Goal: Task Accomplishment & Management: Manage account settings

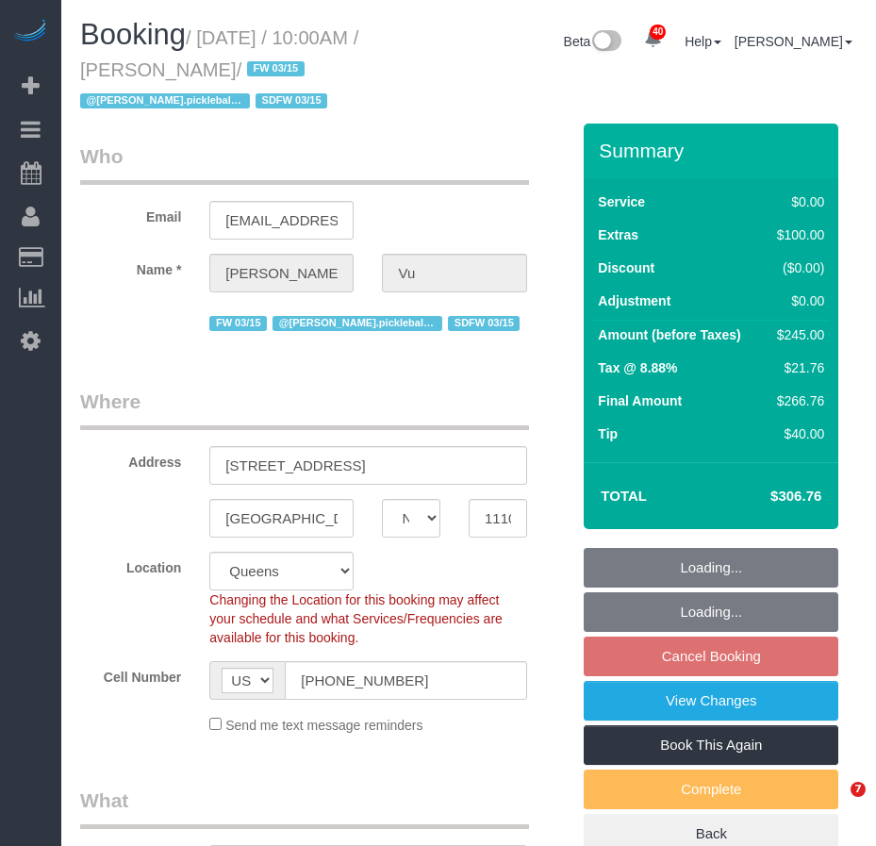
select select "NY"
select select "string:stripe-pm_1SIXYR4VGloSiKo7zTMpLRn6"
select select "spot3"
select select "number:58"
select select "number:71"
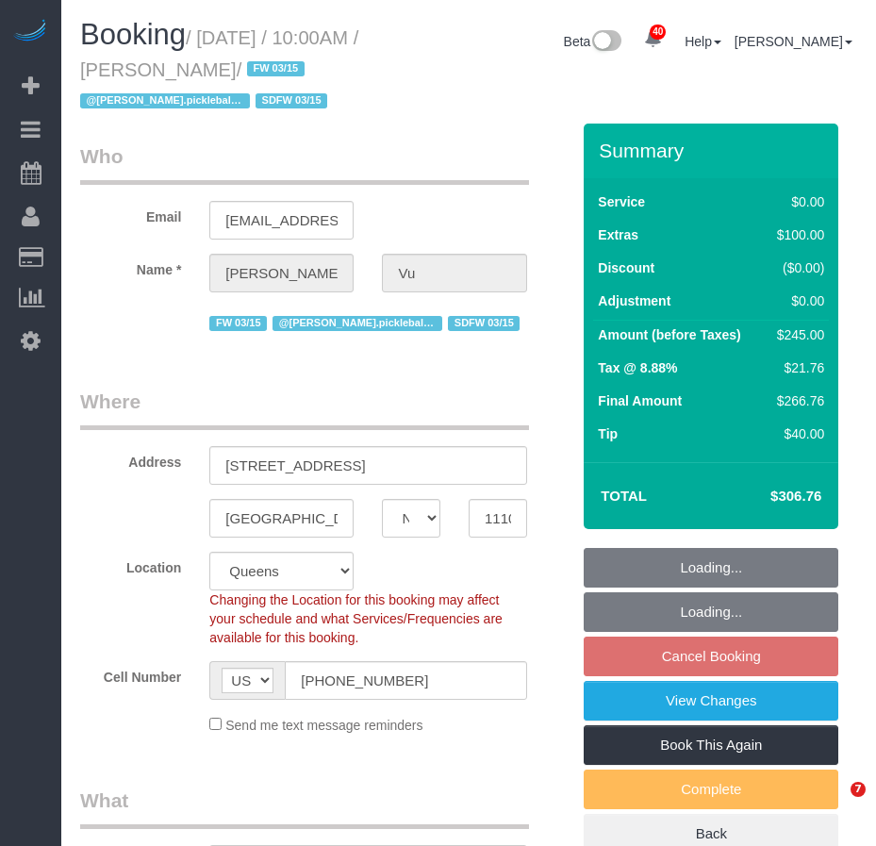
select select "number:15"
select select "number:5"
select select "object:1432"
select select "1"
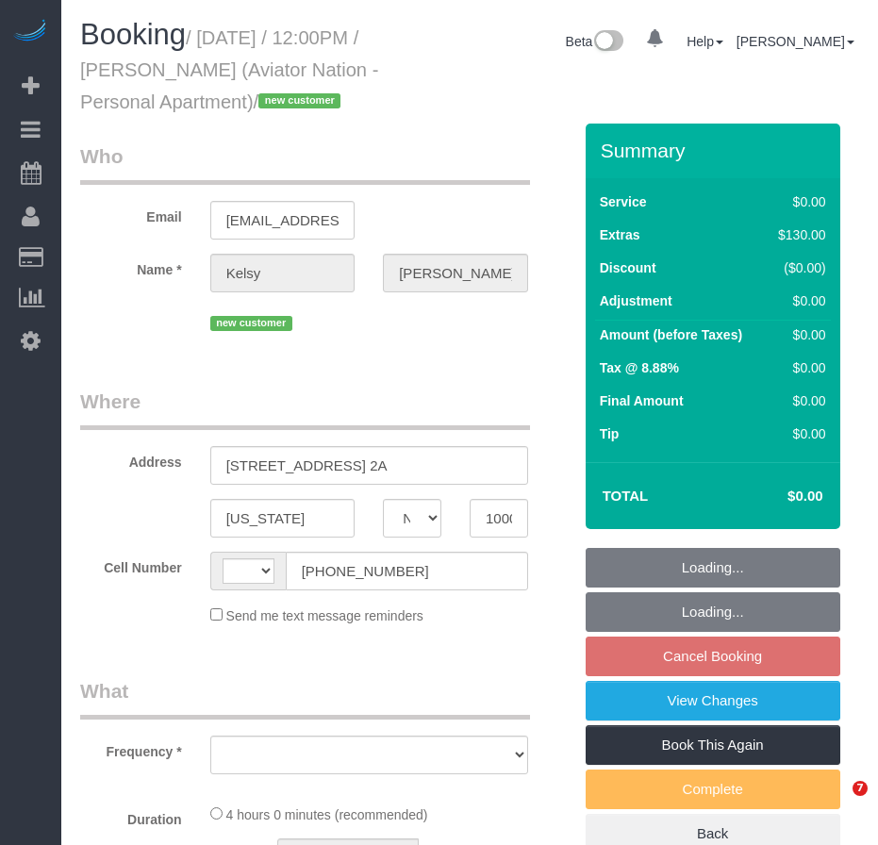
select select "NY"
select select "spot5"
select select "number:89"
select select "number:90"
select select "number:15"
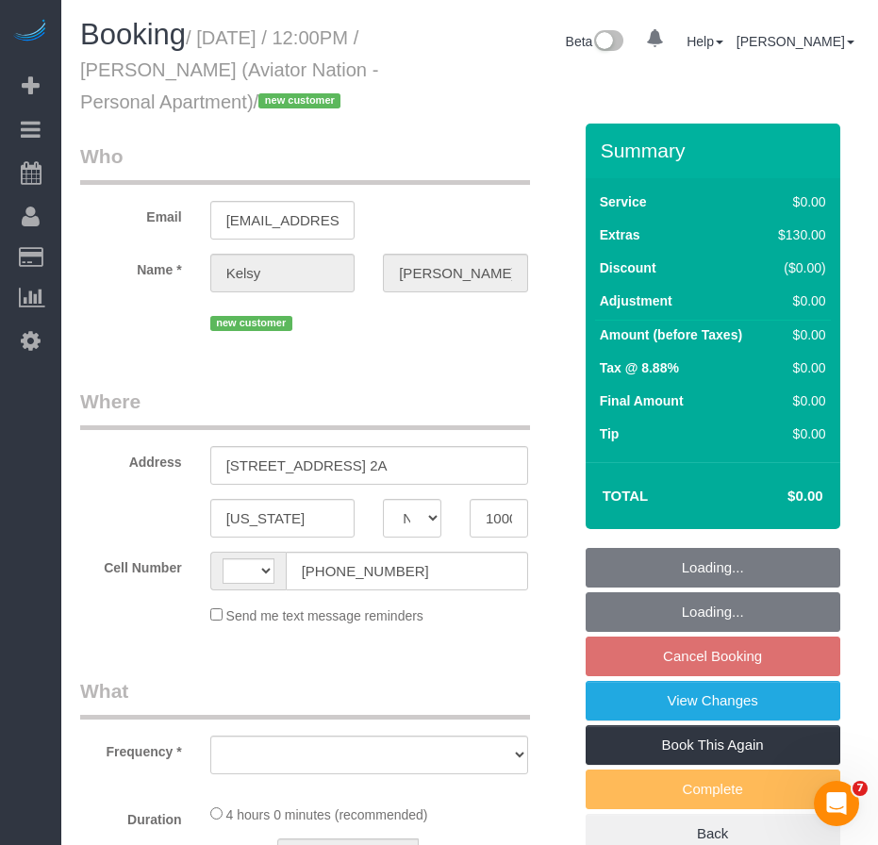
select select "number:5"
select select "string:US"
select select "object:696"
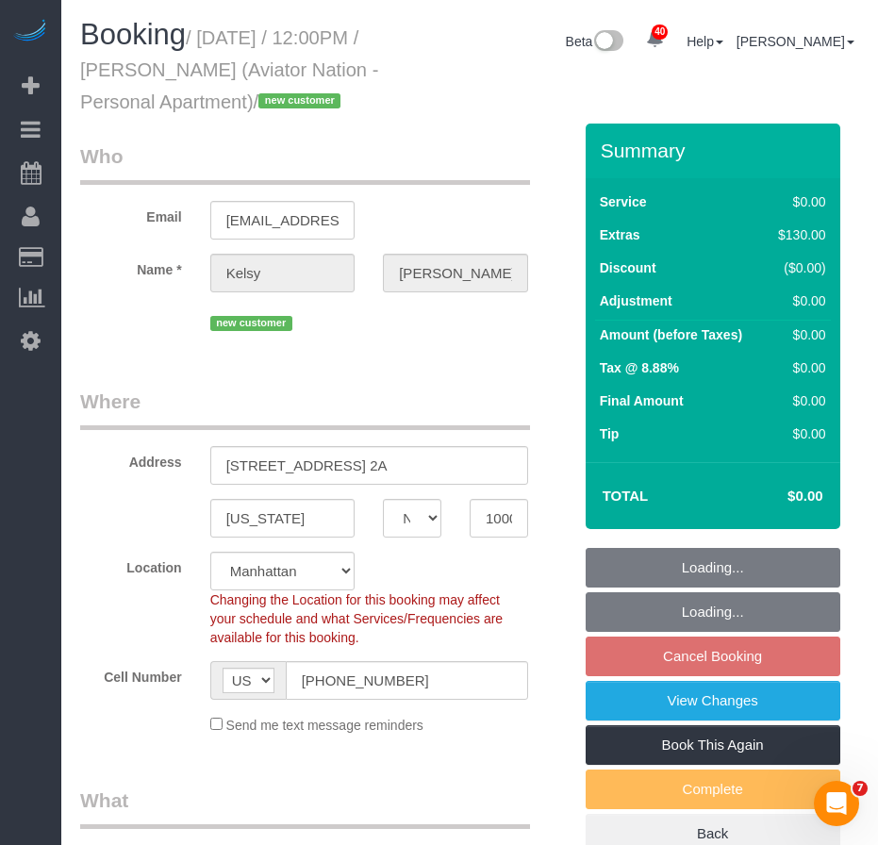
select select "1"
select select "object:1483"
select select "spot65"
select select "1"
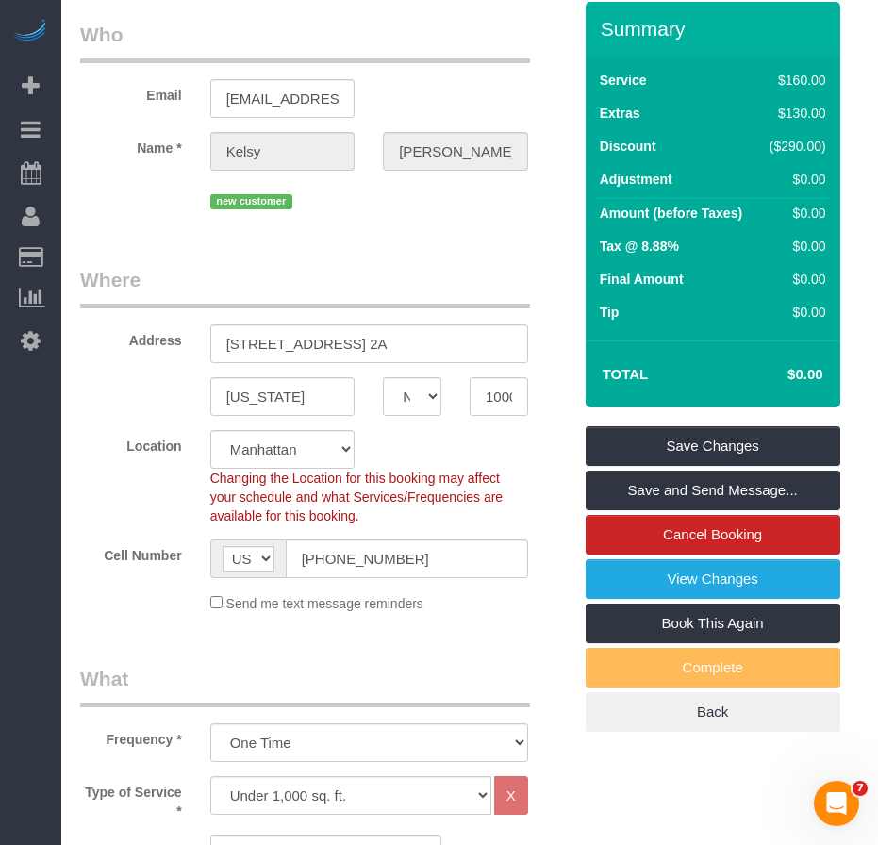
scroll to position [94, 0]
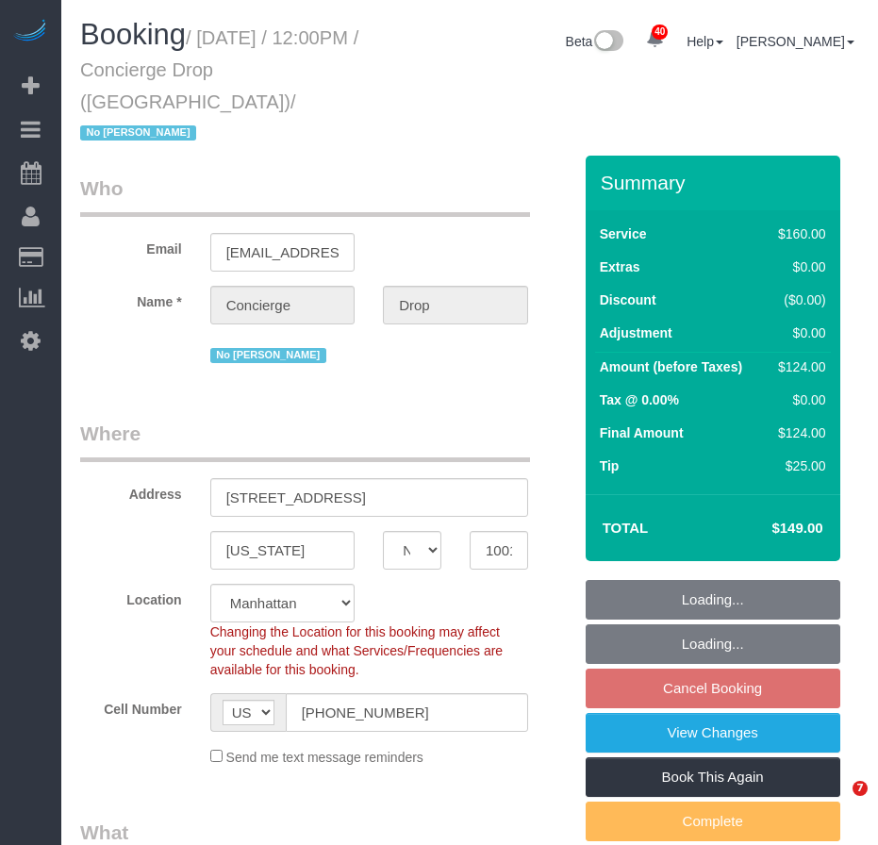
select select "NY"
select select "number:89"
select select "number:90"
select select "number:15"
select select "number:6"
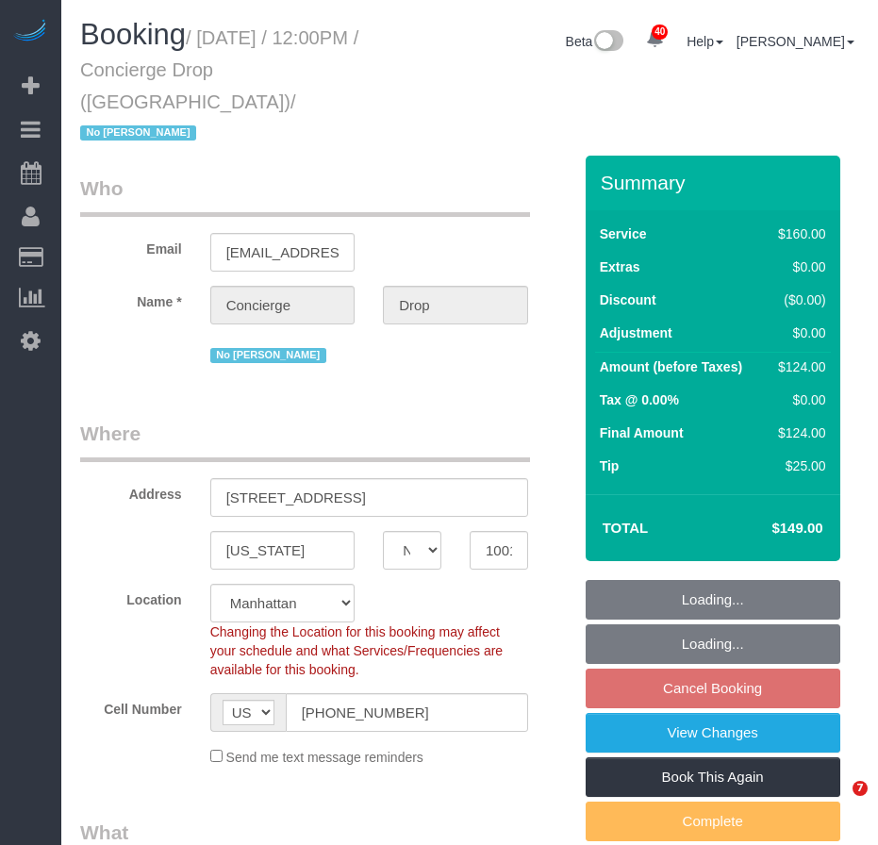
select select "object:965"
select select "spot2"
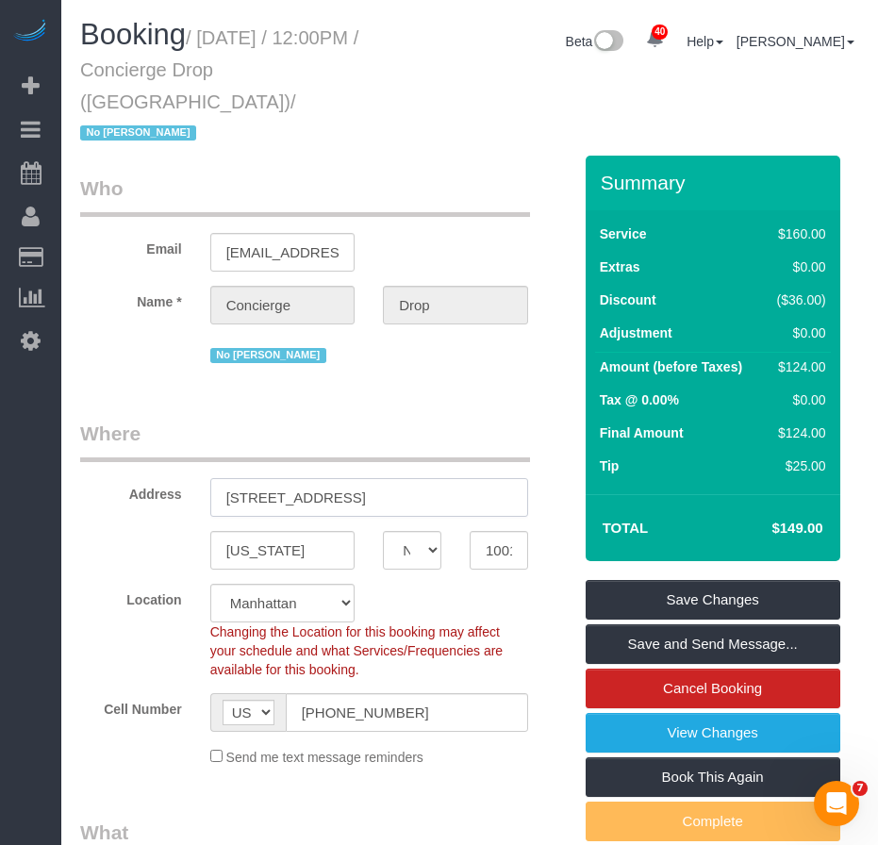
click at [304, 478] on input "626 1st Ave., E.21.B" at bounding box center [369, 497] width 318 height 39
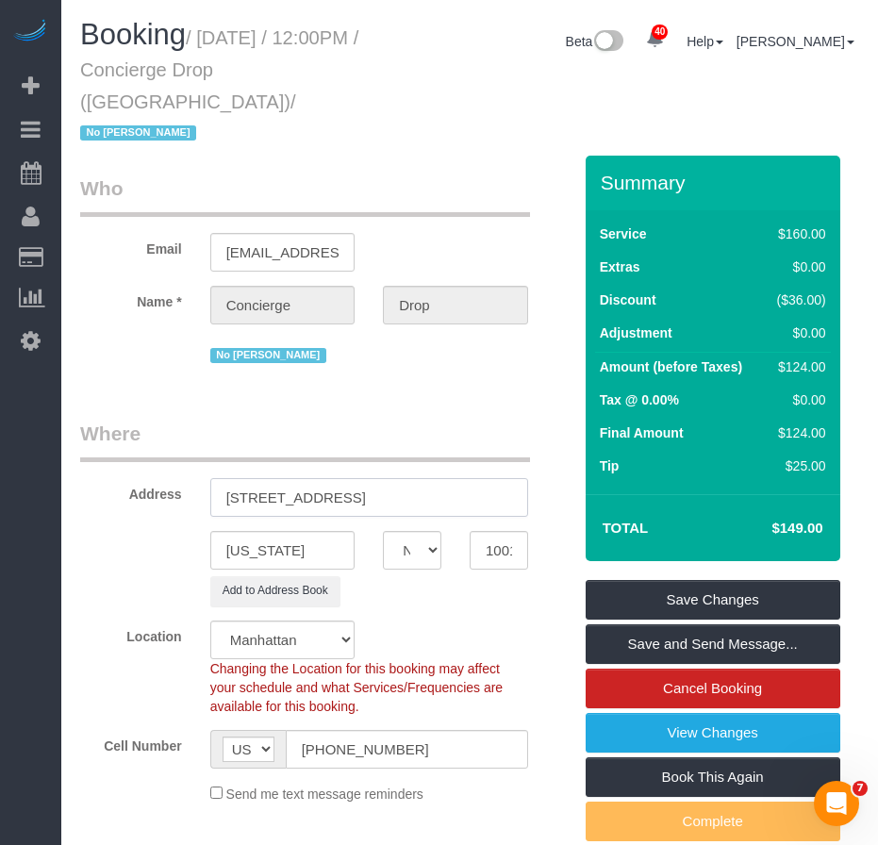
click at [344, 478] on input "626 1st Avenue, E.21.B" at bounding box center [369, 497] width 318 height 39
drag, startPoint x: 391, startPoint y: 466, endPoint x: 205, endPoint y: 465, distance: 186.7
click at [205, 478] on div "626 1st Avenue, E.21.B" at bounding box center [369, 497] width 346 height 39
click at [280, 478] on input "626 1st Avenue, E.21.B" at bounding box center [369, 497] width 318 height 39
drag, startPoint x: 380, startPoint y: 464, endPoint x: 173, endPoint y: 464, distance: 207.5
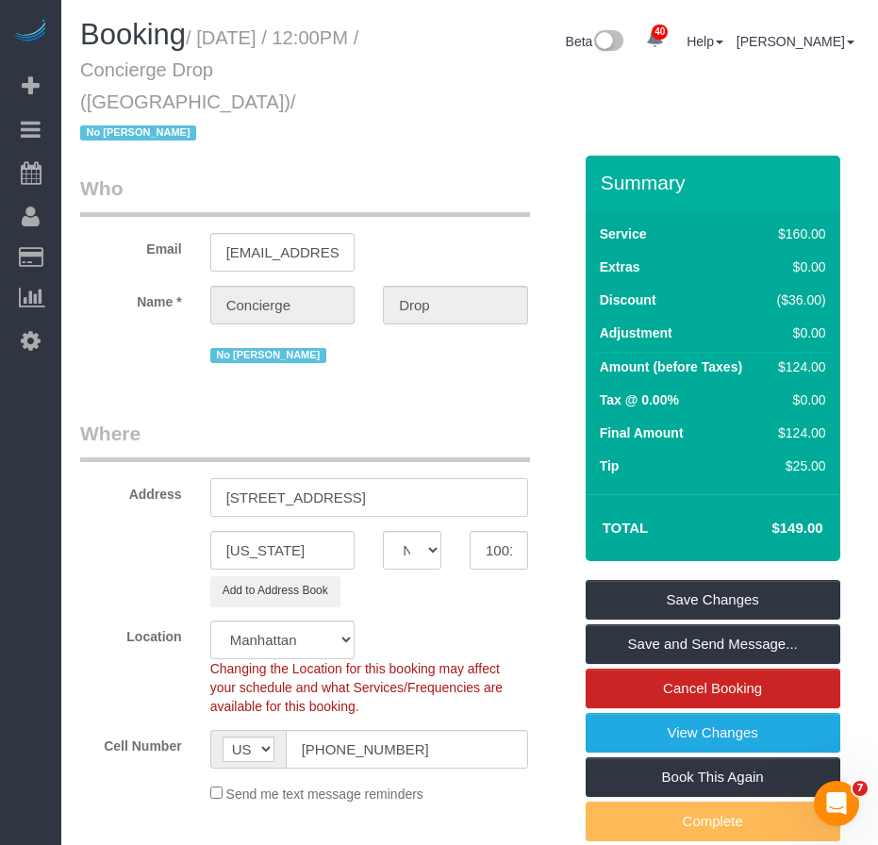
click at [173, 464] on div "Address 626 1st Avenue, E.21.B" at bounding box center [326, 468] width 520 height 97
click at [497, 531] on input "10016" at bounding box center [499, 550] width 58 height 39
click at [345, 478] on input "626 1st Avenue, E.21.B" at bounding box center [369, 497] width 318 height 39
click at [360, 478] on input "626 1st Avenue, E21.B" at bounding box center [369, 497] width 318 height 39
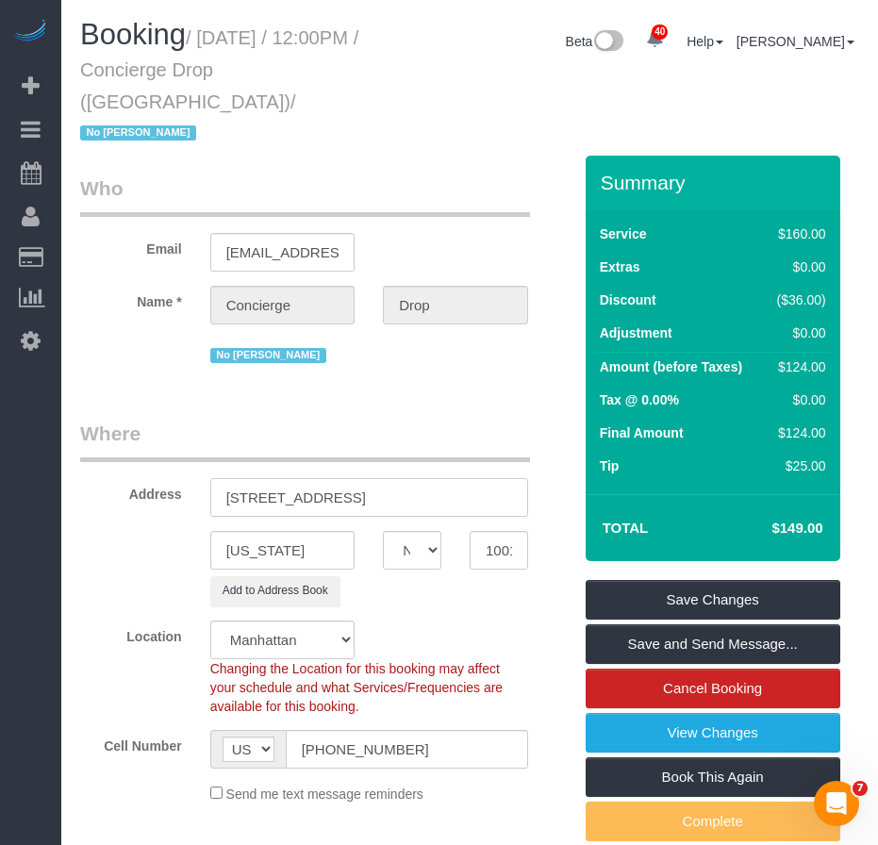
click at [328, 478] on input "626 1st Avenue, E21B" at bounding box center [369, 497] width 318 height 39
drag, startPoint x: 407, startPoint y: 465, endPoint x: 172, endPoint y: 455, distance: 236.0
click at [172, 455] on div "Address 626 1st Avenue, Apt. E21B" at bounding box center [326, 468] width 520 height 97
type input "626 1st Avenue, Apt. E21B"
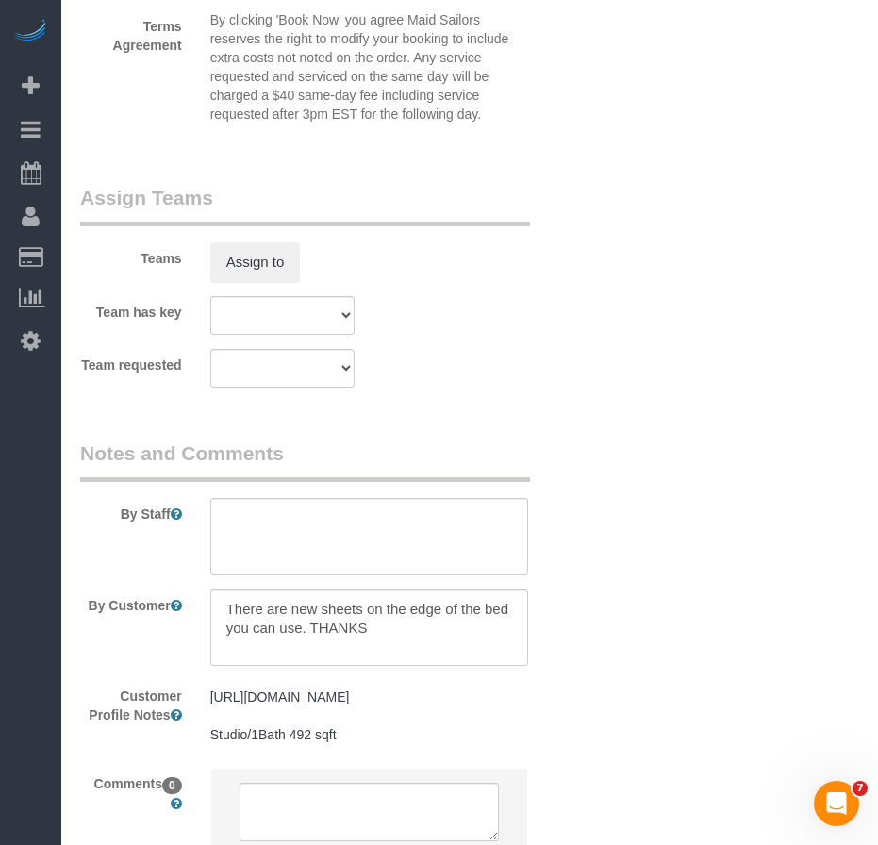
scroll to position [2334, 0]
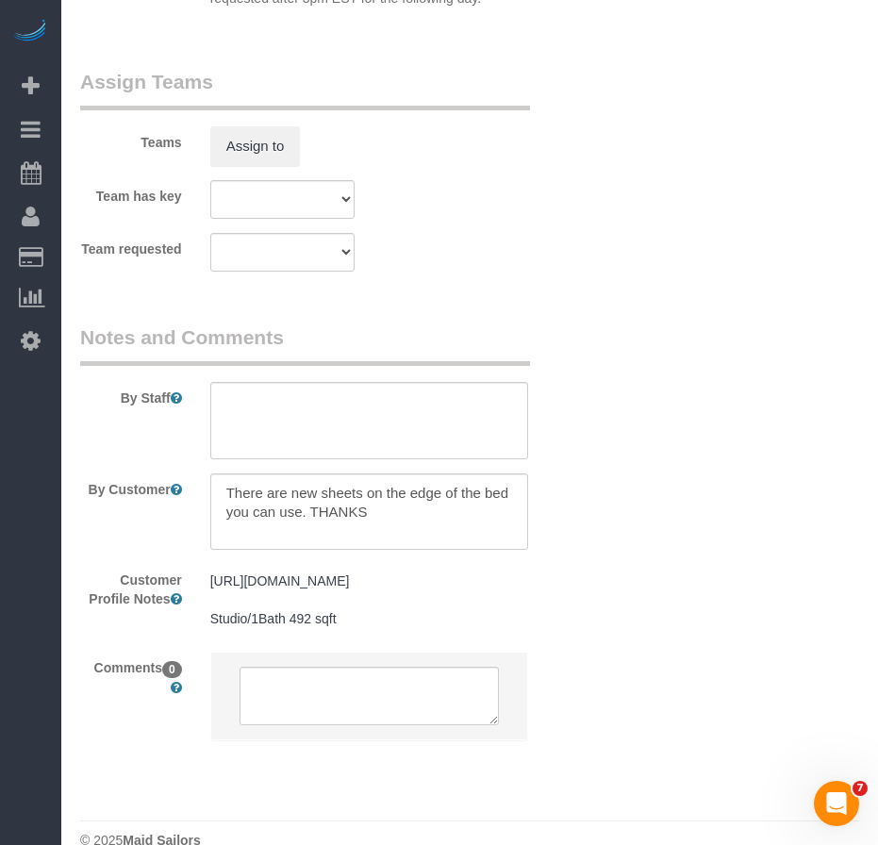
click at [348, 589] on pre "https://streeteasy.com/building/the-greenpoint/t1806 Studio/1Bath 492 sqft" at bounding box center [369, 599] width 318 height 57
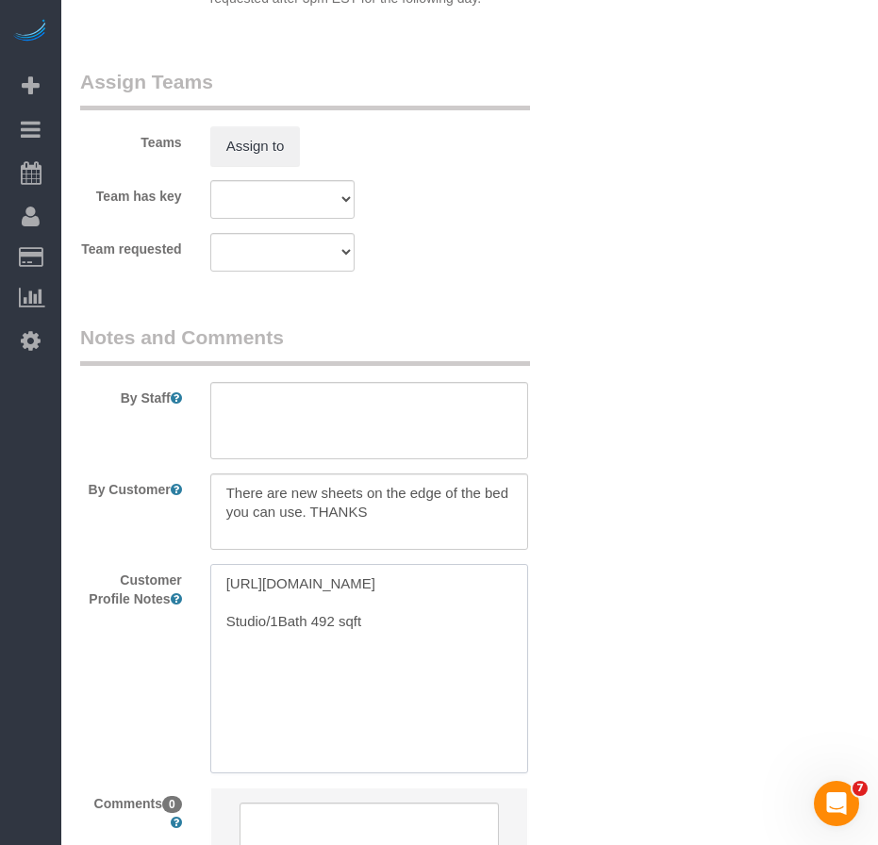
drag, startPoint x: 353, startPoint y: 569, endPoint x: 210, endPoint y: 532, distance: 147.1
click at [210, 564] on textarea "https://streeteasy.com/building/the-greenpoint/t1806 Studio/1Bath 492 sqft" at bounding box center [369, 668] width 318 height 208
paste textarea "www.zillow.com/homedetails/626-1st-Ave-E21B-New-York-NY-10016/2072134935_zpid/"
drag, startPoint x: 263, startPoint y: 627, endPoint x: 217, endPoint y: 621, distance: 46.6
click at [217, 624] on textarea "https://www.zillow.com/homedetails/626-1st-Ave-E21B-New-York-NY-10016/207213493…" at bounding box center [369, 668] width 318 height 208
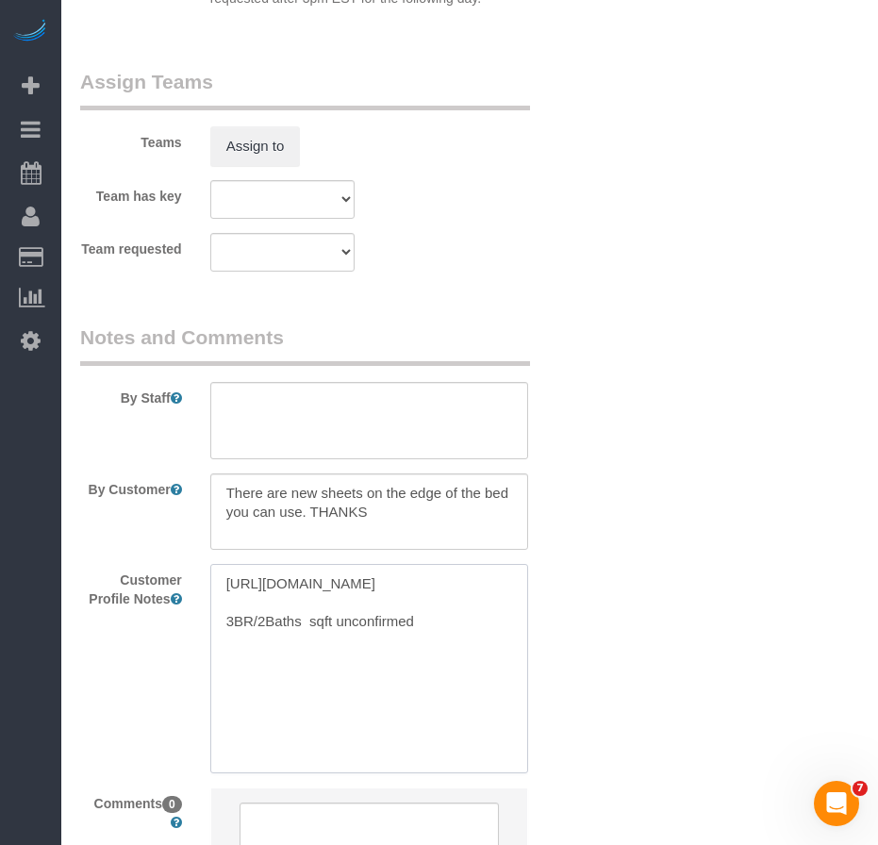
type textarea "https://www.zillow.com/homedetails/626-1st-Ave-E21B-New-York-NY-10016/207213493…"
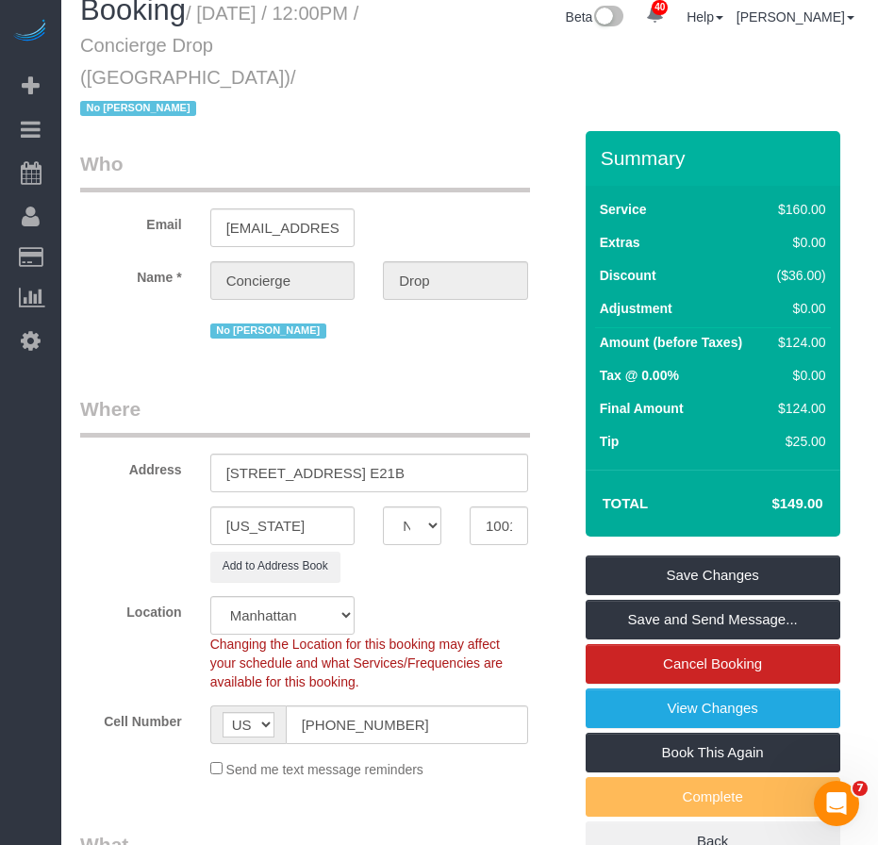
scroll to position [0, 0]
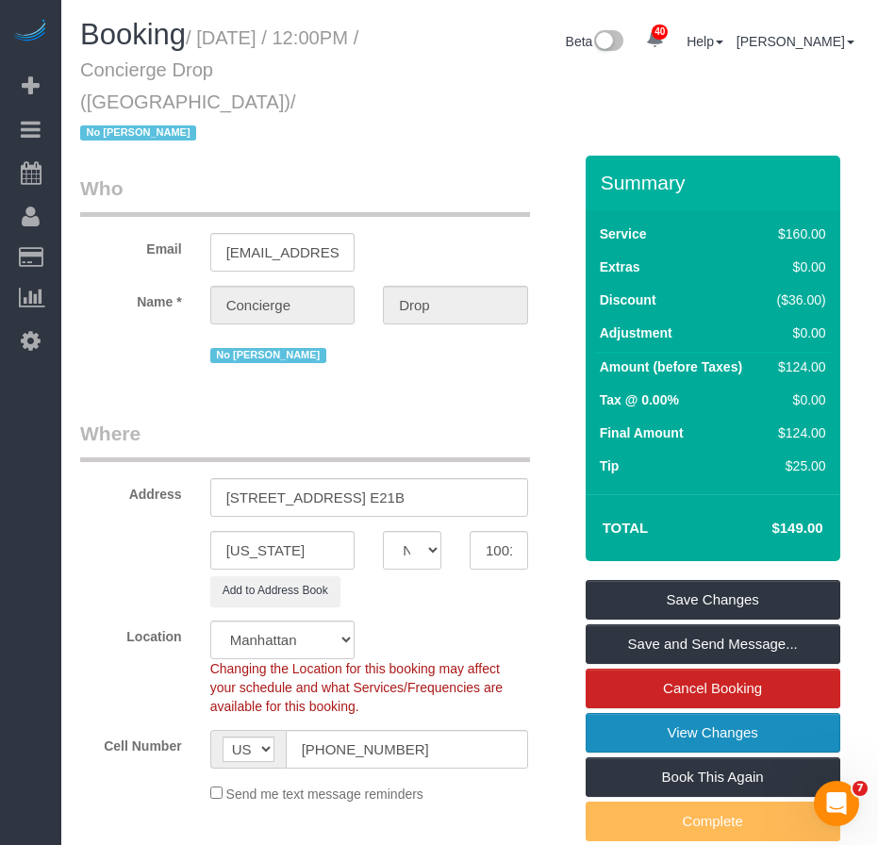
click at [694, 713] on link "View Changes" at bounding box center [713, 733] width 255 height 40
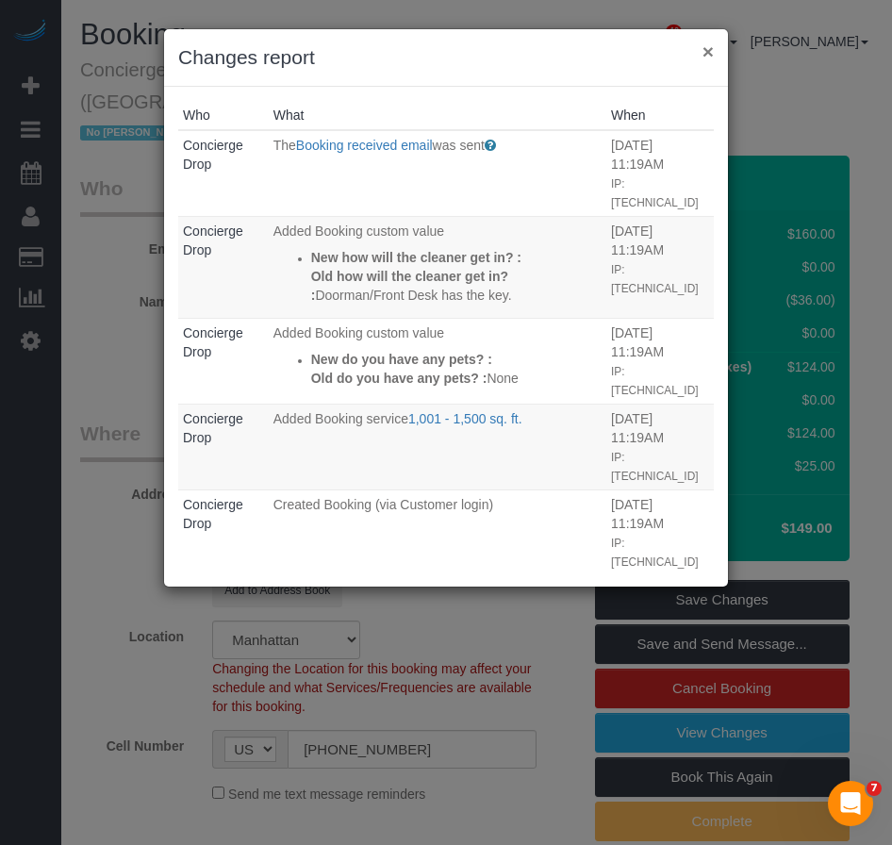
click at [709, 56] on button "×" at bounding box center [708, 51] width 11 height 20
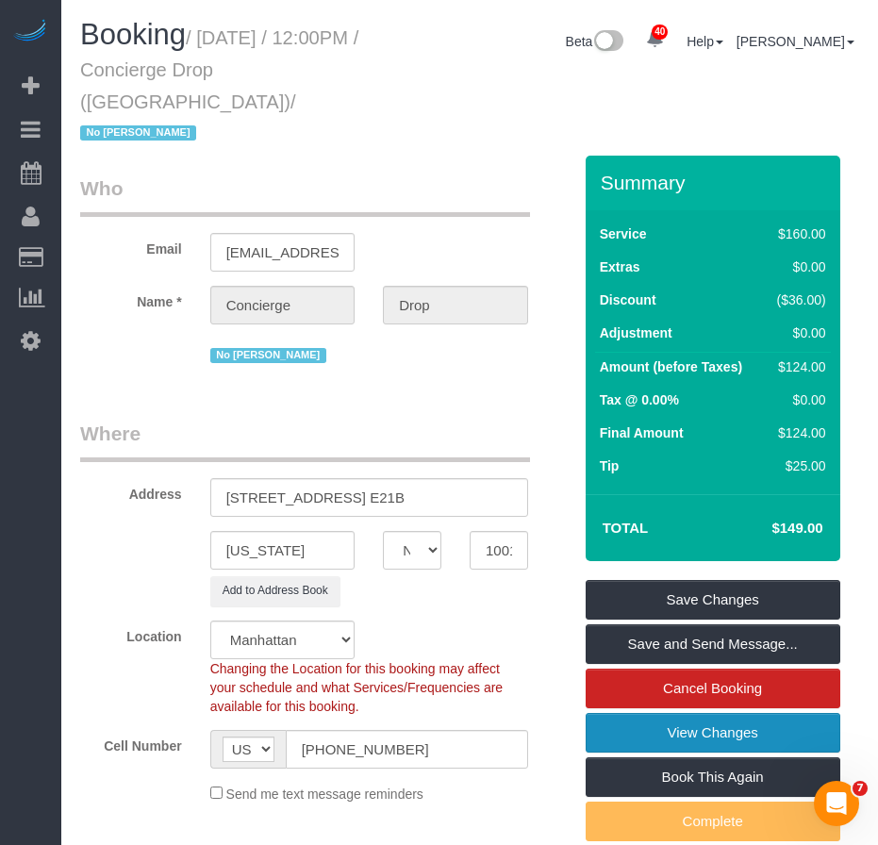
click at [660, 713] on link "View Changes" at bounding box center [713, 733] width 255 height 40
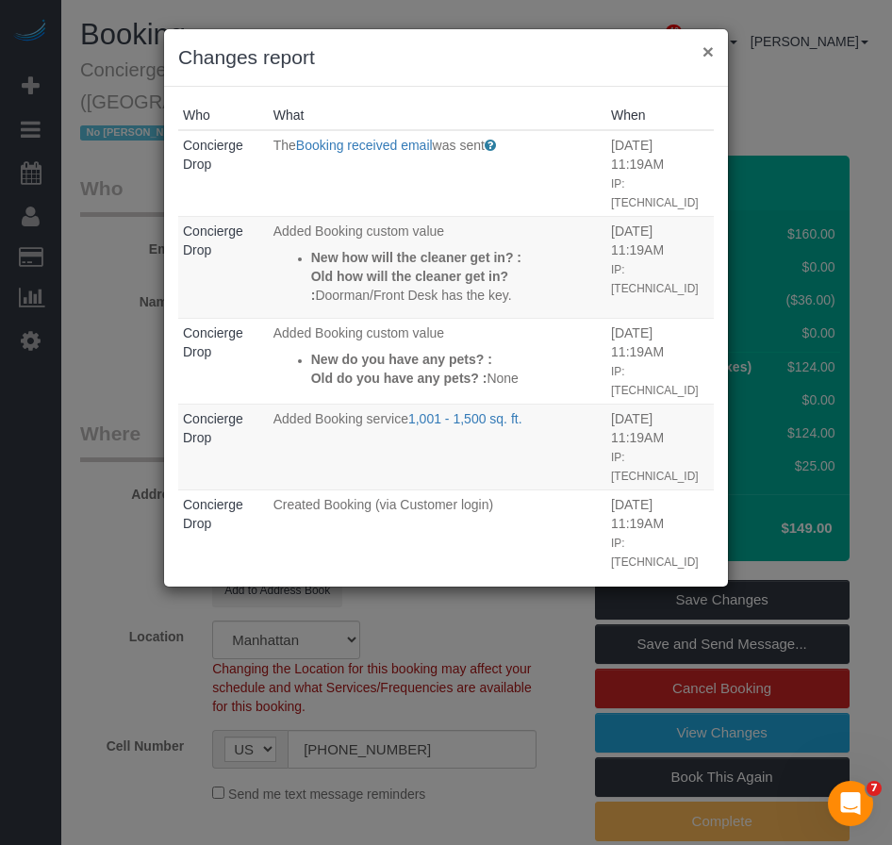
click at [711, 53] on button "×" at bounding box center [708, 51] width 11 height 20
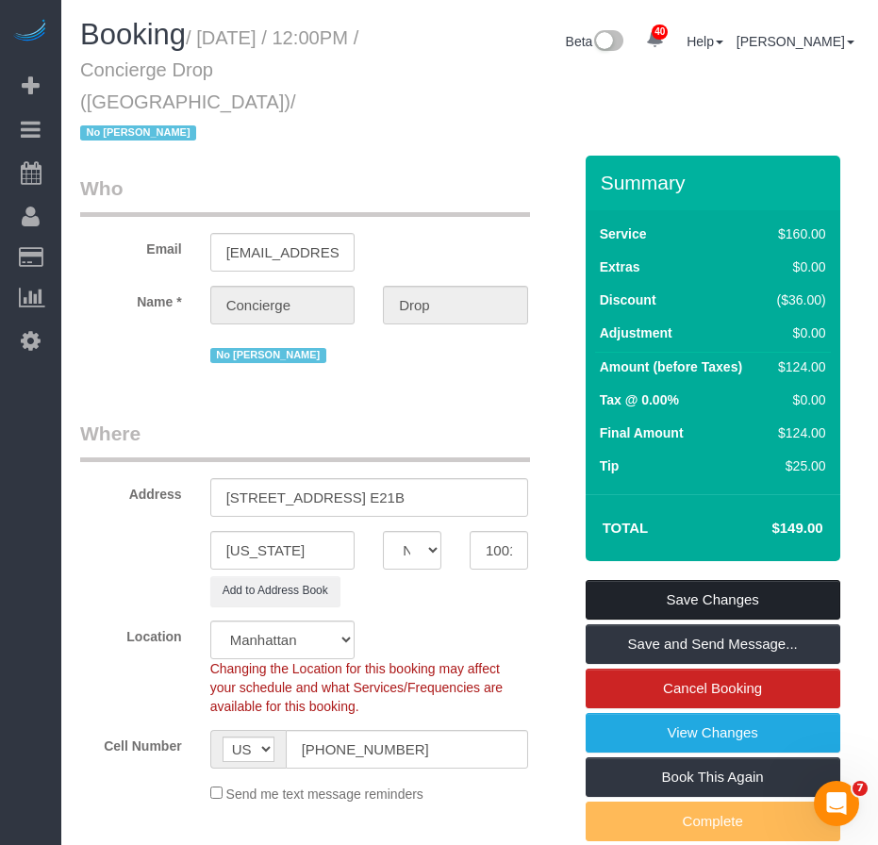
click at [658, 580] on link "Save Changes" at bounding box center [713, 600] width 255 height 40
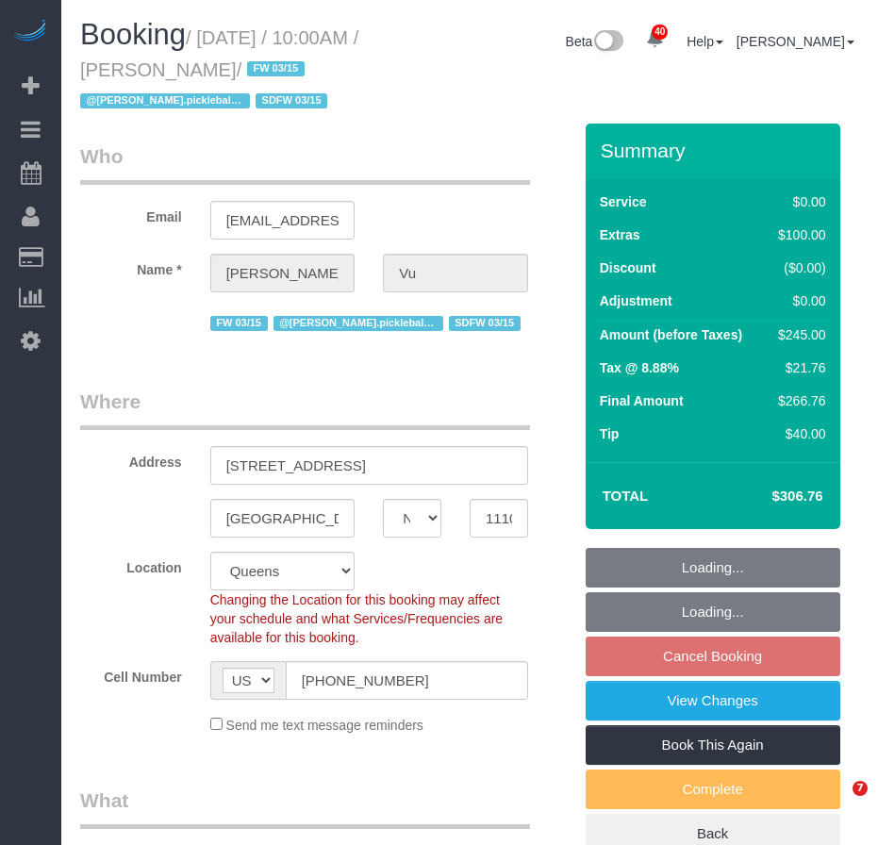
select select "NY"
select select "number:58"
select select "number:71"
select select "number:15"
select select "number:5"
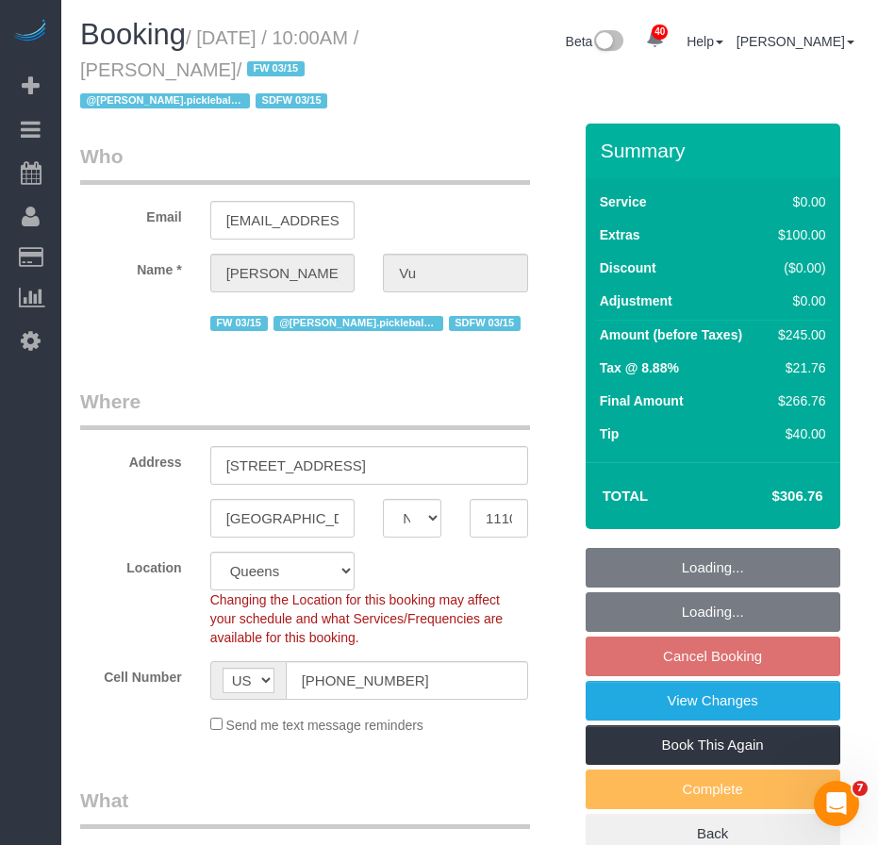
select select "object:964"
select select "string:stripe-pm_1SIXYR4VGloSiKo7zTMpLRn6"
select select "1"
select select "spot3"
select select "object:1432"
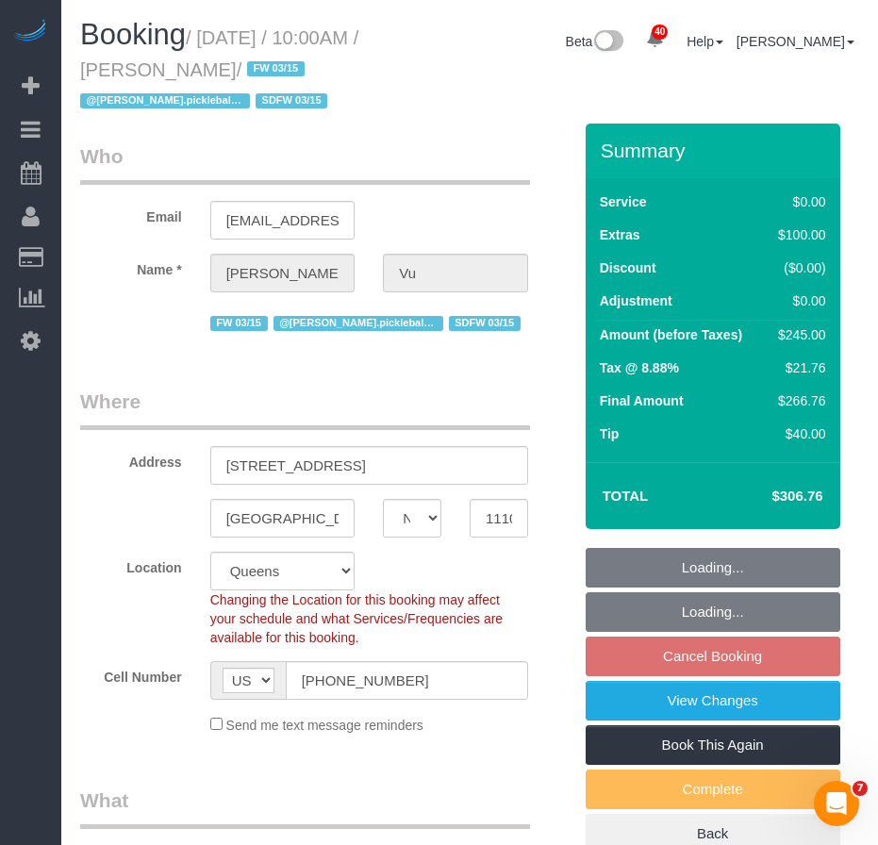
select select "1"
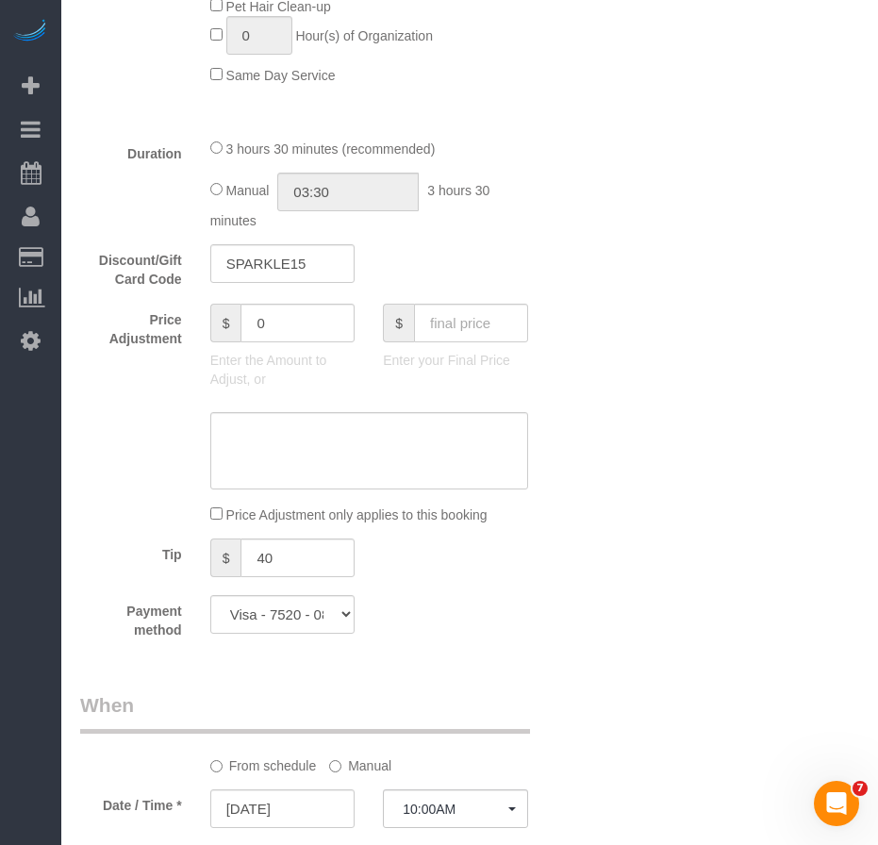
scroll to position [1509, 0]
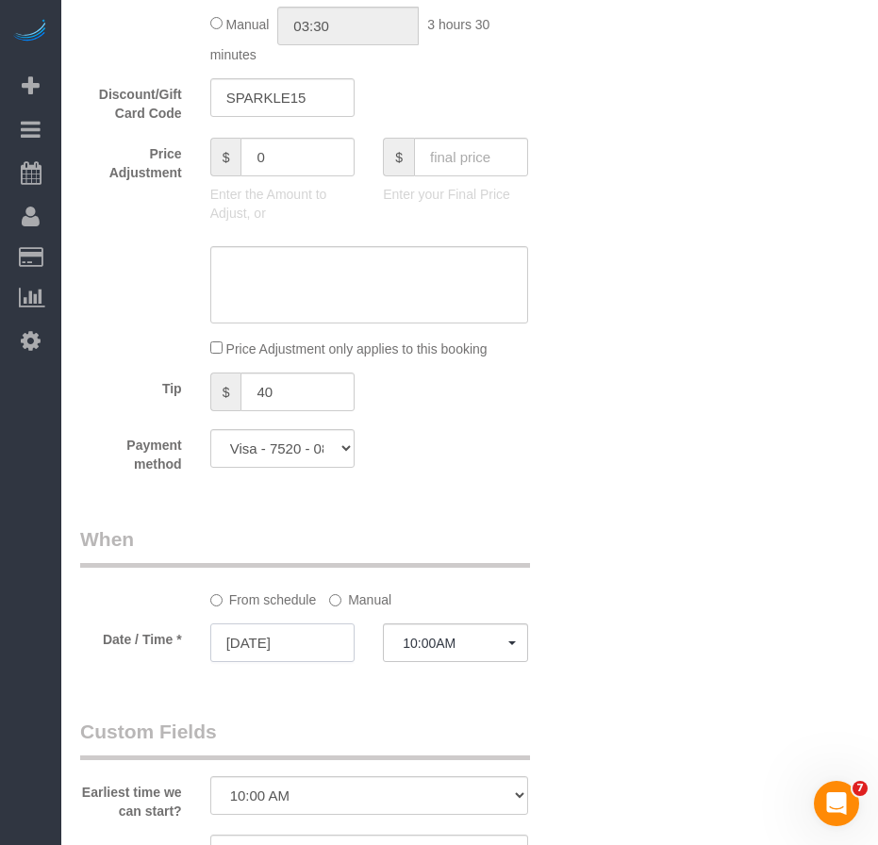
click at [270, 643] on input "10/17/2025" at bounding box center [282, 642] width 145 height 39
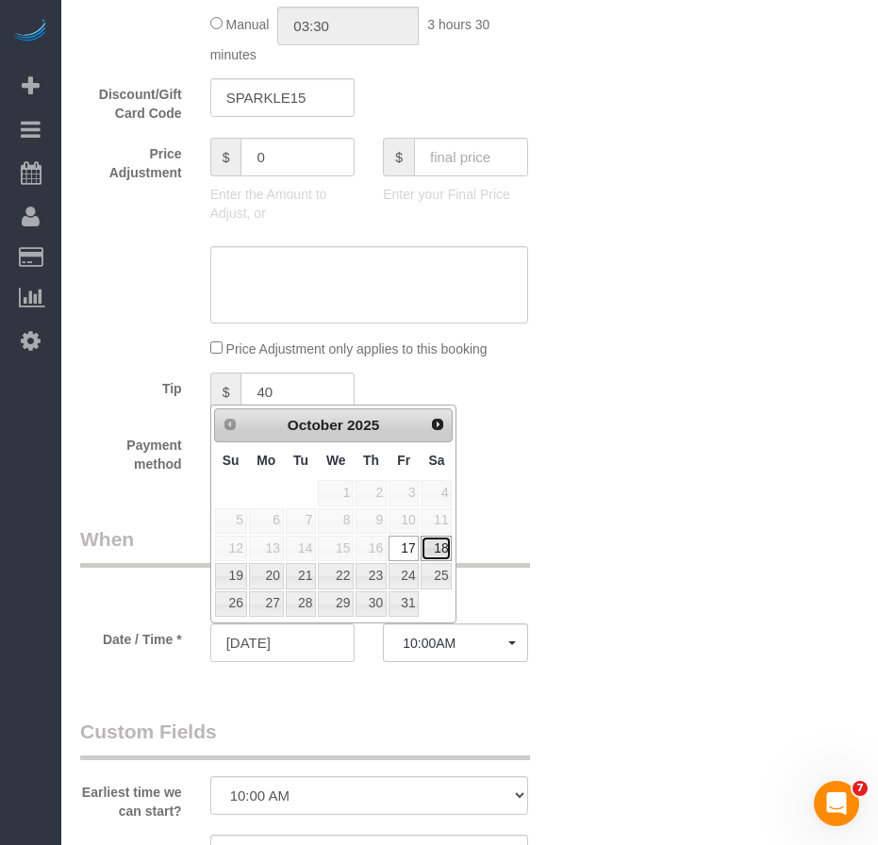
click at [438, 545] on link "18" at bounding box center [436, 548] width 31 height 25
type input "10/18/2025"
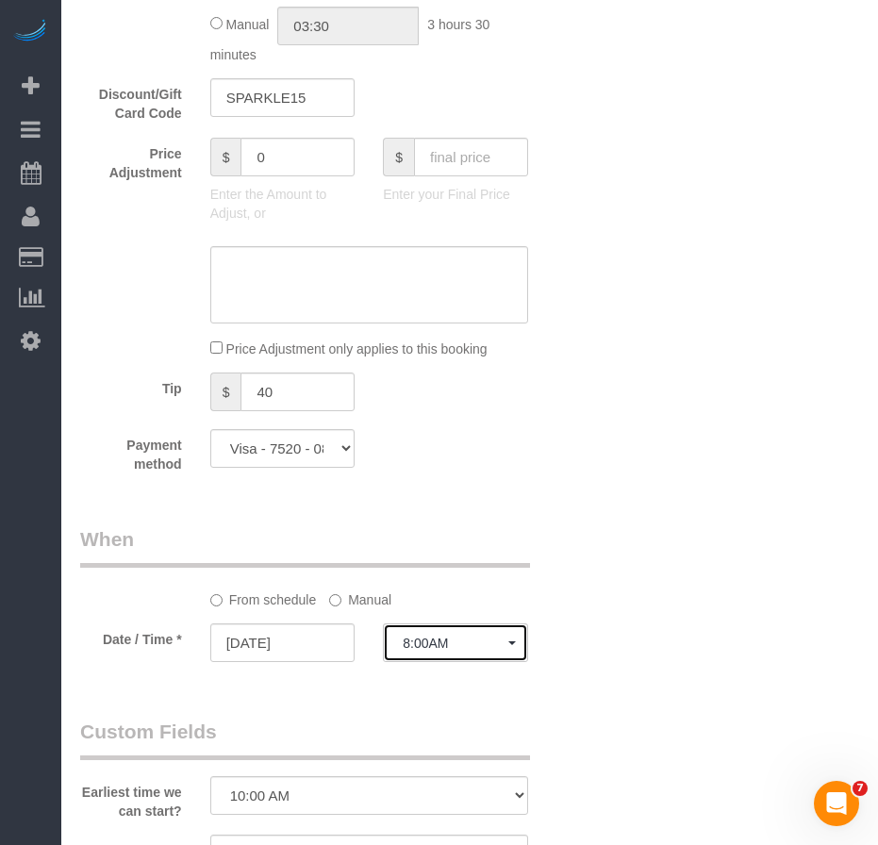
click at [433, 646] on span "8:00AM" at bounding box center [456, 643] width 106 height 15
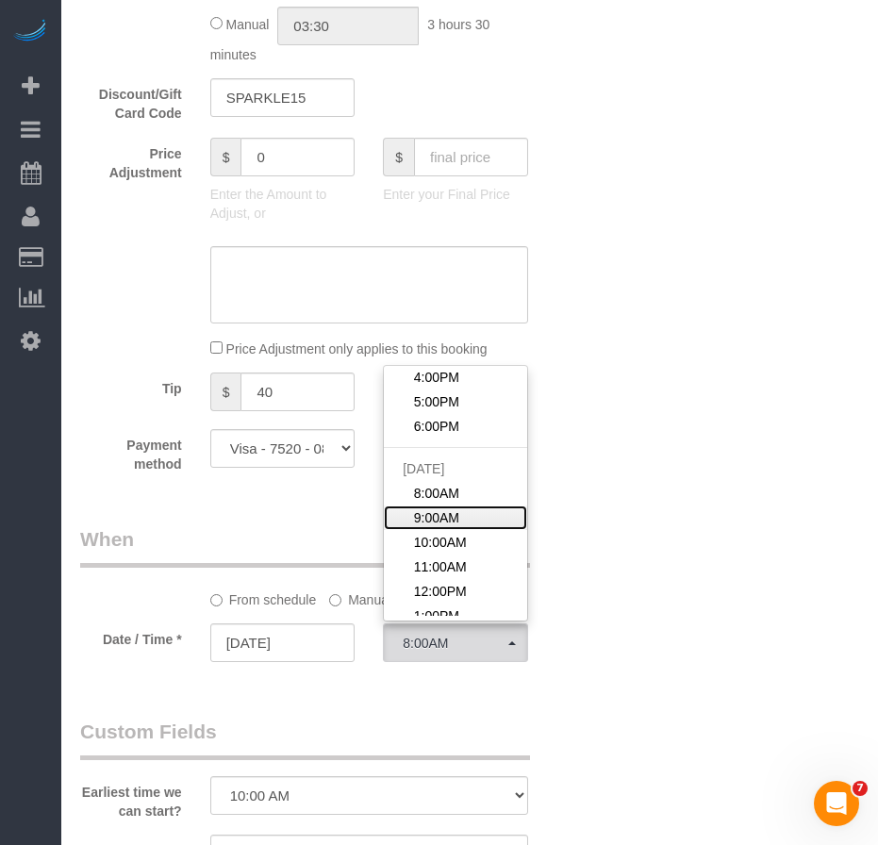
click at [449, 511] on span "9:00AM" at bounding box center [436, 517] width 45 height 19
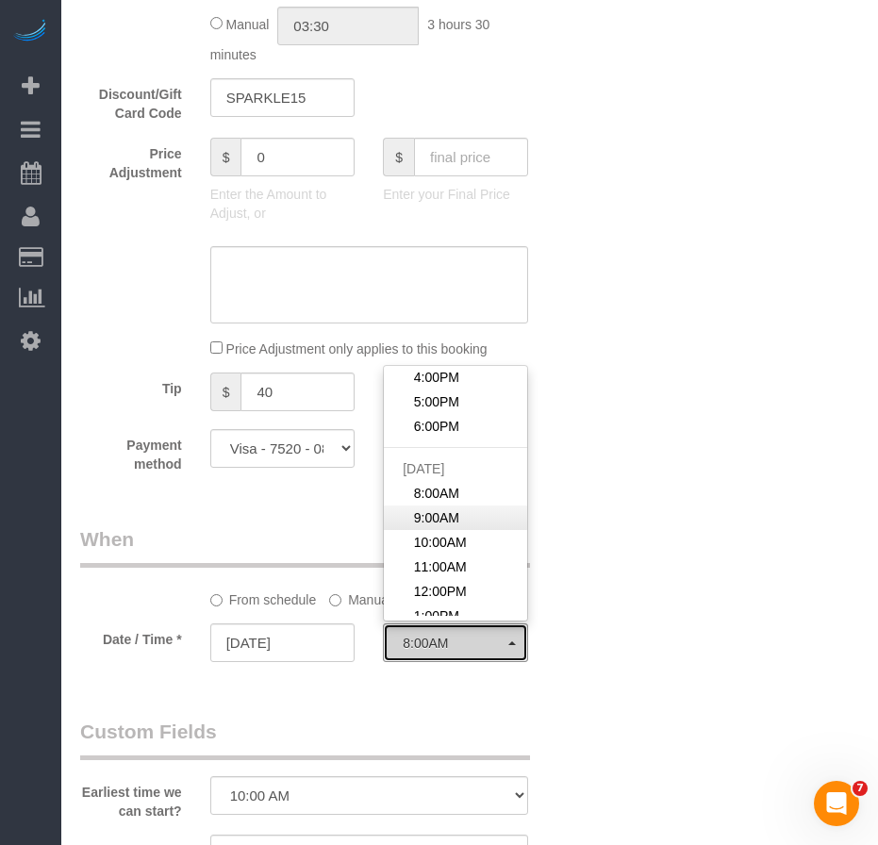
select select "spot13"
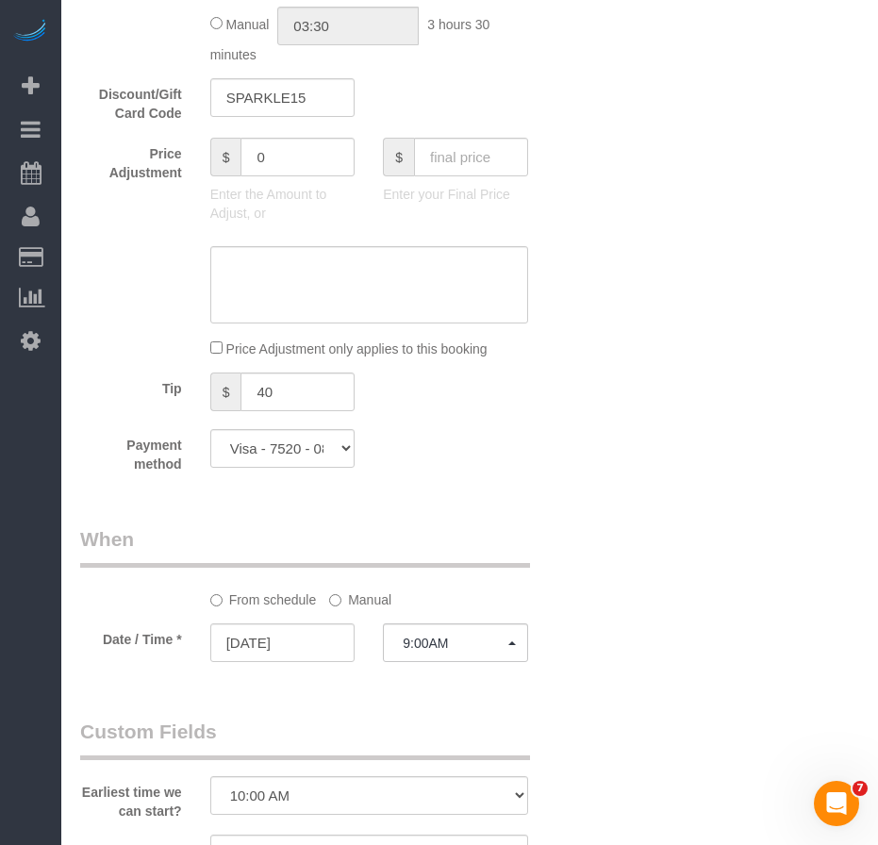
click at [639, 670] on div "Who Email alexvu.huy@gmail.com Name * Alexander Vu FW 03/15 @nicole.pickleball …" at bounding box center [469, 271] width 779 height 3312
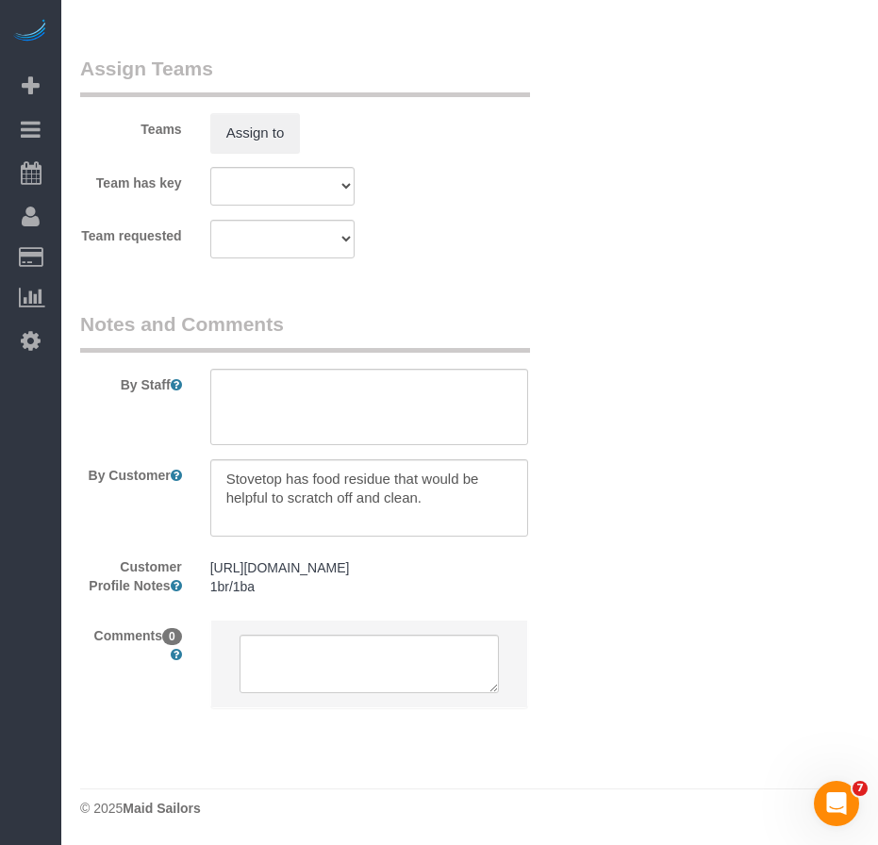
scroll to position [2732, 0]
click at [274, 369] on textarea at bounding box center [369, 407] width 318 height 77
type textarea "deep clean the entire apartment"
drag, startPoint x: 447, startPoint y: 304, endPoint x: 216, endPoint y: 317, distance: 231.4
click at [216, 369] on textarea at bounding box center [369, 407] width 318 height 77
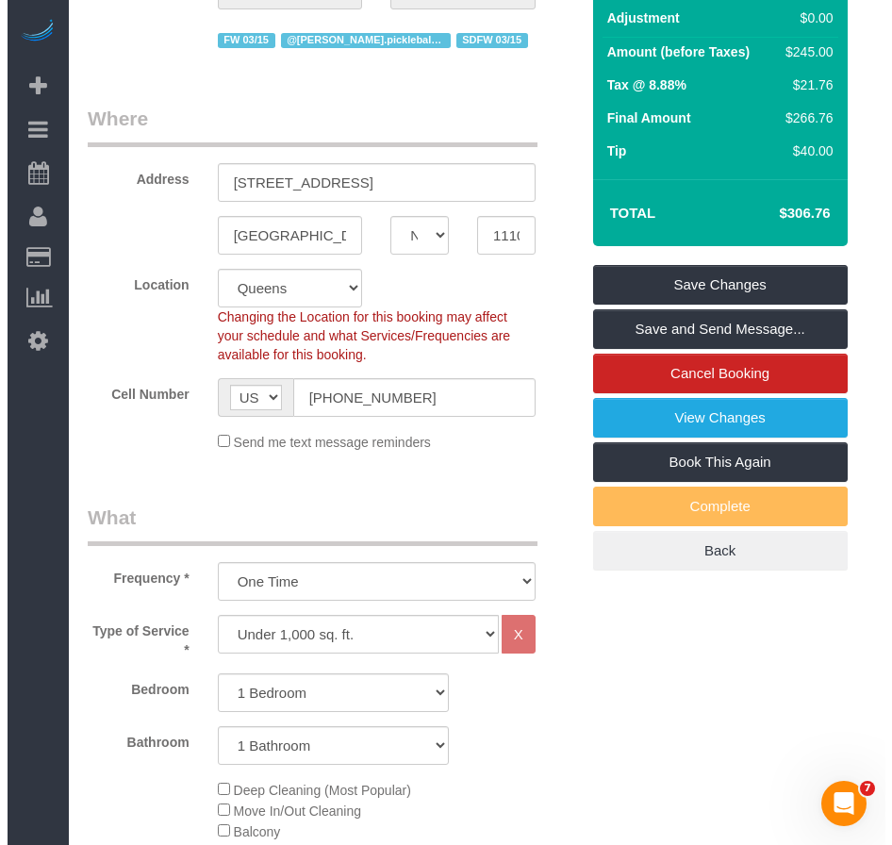
scroll to position [280, 0]
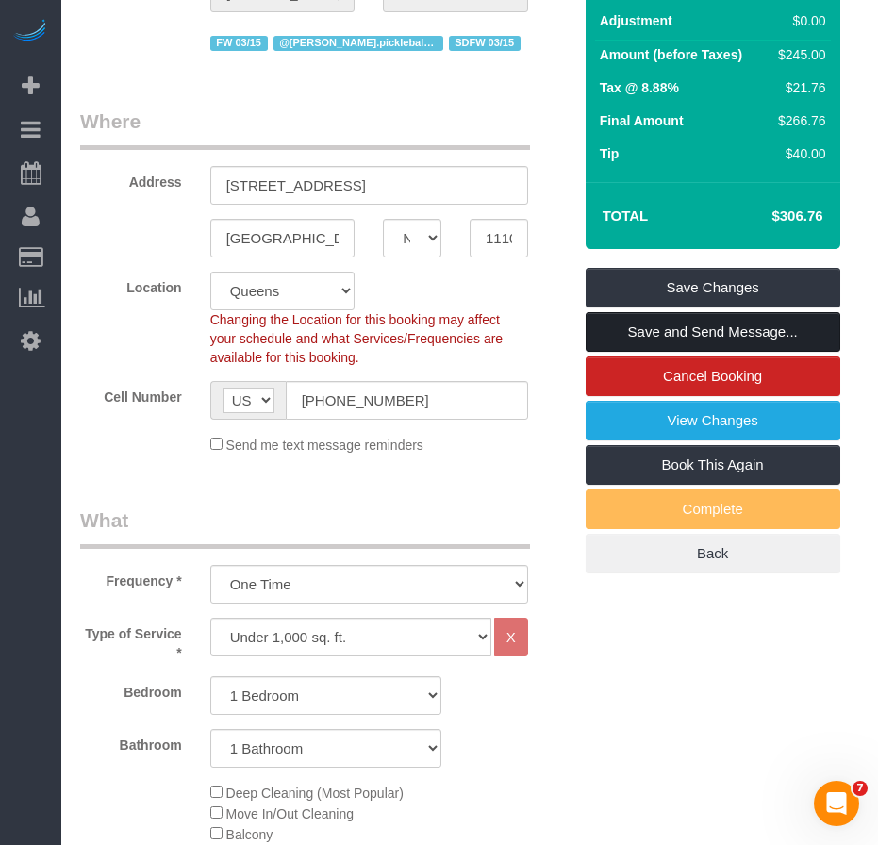
click at [632, 329] on link "Save and Send Message..." at bounding box center [713, 332] width 255 height 40
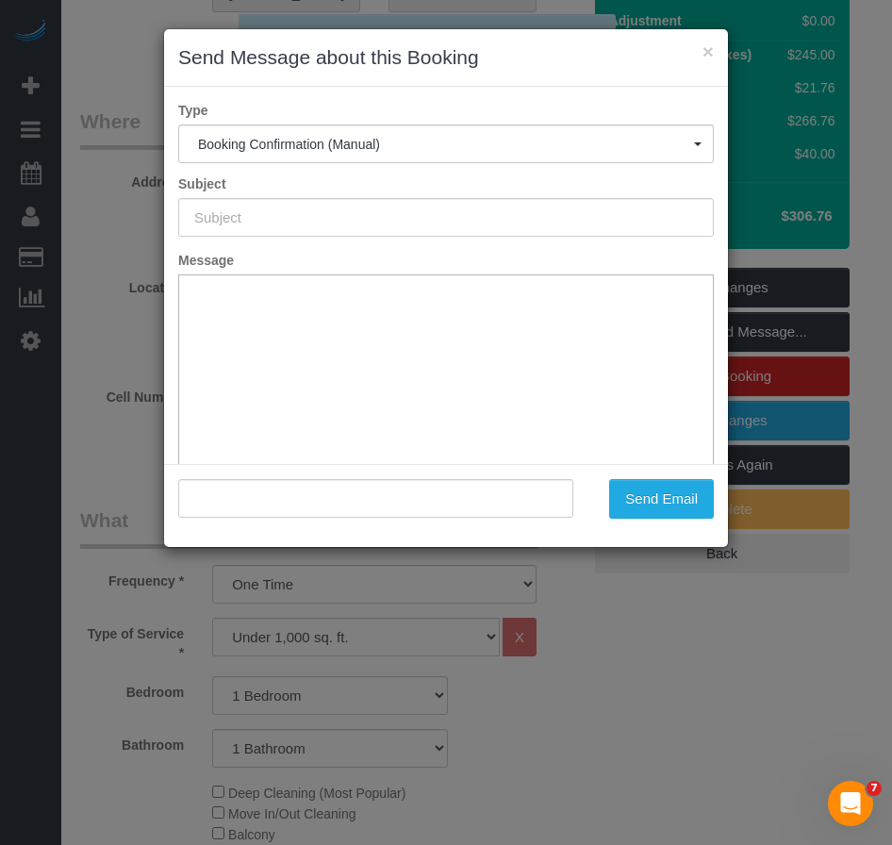
type input "Cleaning Confirmed for 10/18/2025 at 9:00am"
type input ""Alexander Vu" <alexvu.huy@gmail.com>"
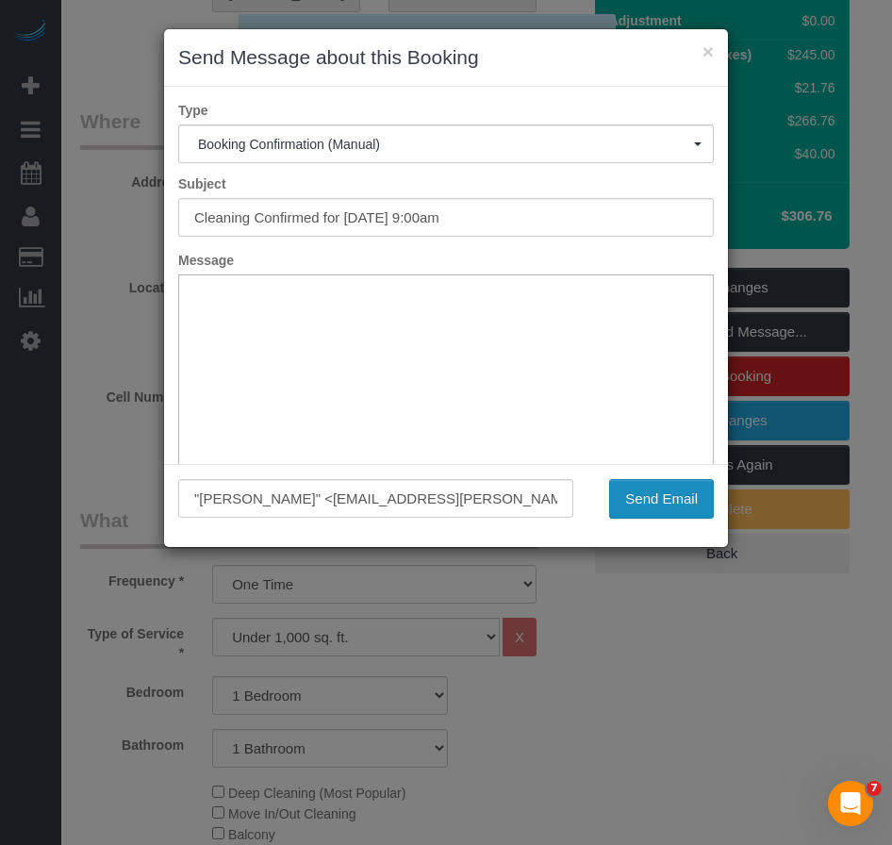
scroll to position [0, 0]
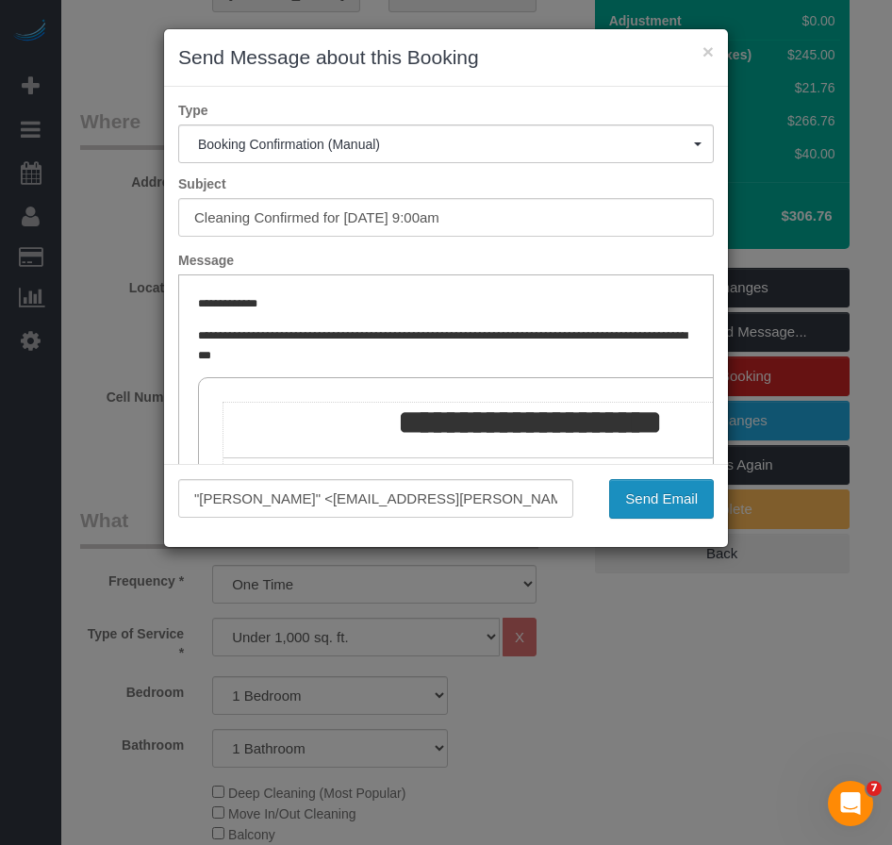
click at [644, 504] on button "Send Email" at bounding box center [661, 499] width 105 height 40
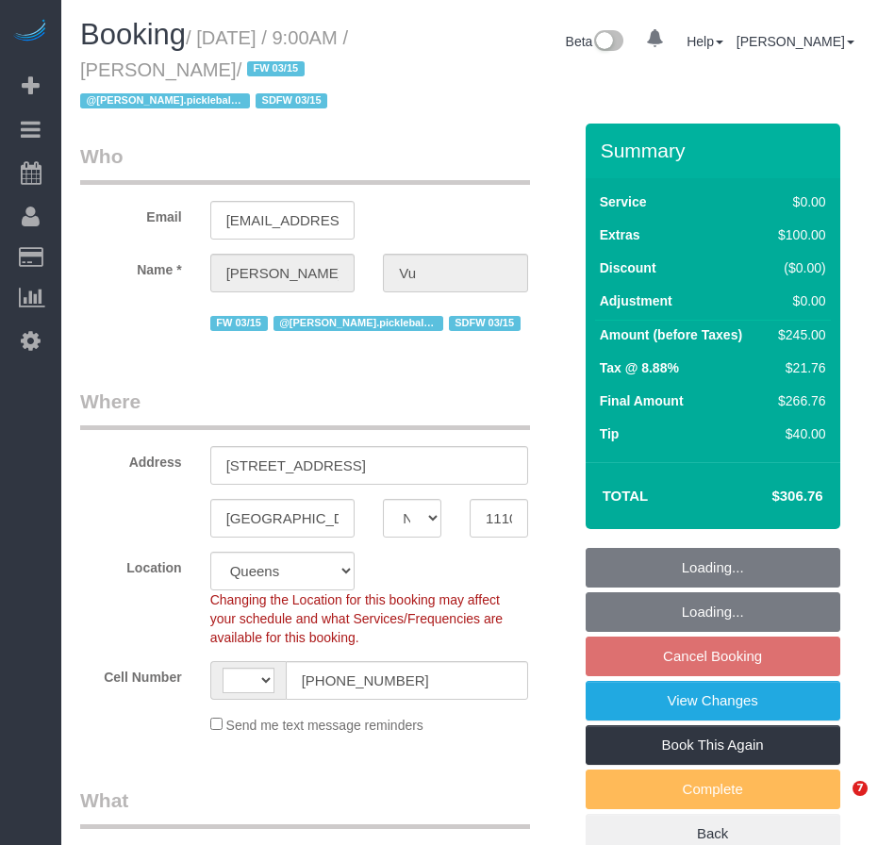
select select "NY"
select select "string:stripe-pm_1SIXYR4VGloSiKo7zTMpLRn6"
select select "number:58"
select select "number:71"
select select "number:15"
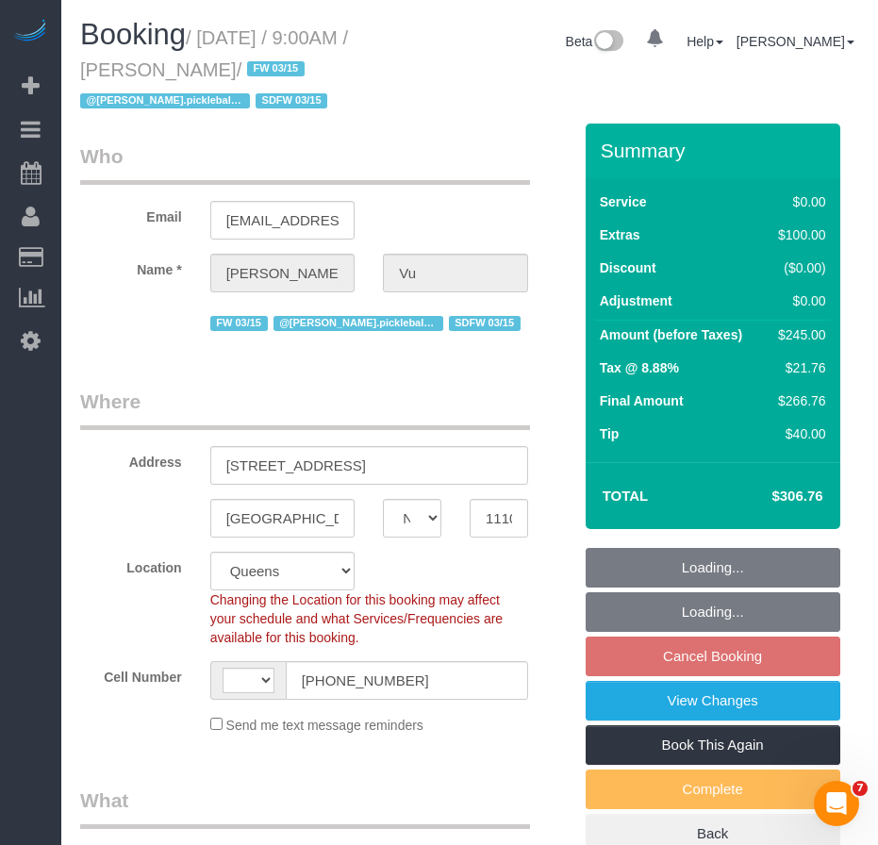
select select "number:5"
select select "string:[GEOGRAPHIC_DATA]"
select select "object:969"
select select "spot2"
select select "object:1432"
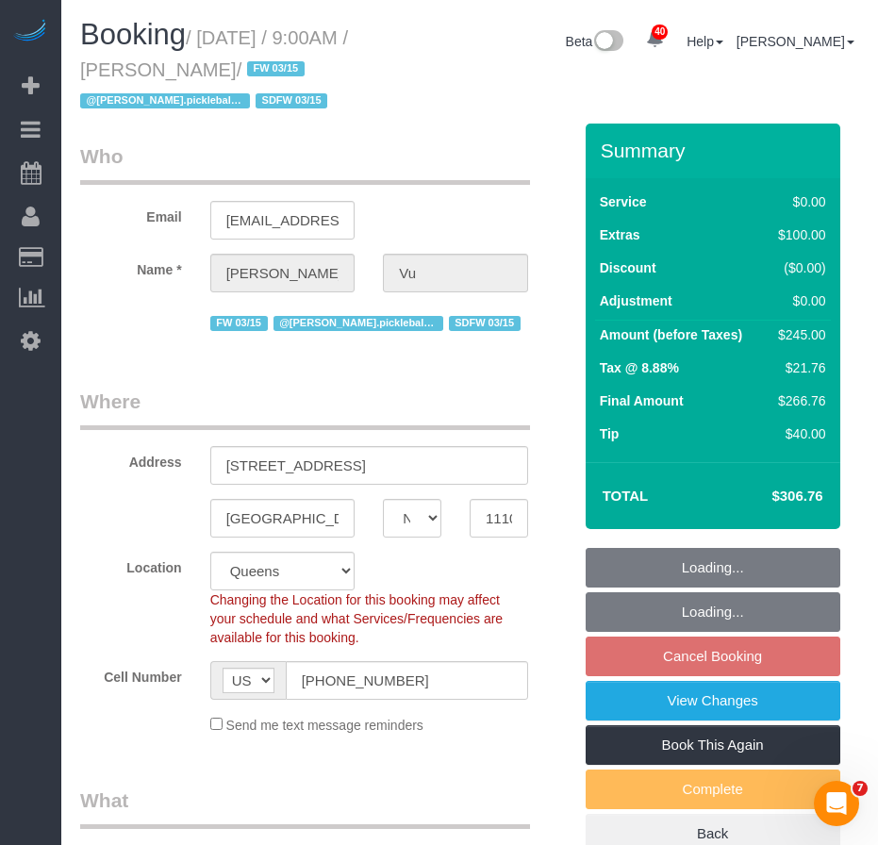
select select "1"
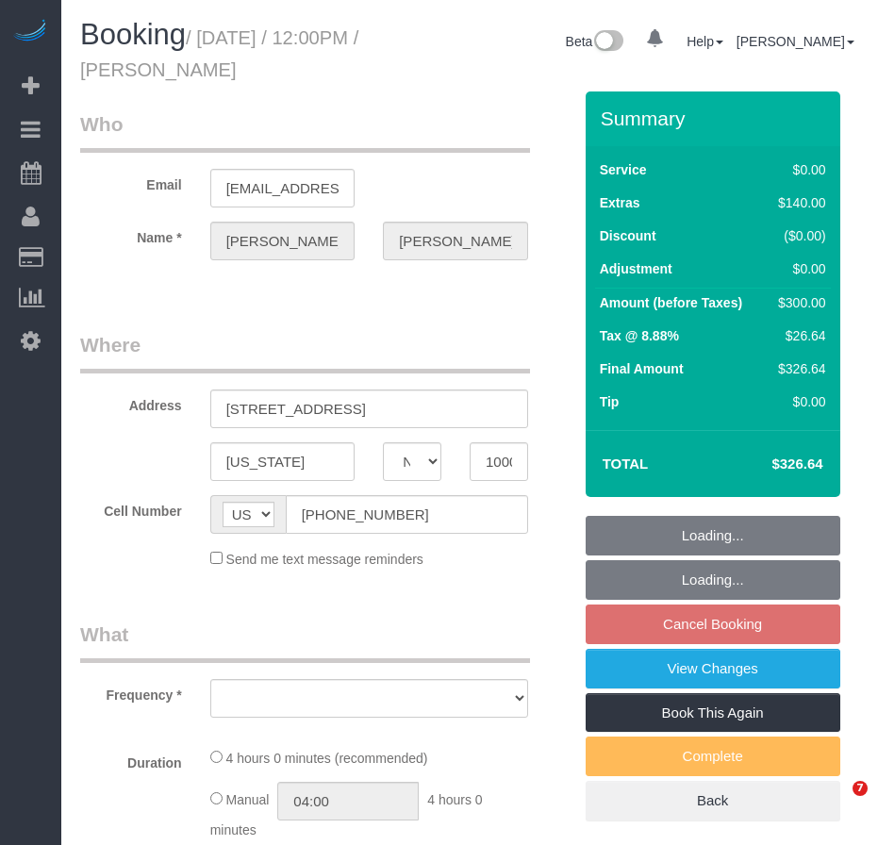
select select "NY"
select select "number:58"
select select "number:73"
select select "number:15"
select select "number:6"
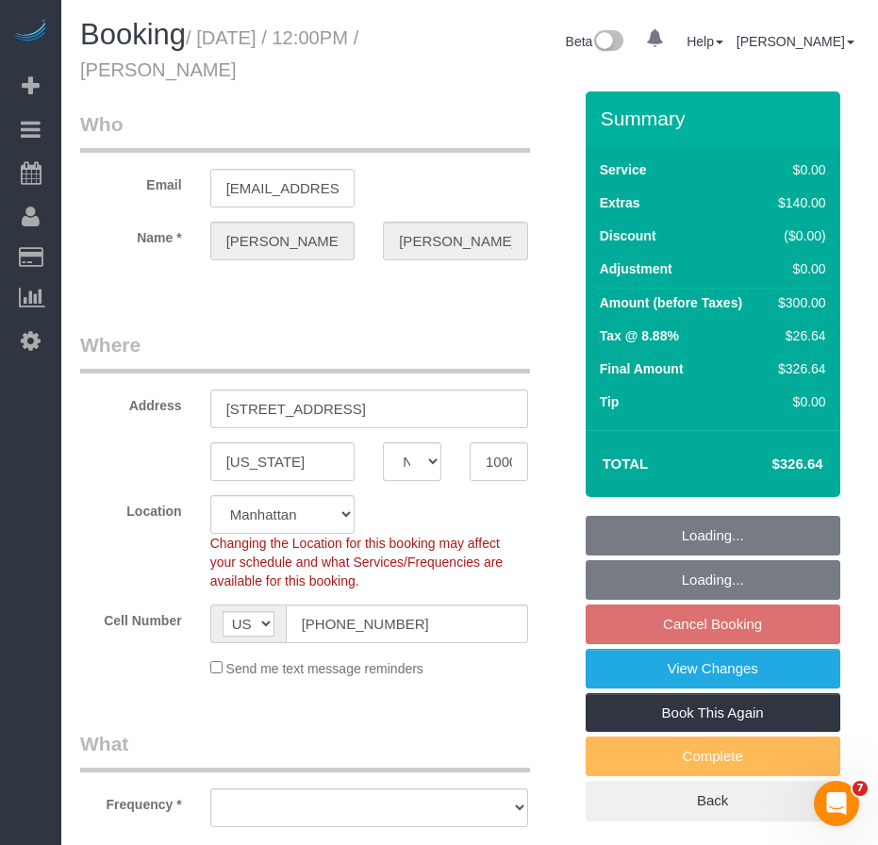
select select "string:stripe-pm_1SFXjp4VGloSiKo77DqSVT6n"
select select "object:953"
select select "spot5"
select select "1"
select select "object:1498"
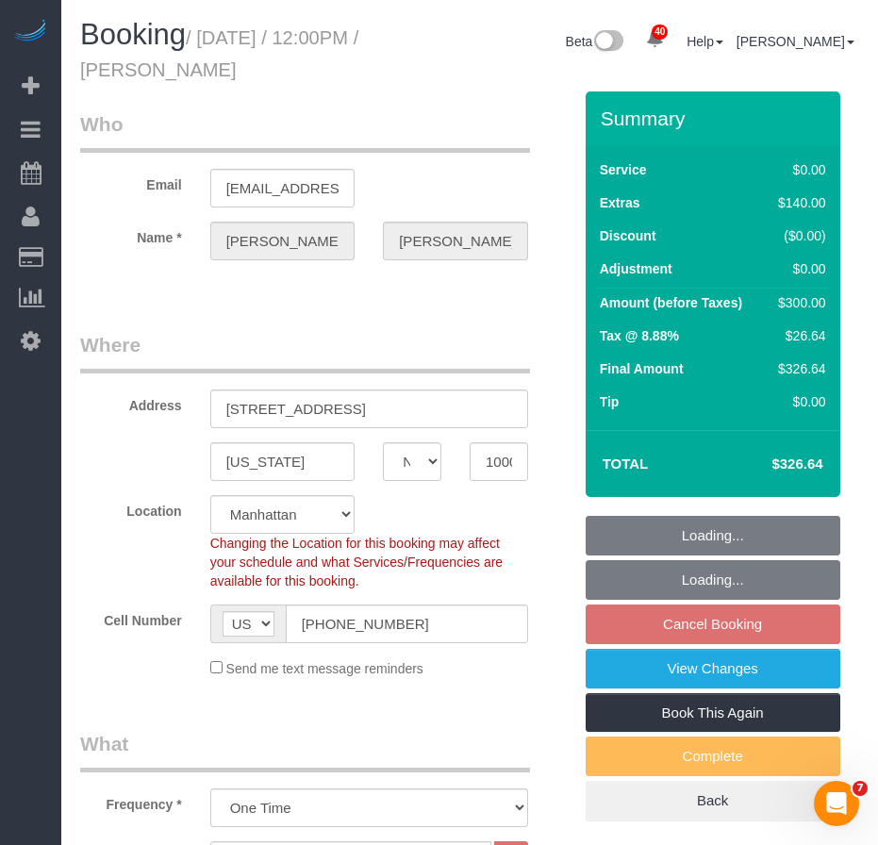
select select "1"
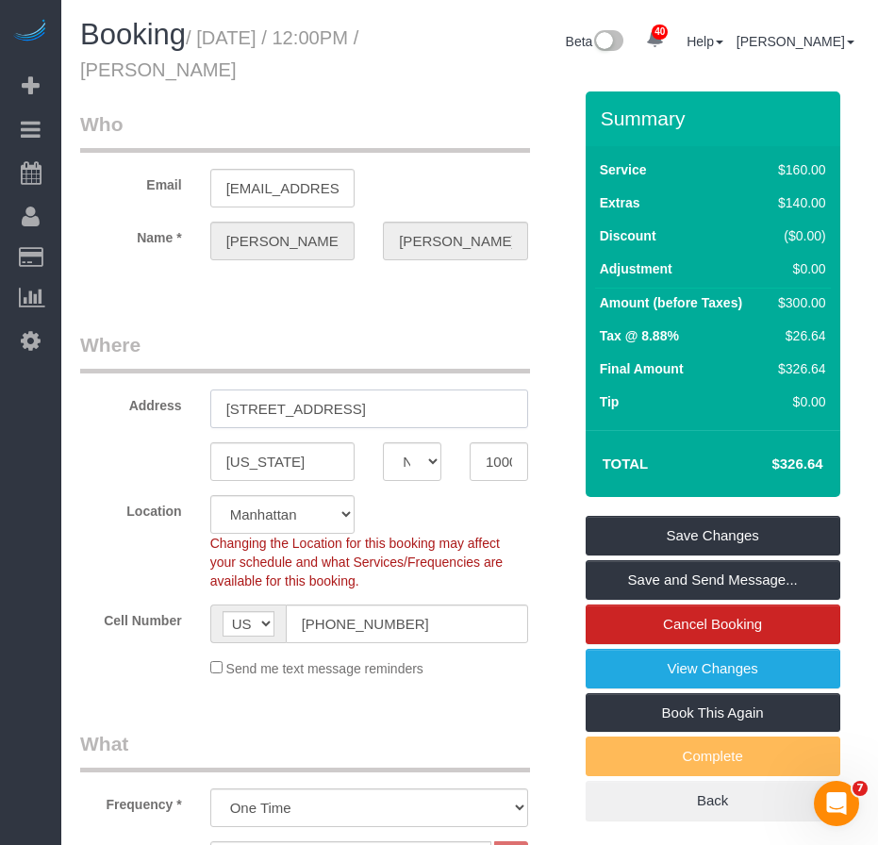
click at [381, 413] on input "145 East 15th Street, Apt 15T" at bounding box center [369, 408] width 318 height 39
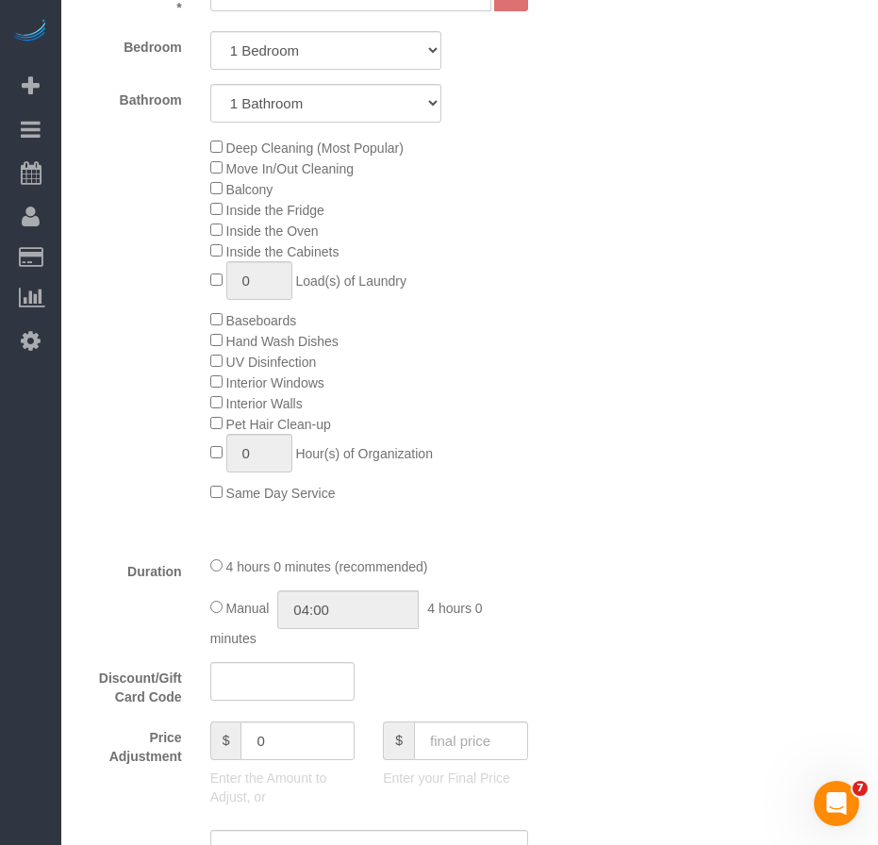
scroll to position [943, 0]
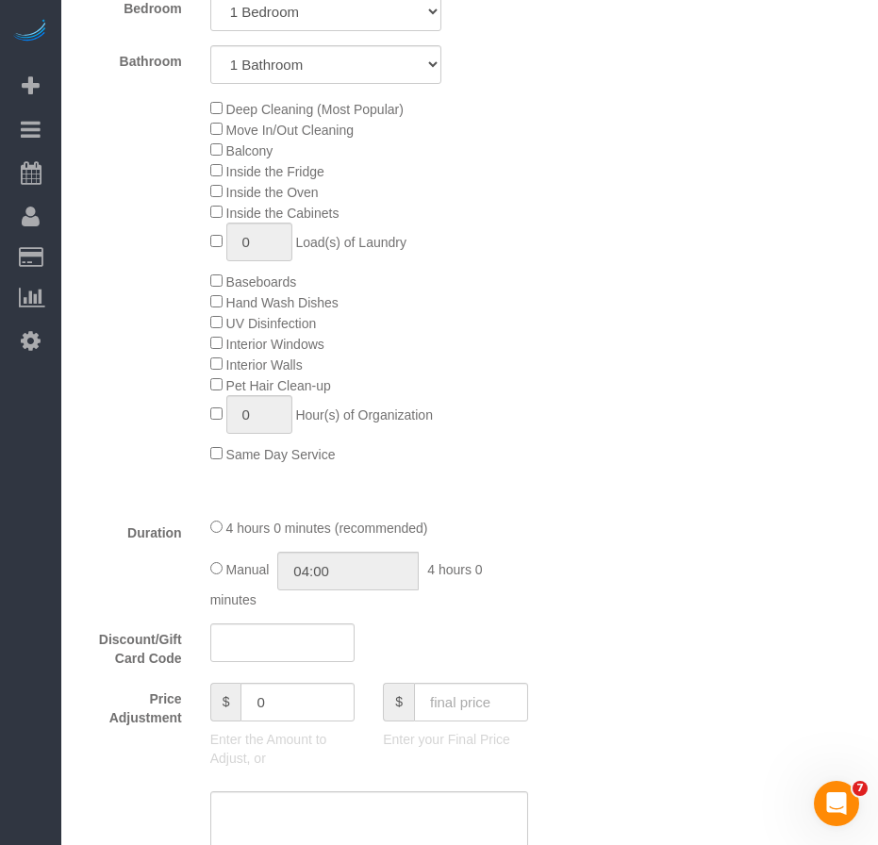
type input "145 East 15th Street, Apt. 15T"
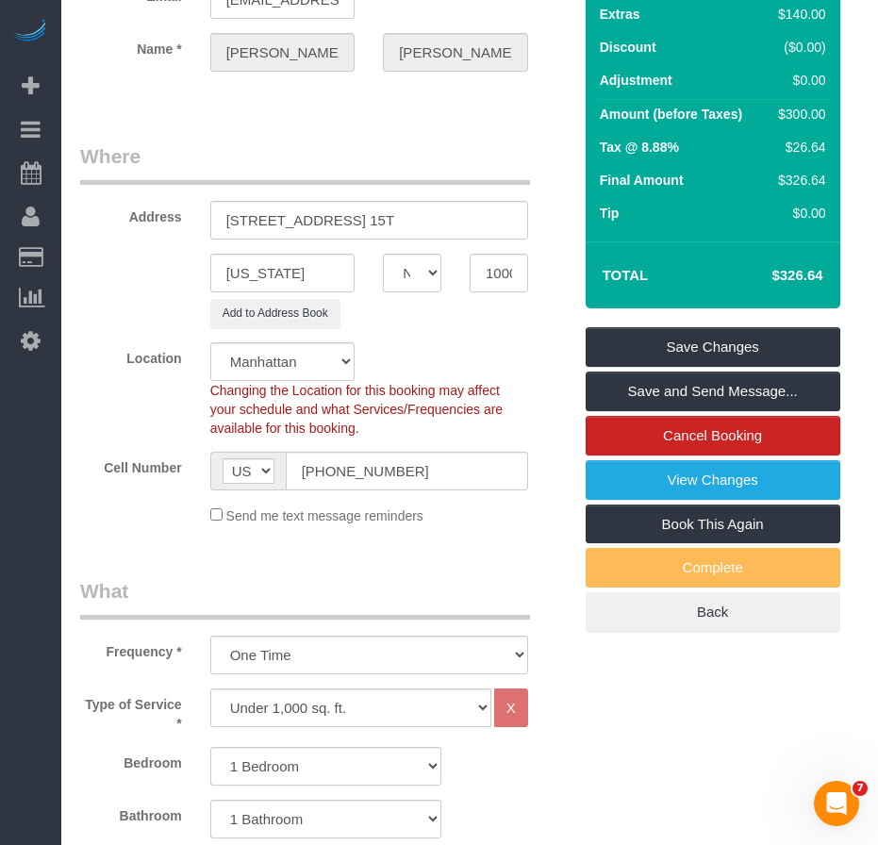
scroll to position [0, 0]
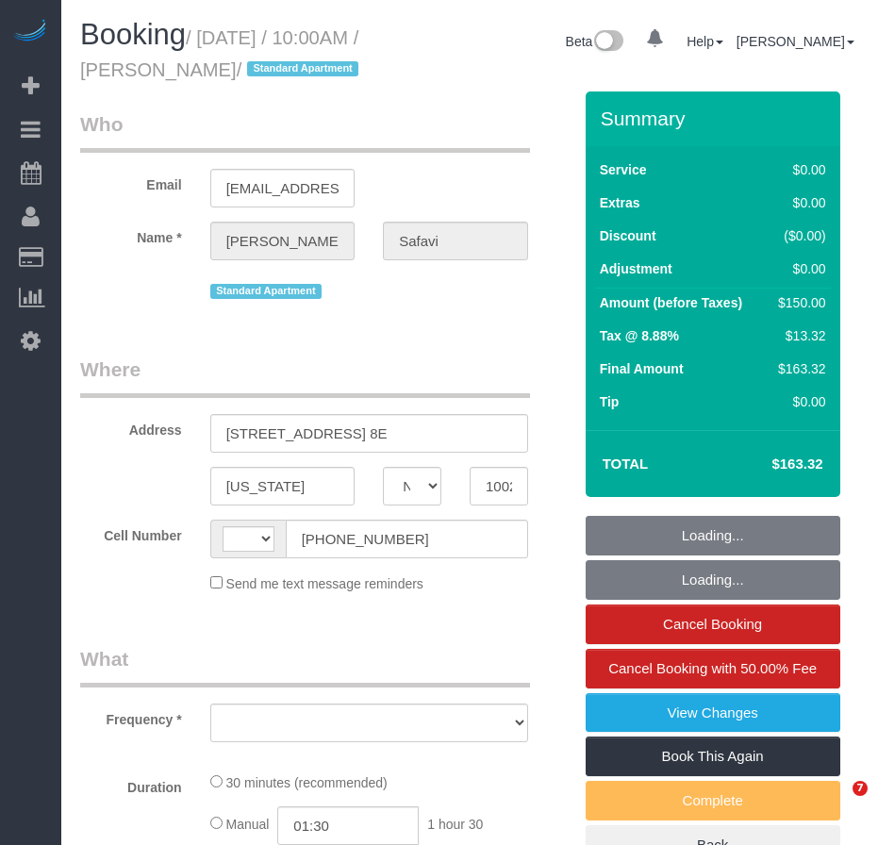
select select "NY"
select select "object:497"
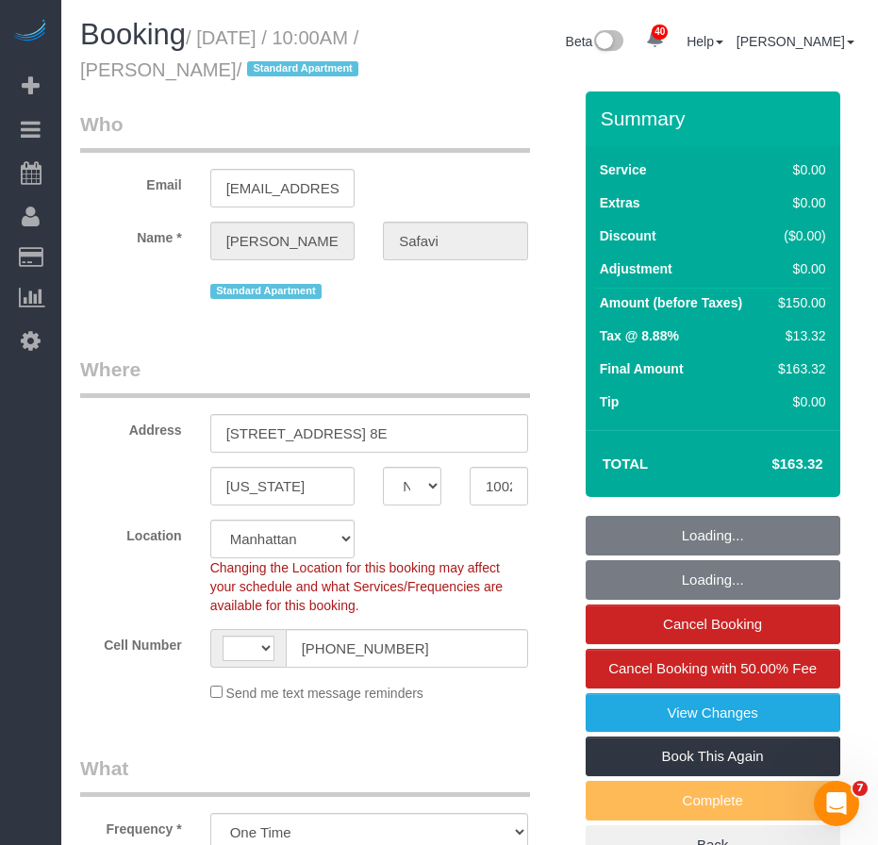
select select "string:stripe-pm_1RW0Rh4VGloSiKo719qTR6WS"
select select "spot1"
select select "number:56"
select select "number:76"
select select "number:15"
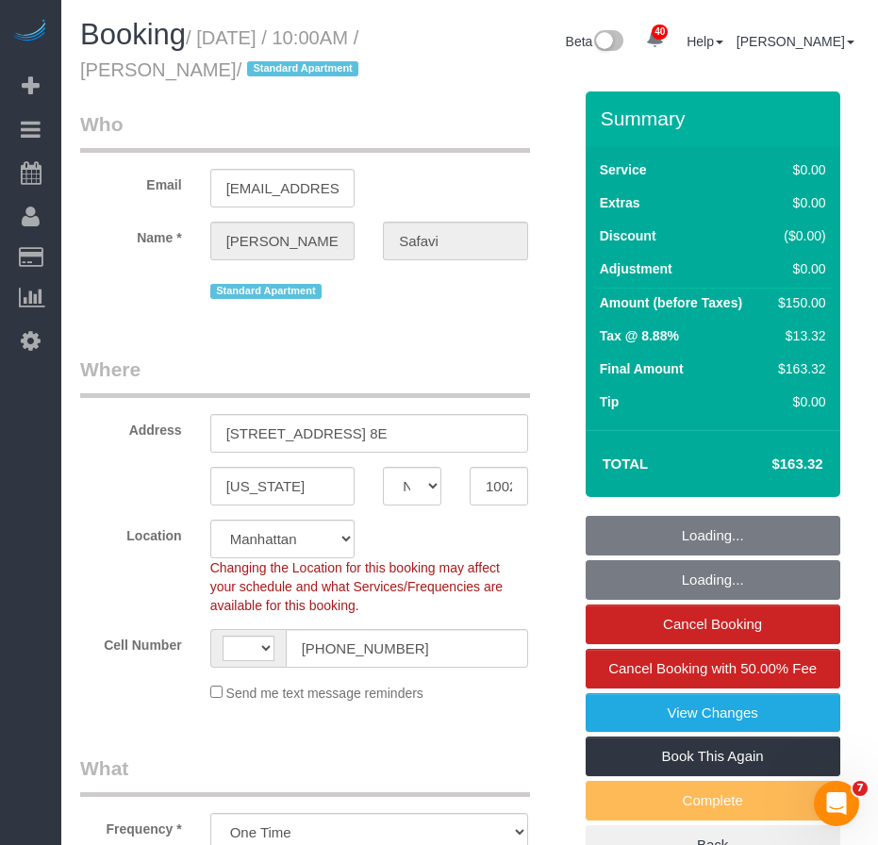
select select "number:5"
select select "object:831"
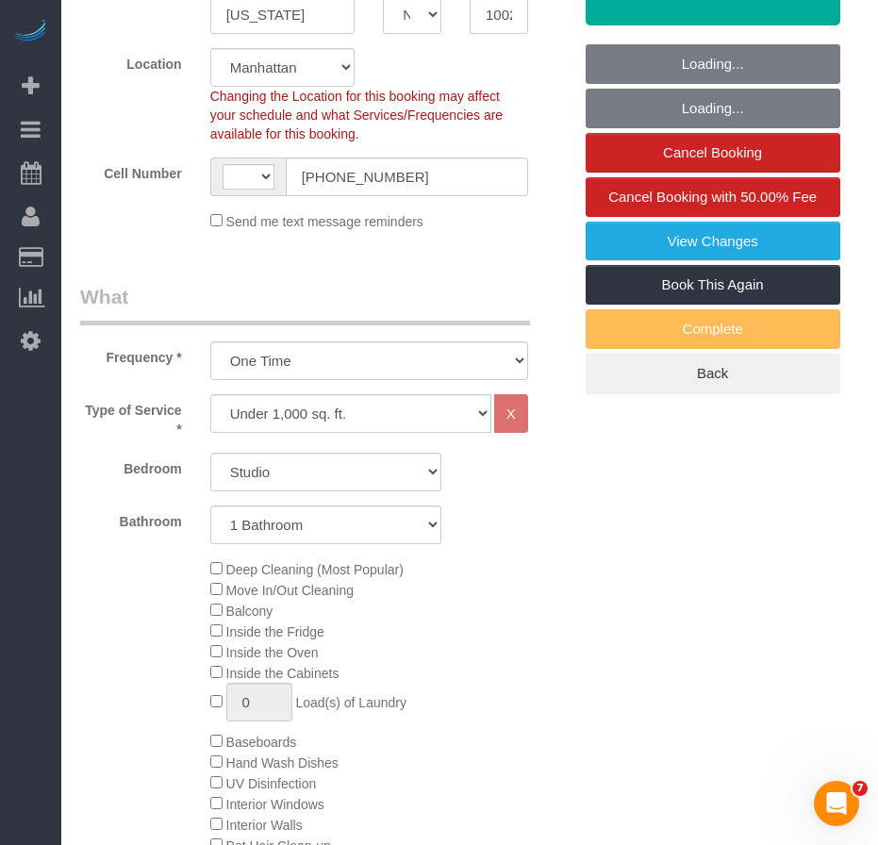
select select "string:[GEOGRAPHIC_DATA]"
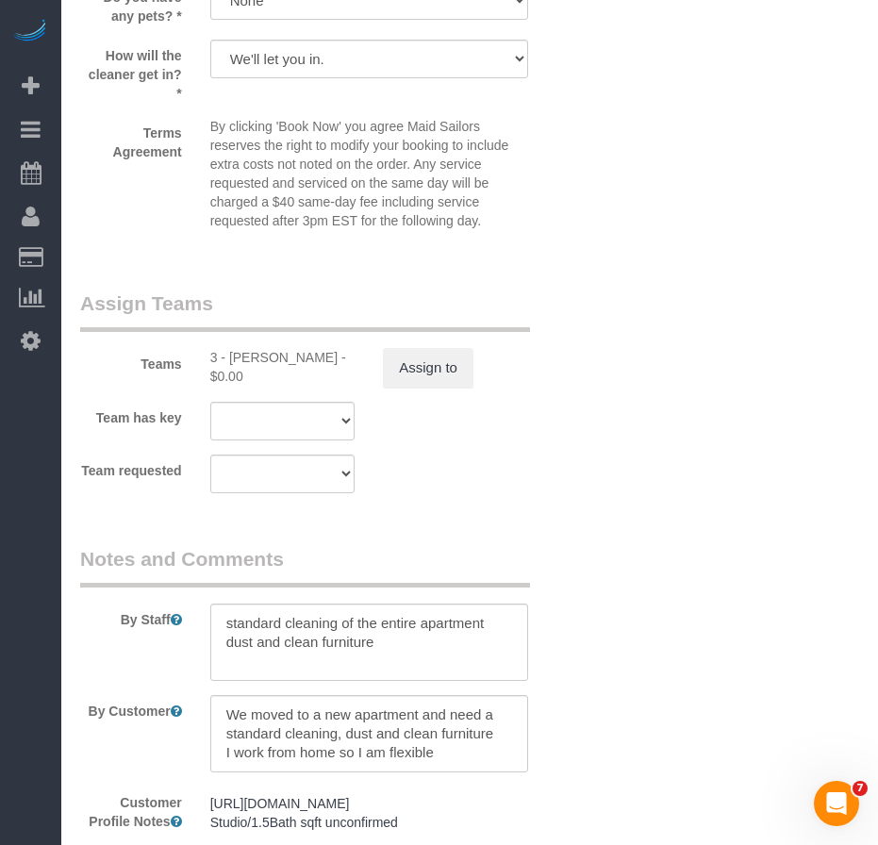
scroll to position [2640, 0]
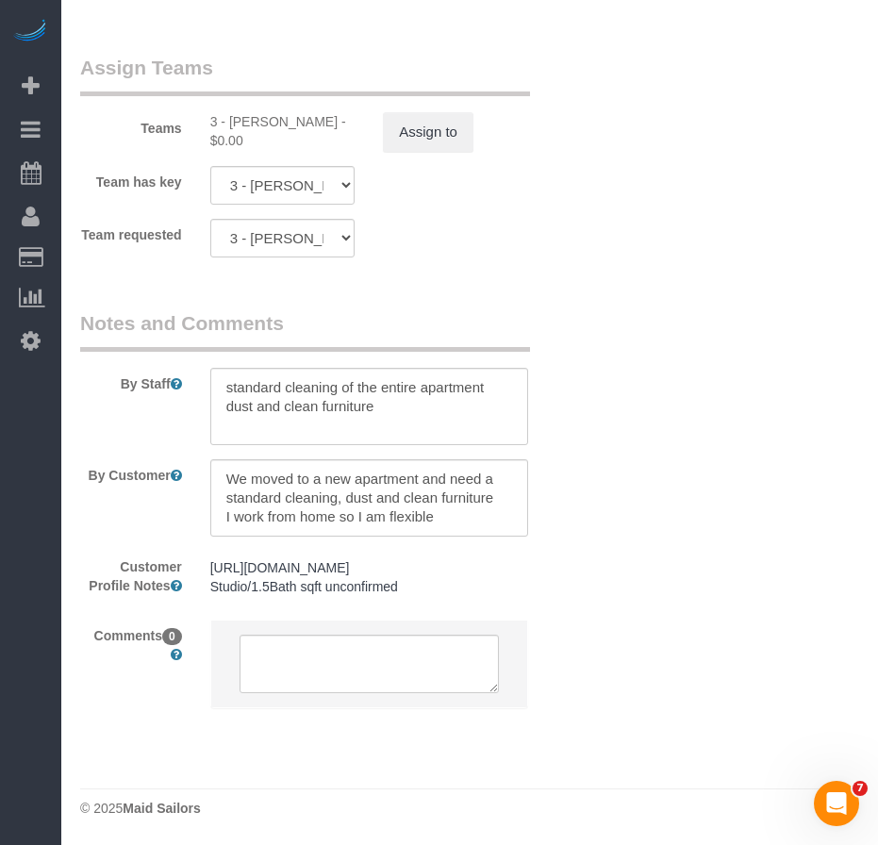
click at [416, 596] on pre "https://www.zillow.com/homedetails/220-E-72nd-St-APT-8E-New-York-NY-10021/21143…" at bounding box center [369, 577] width 318 height 38
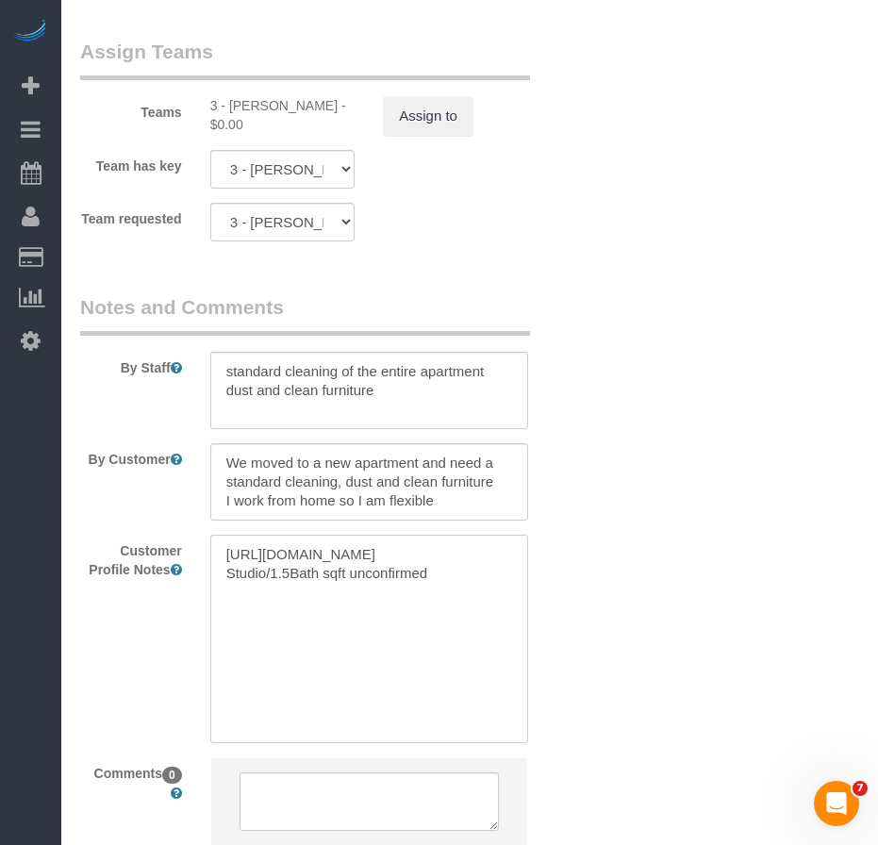
click at [460, 640] on textarea "https://www.zillow.com/homedetails/220-E-72nd-St-APT-8E-New-York-NY-10021/21143…" at bounding box center [369, 639] width 318 height 208
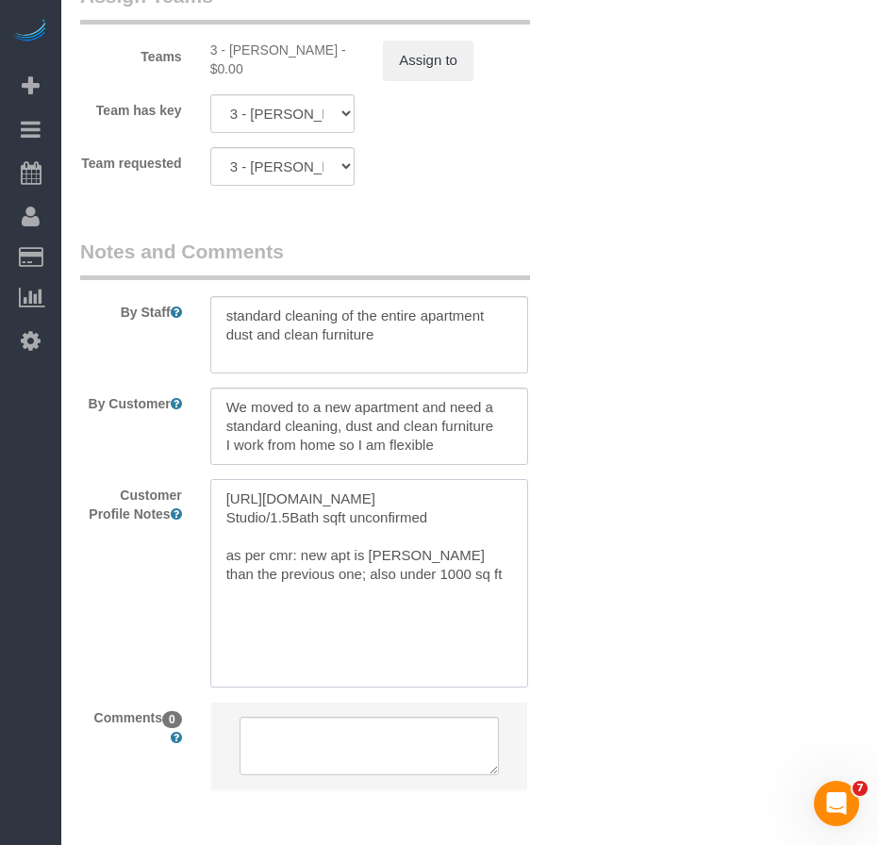
scroll to position [2735, 0]
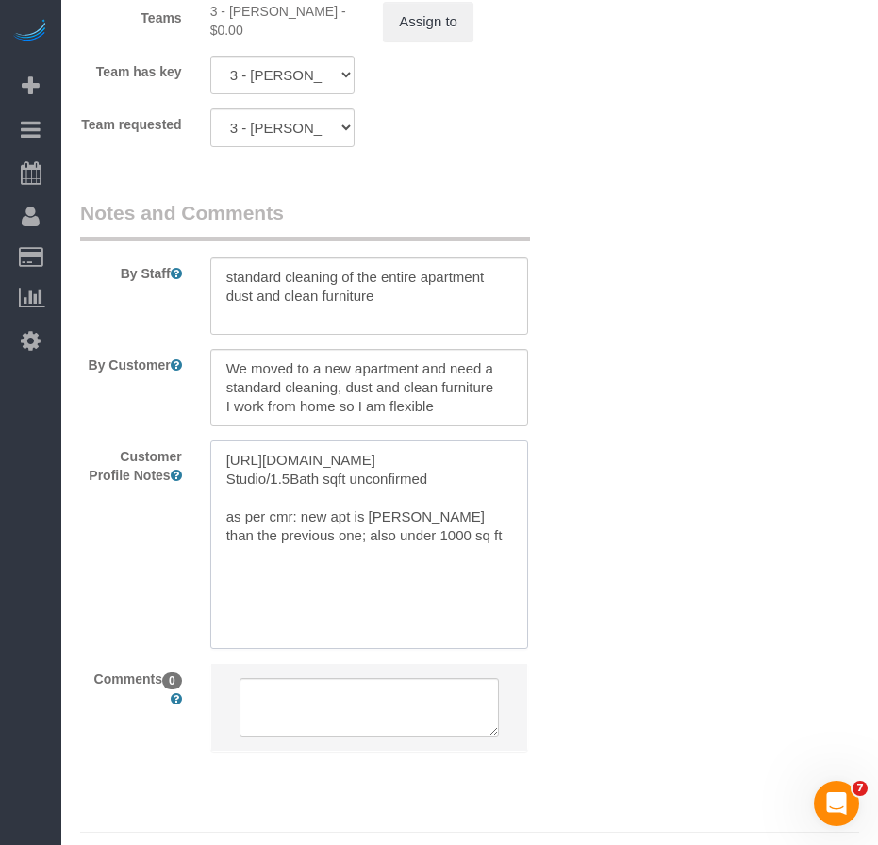
click at [370, 587] on textarea "https://www.zillow.com/homedetails/220-E-72nd-St-APT-8E-New-York-NY-10021/21143…" at bounding box center [369, 544] width 318 height 208
type textarea "https://www.zillow.com/homedetails/220-E-72nd-St-APT-8E-New-York-NY-10021/21143…"
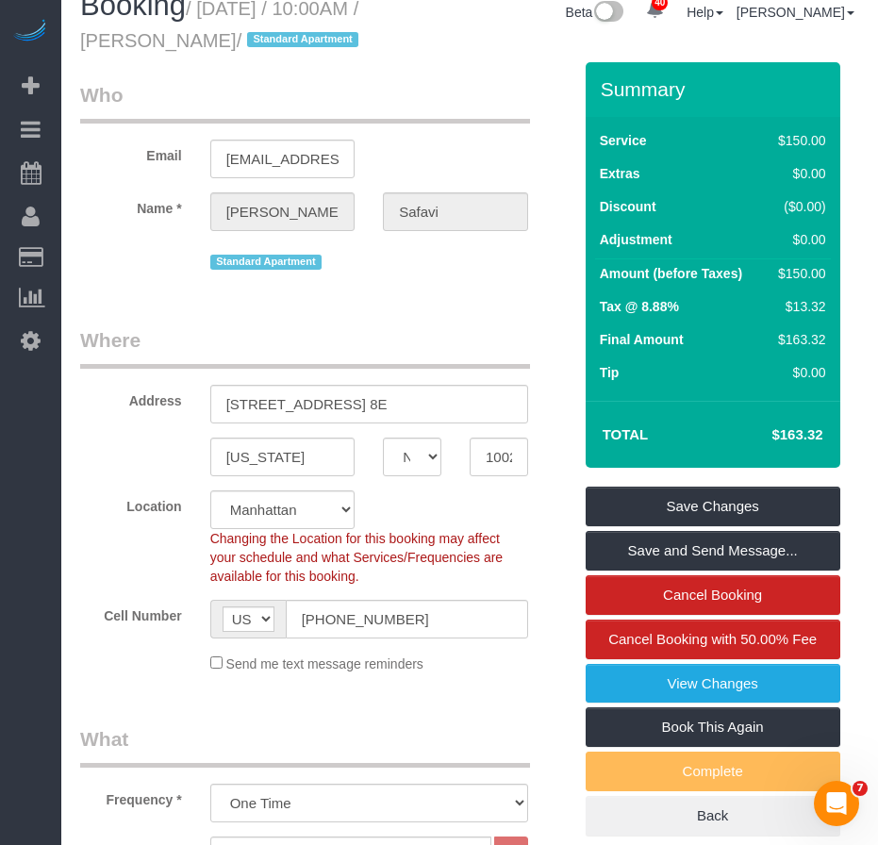
scroll to position [0, 0]
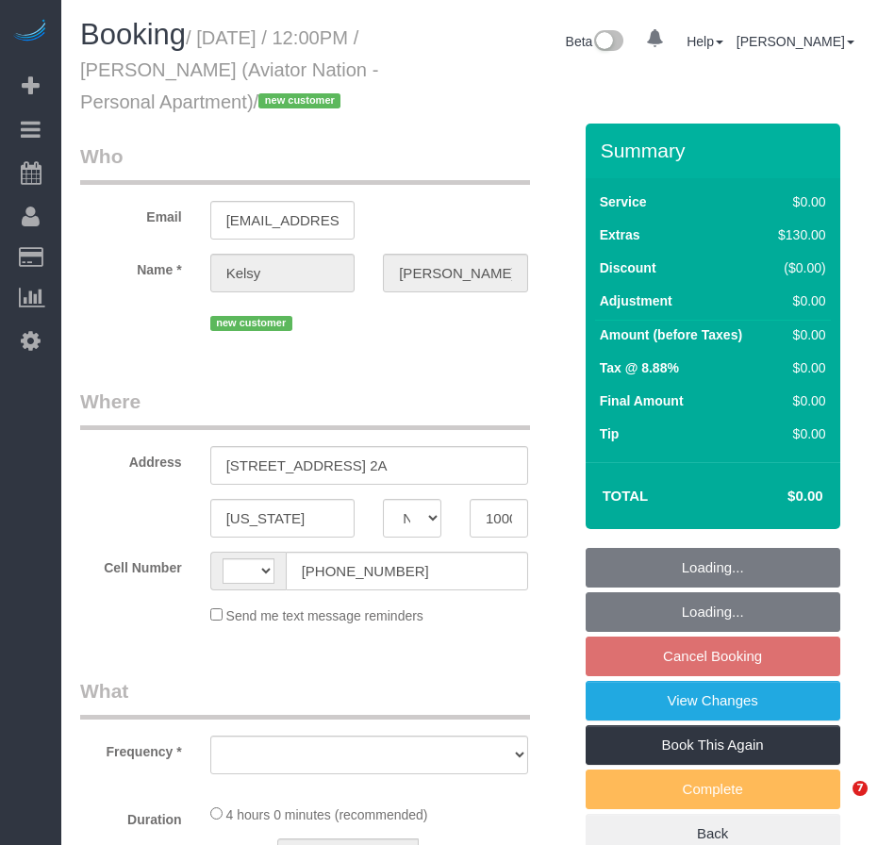
select select "NY"
select select "object:546"
select select "number:89"
select select "number:90"
select select "number:15"
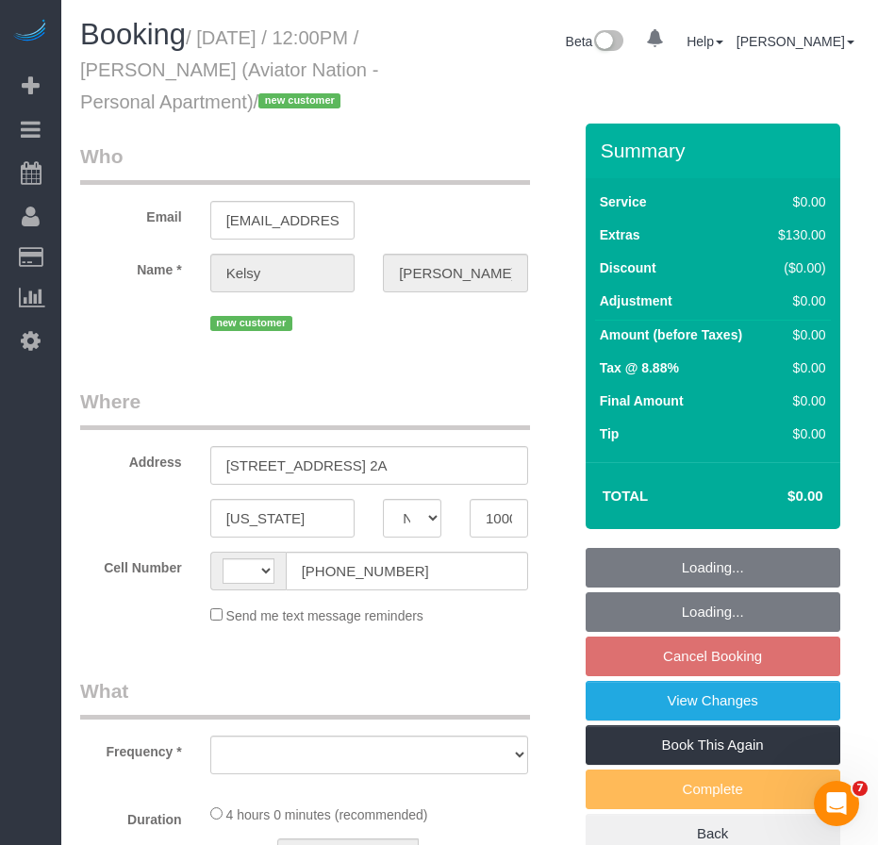
select select "number:5"
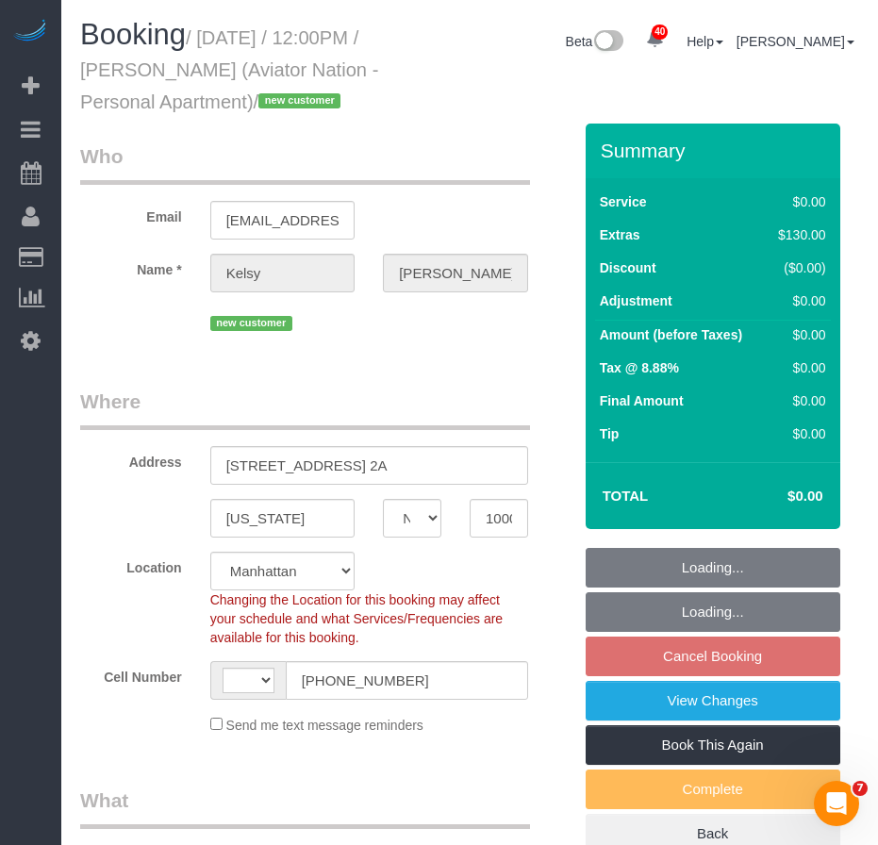
select select "object:944"
select select "string:[GEOGRAPHIC_DATA]"
select select "spot5"
select select "1"
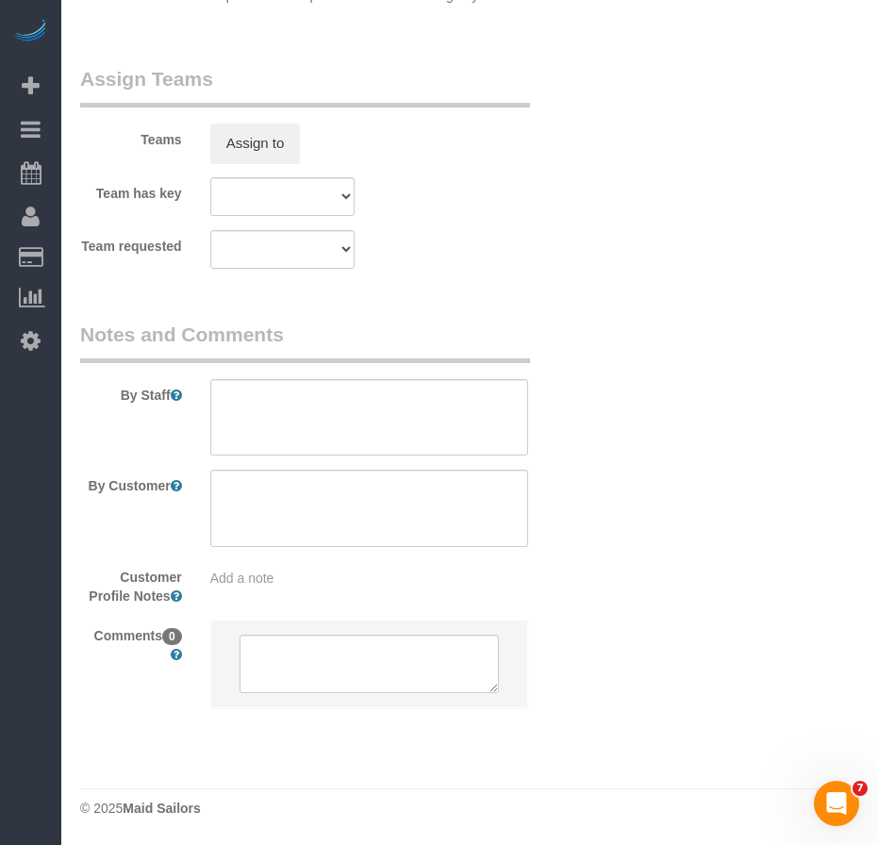
scroll to position [2678, 0]
click at [263, 585] on span "Add a note" at bounding box center [242, 578] width 64 height 15
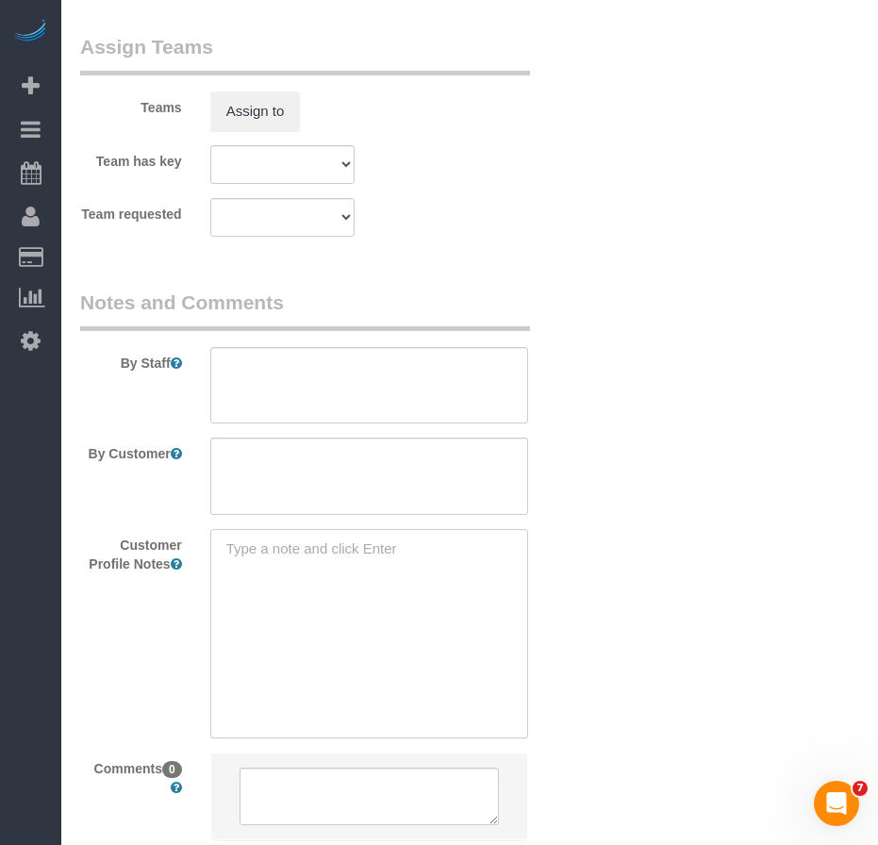
paste textarea "[URL][DOMAIN_NAME]"
type textarea "[URL][DOMAIN_NAME] 1BR/1Bath sqft unconfirmed"
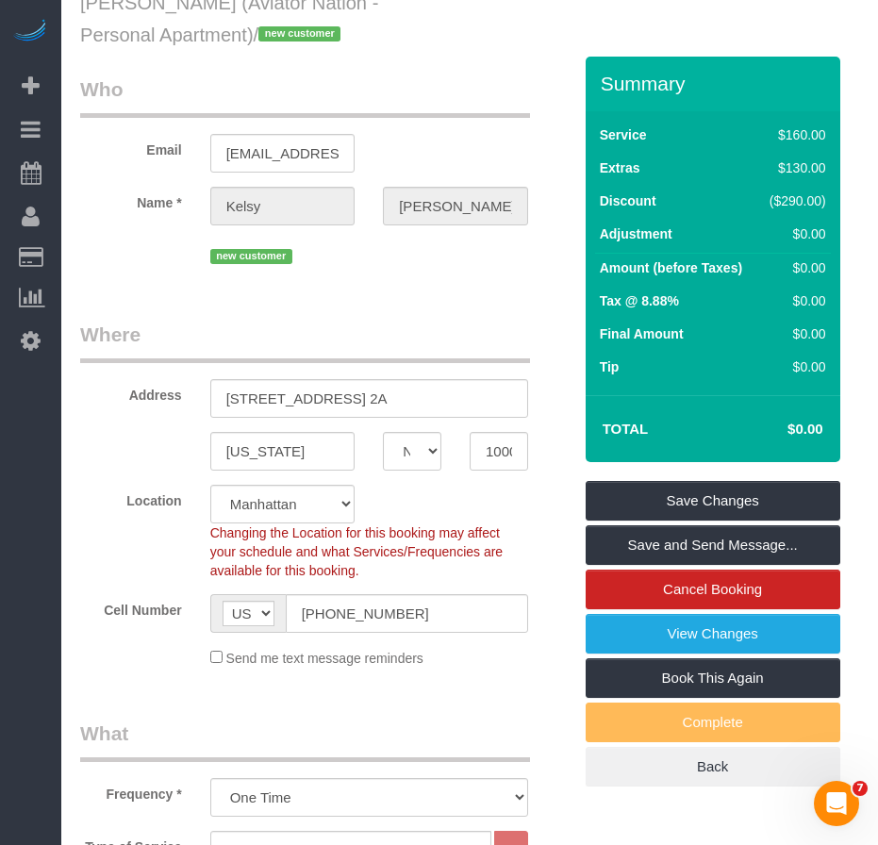
scroll to position [0, 0]
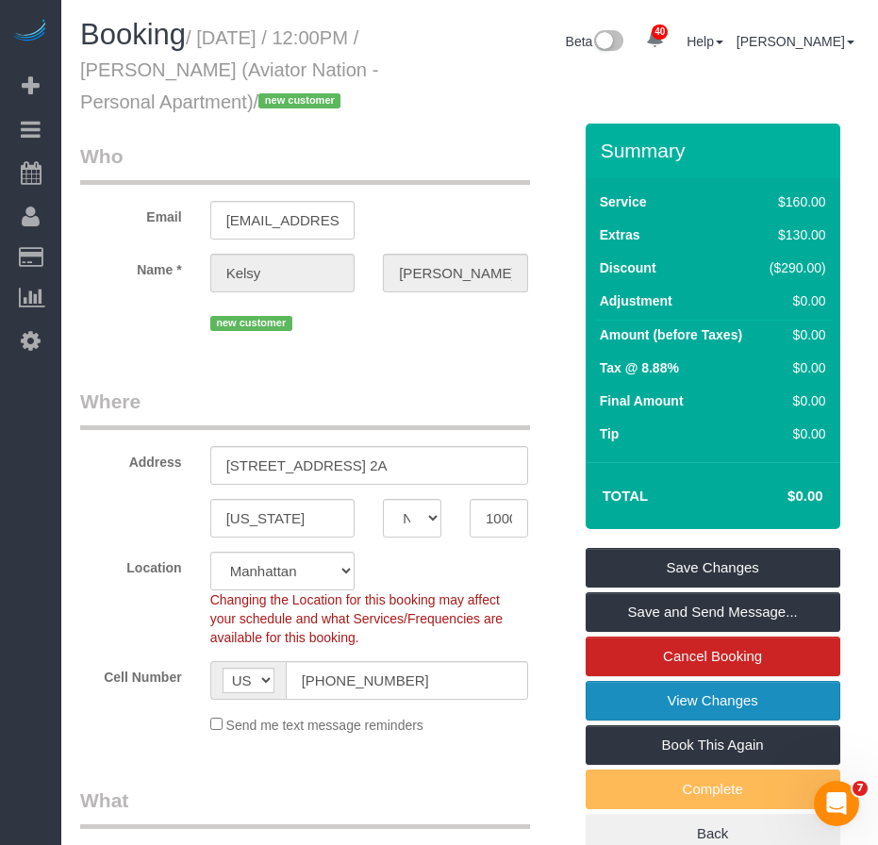
click at [680, 720] on link "View Changes" at bounding box center [713, 701] width 255 height 40
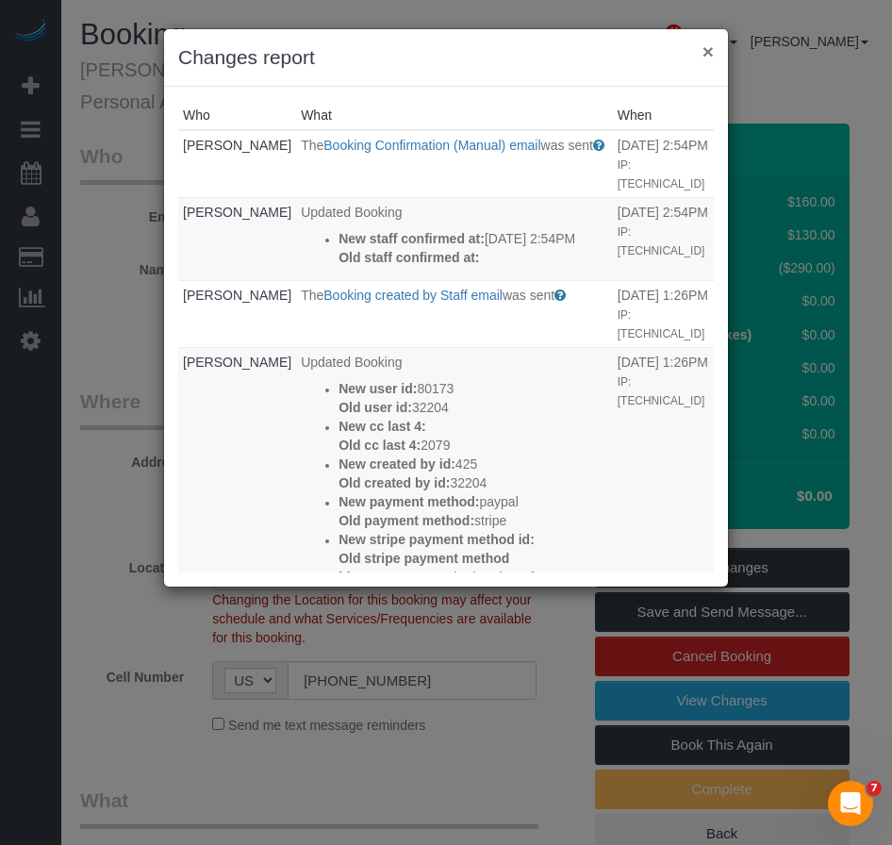
click at [711, 51] on button "×" at bounding box center [708, 51] width 11 height 20
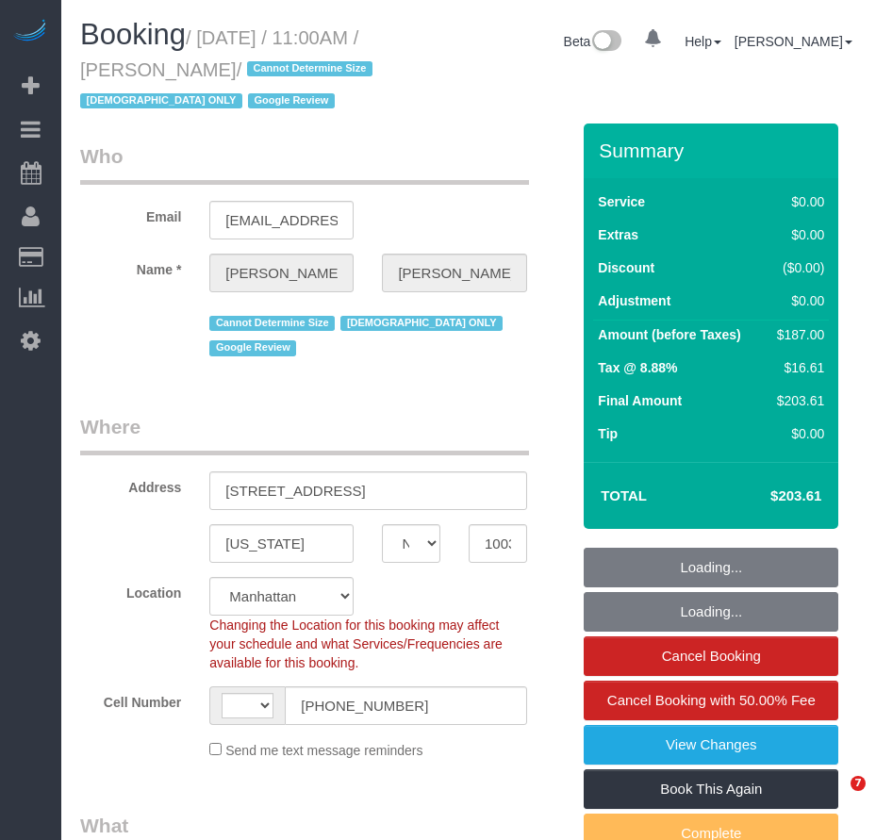
select select "NY"
select select "string:[GEOGRAPHIC_DATA]"
select select "number:58"
select select "number:73"
select select "number:15"
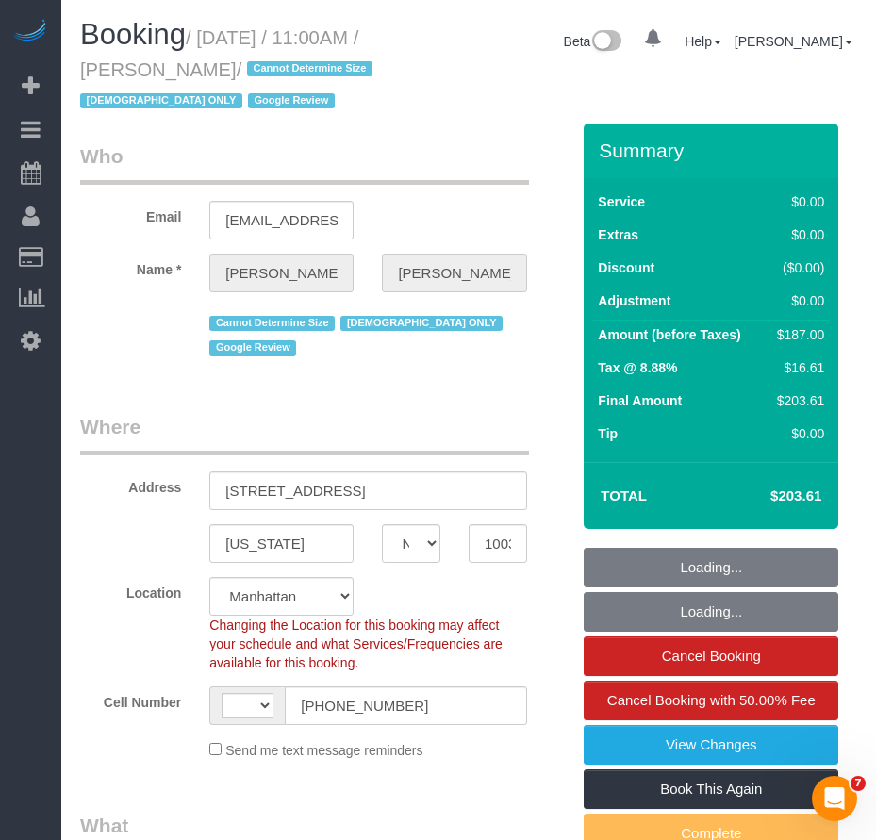
select select "number:6"
select select "object:974"
select select "spot1"
select select "string:stripe-pm_1RX9Pk4VGloSiKo7xrKDKvXs"
select select "2"
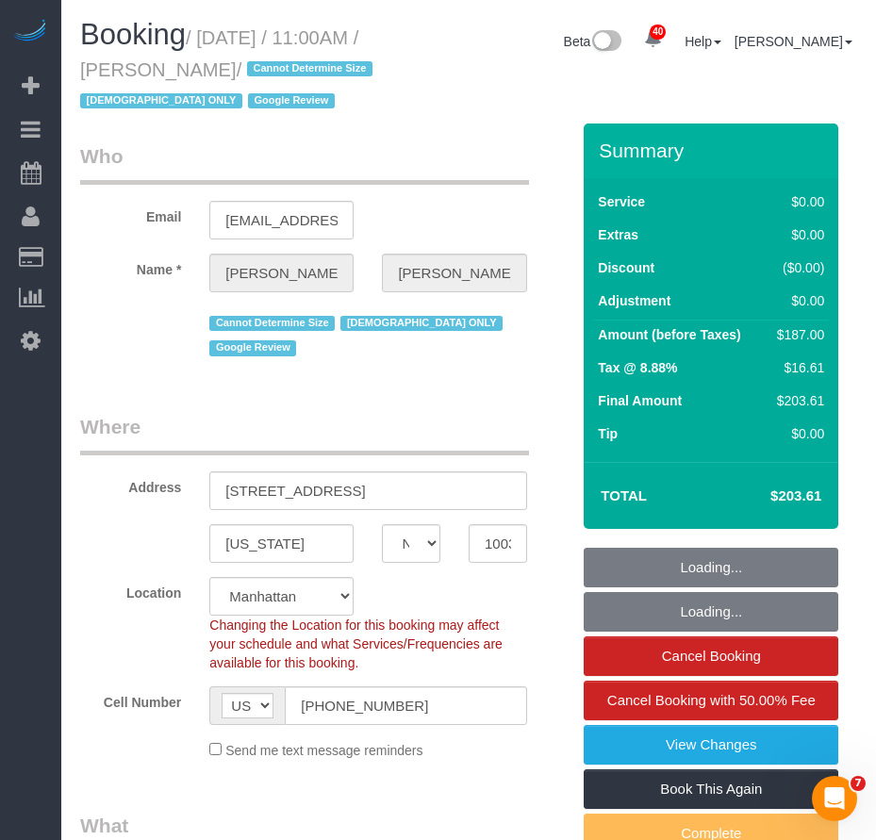
select select "2"
select select "object:1519"
select select "2"
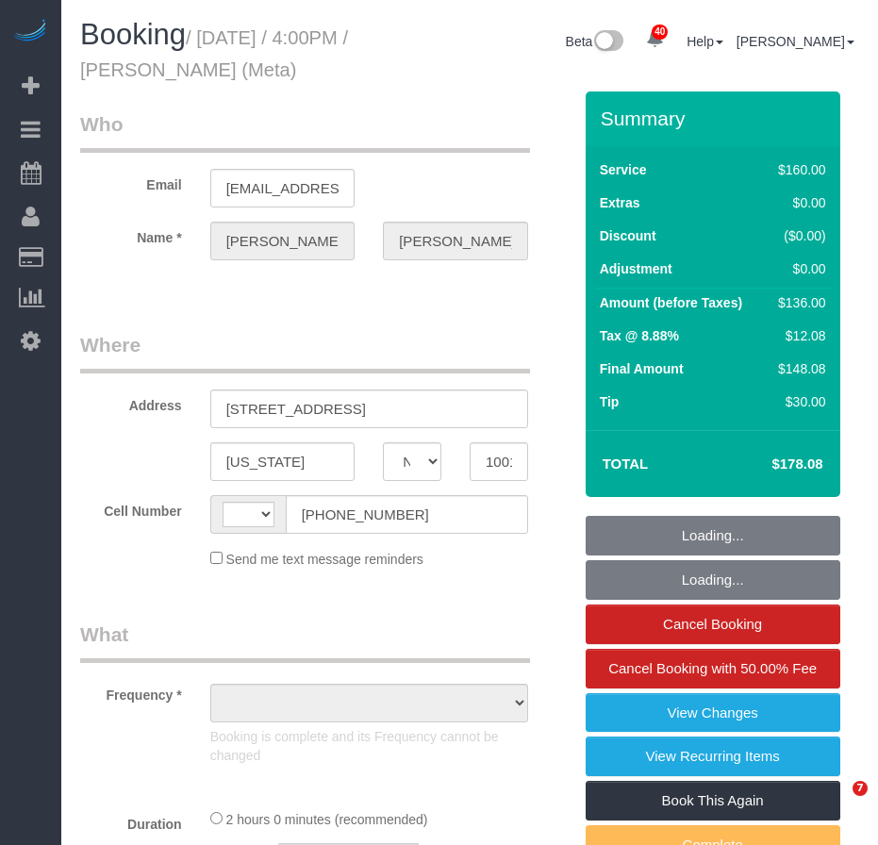
select select "NY"
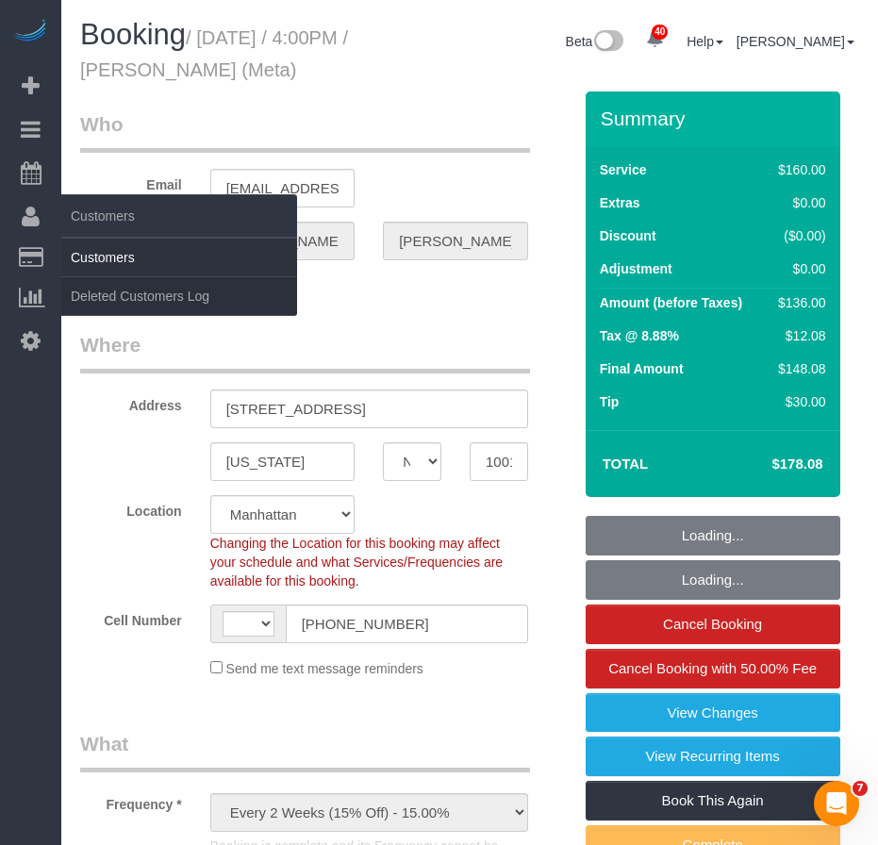
select select "object:905"
select select "string:[GEOGRAPHIC_DATA]"
select select "string:stripe-pm_1OIdQF4VGloSiKo7VdHbKphS"
click at [116, 254] on link "Customers" at bounding box center [179, 258] width 236 height 38
select select "spot1"
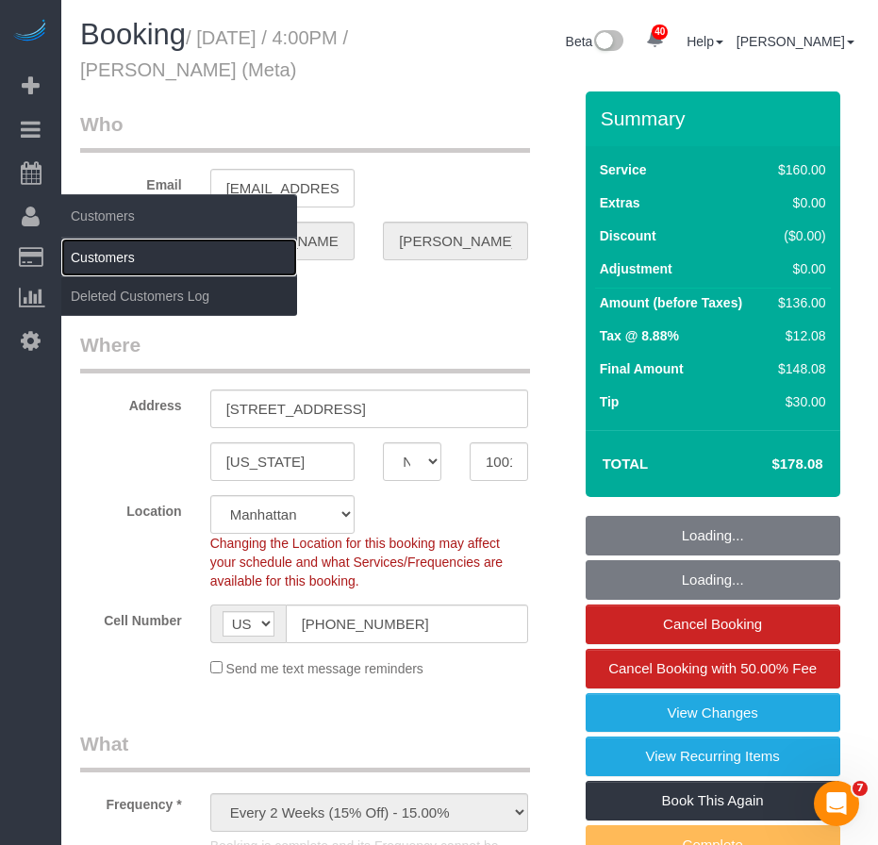
select select "number:89"
select select "number:90"
select select "number:15"
select select "number:7"
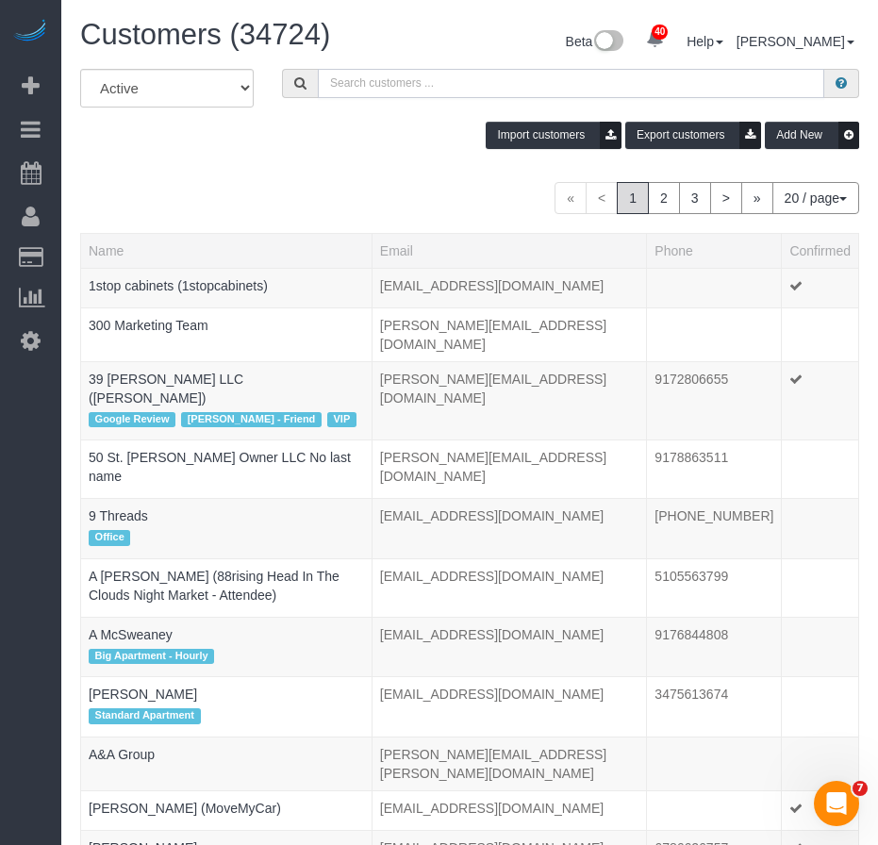
click at [476, 82] on input "text" at bounding box center [571, 83] width 506 height 29
paste input "Robin Shanholtz"
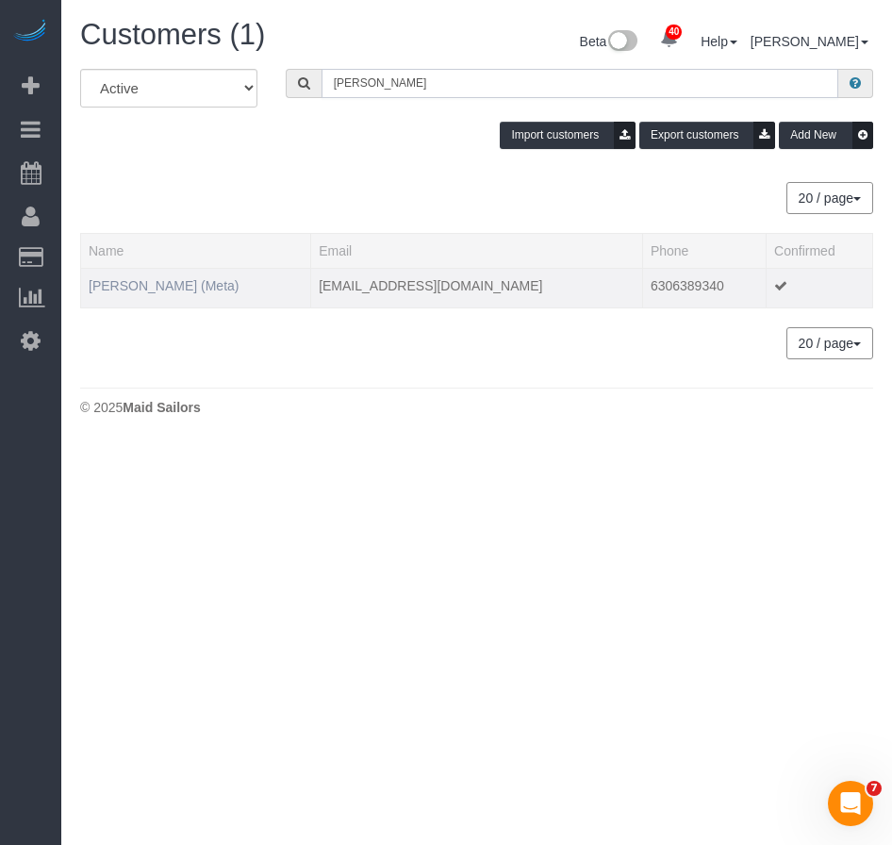
type input "Robin Shanholtz"
click at [214, 289] on link "Robin Shanholtz (Meta)" at bounding box center [164, 285] width 150 height 15
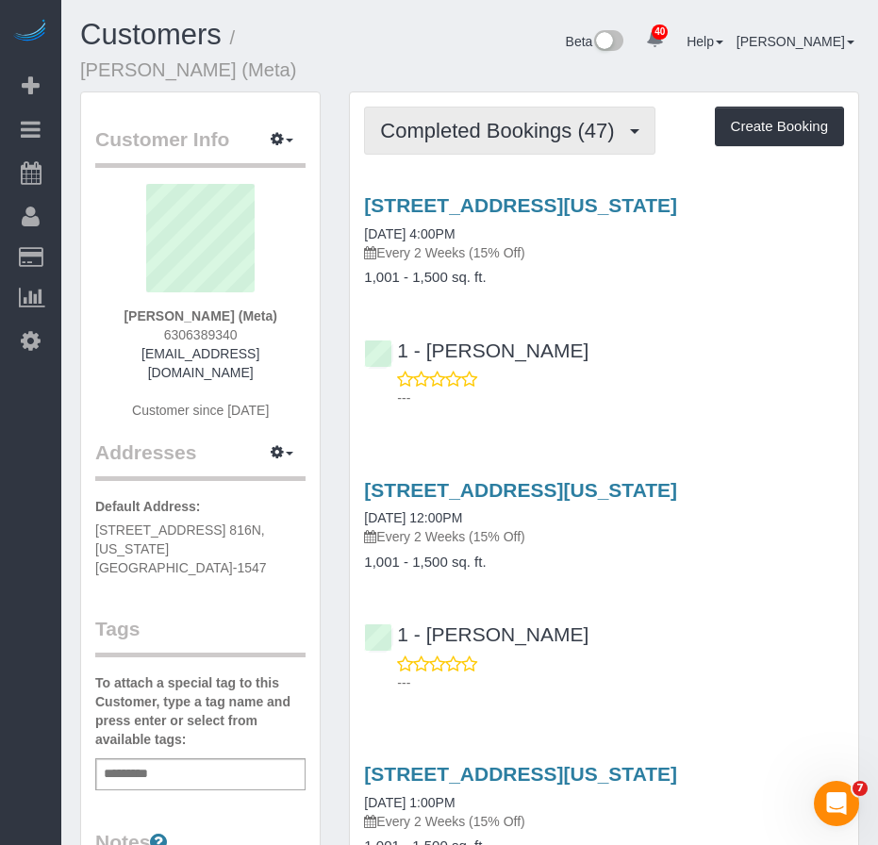
click at [463, 135] on span "Completed Bookings (47)" at bounding box center [501, 131] width 243 height 24
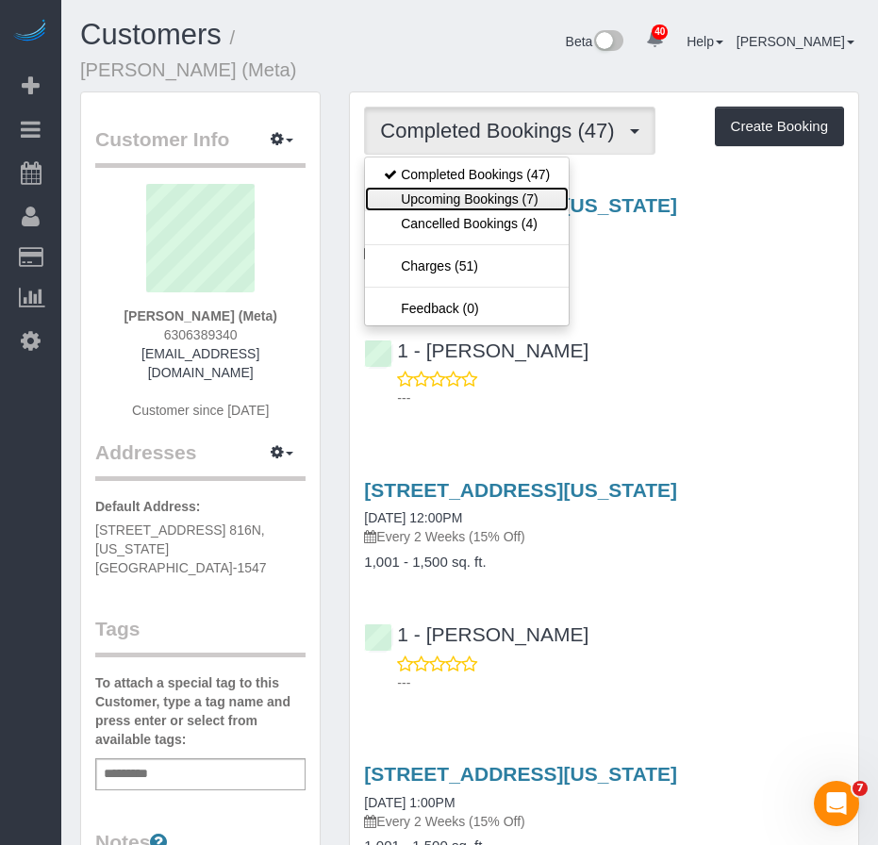
click at [465, 194] on link "Upcoming Bookings (7)" at bounding box center [467, 199] width 204 height 25
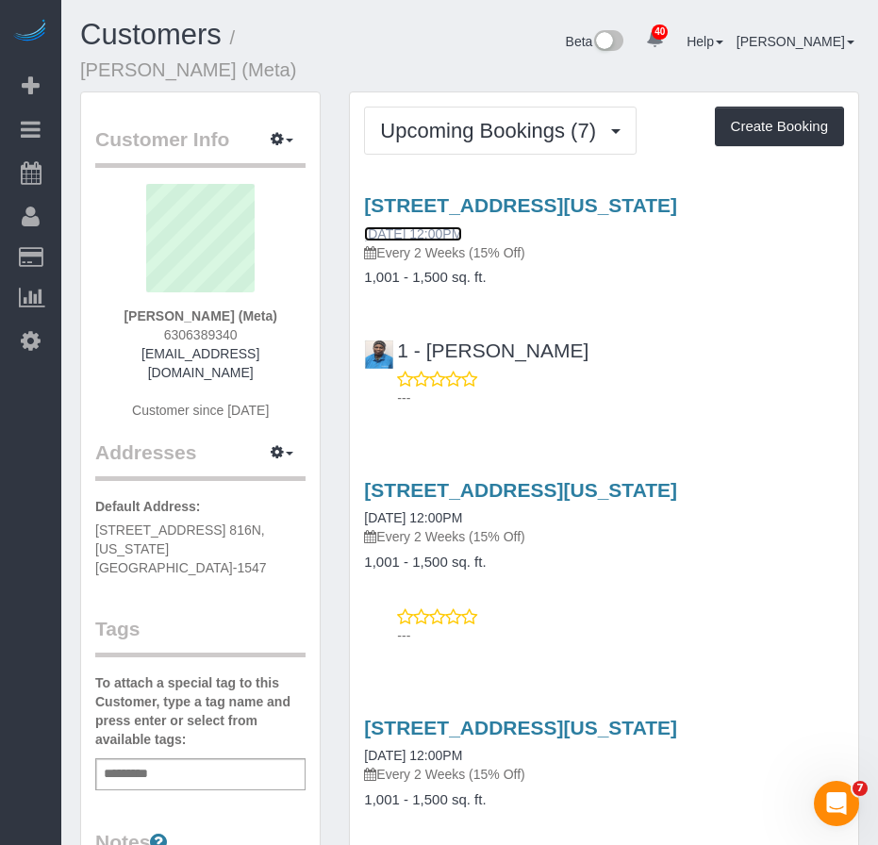
click at [454, 235] on link "10/16/2025 12:00PM" at bounding box center [413, 233] width 98 height 15
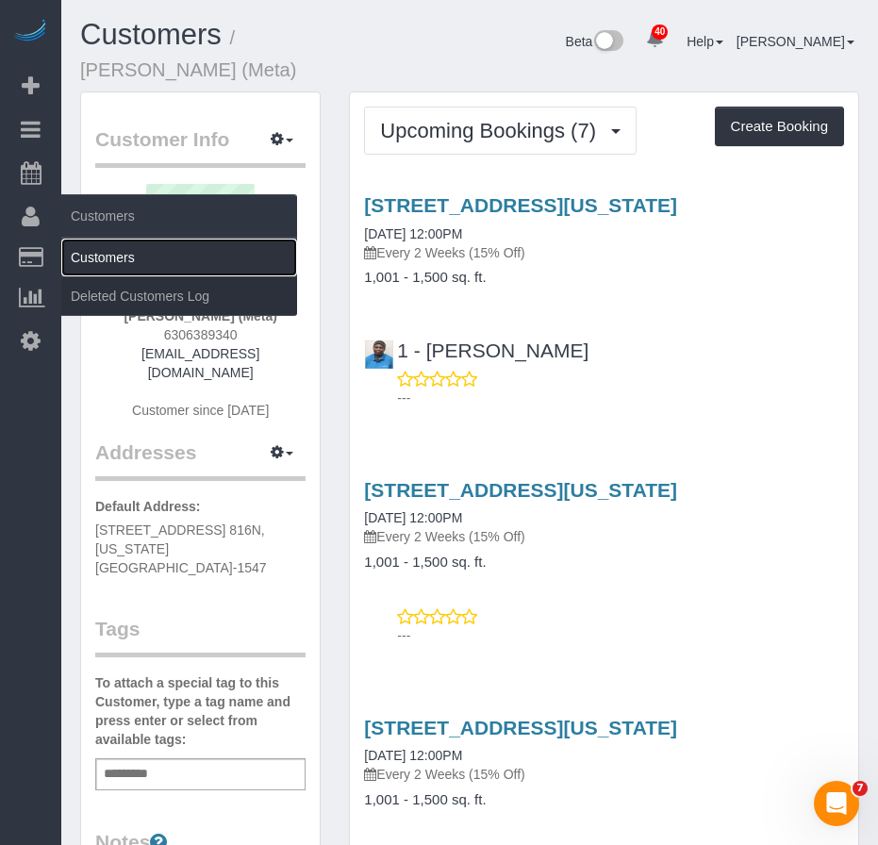
drag, startPoint x: 104, startPoint y: 258, endPoint x: 123, endPoint y: 253, distance: 19.7
click at [104, 258] on link "Customers" at bounding box center [179, 258] width 236 height 38
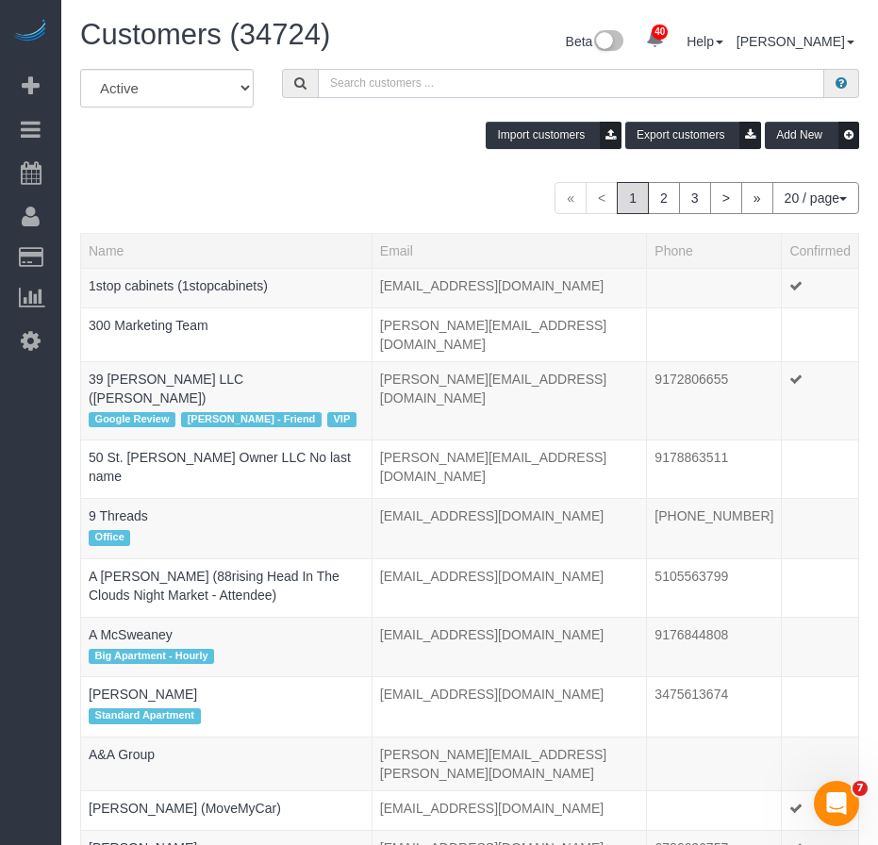
click at [377, 89] on input "text" at bounding box center [571, 83] width 506 height 29
paste input "Benjamin Strauss"
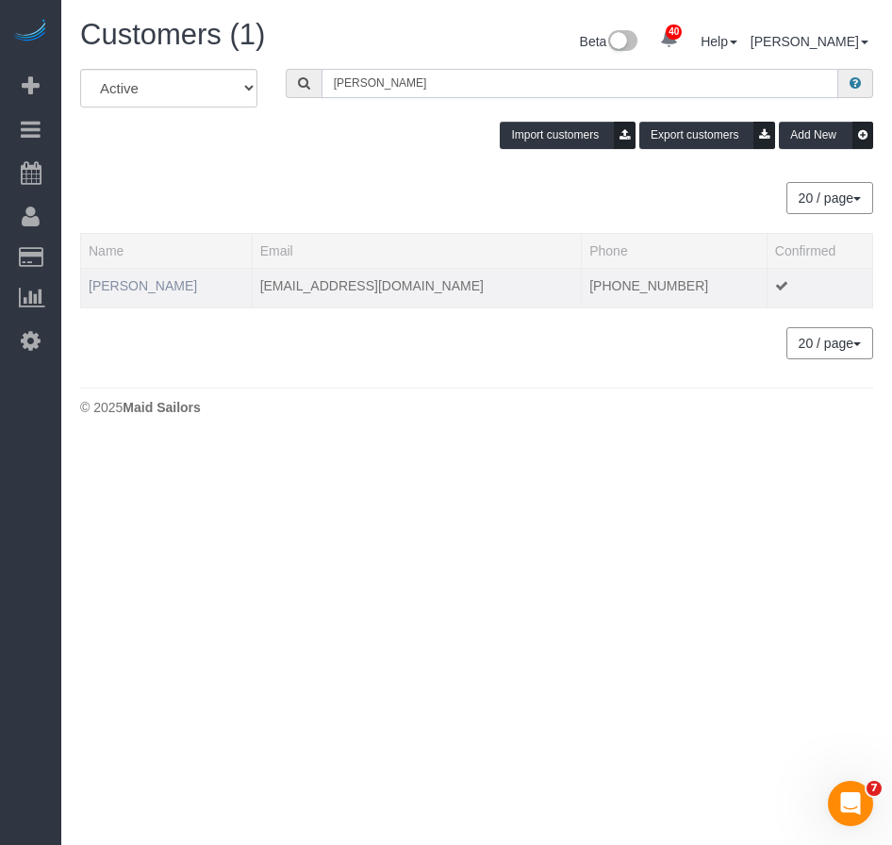
type input "Benjamin Strauss"
click at [169, 287] on link "Benjamin Strauss" at bounding box center [143, 285] width 108 height 15
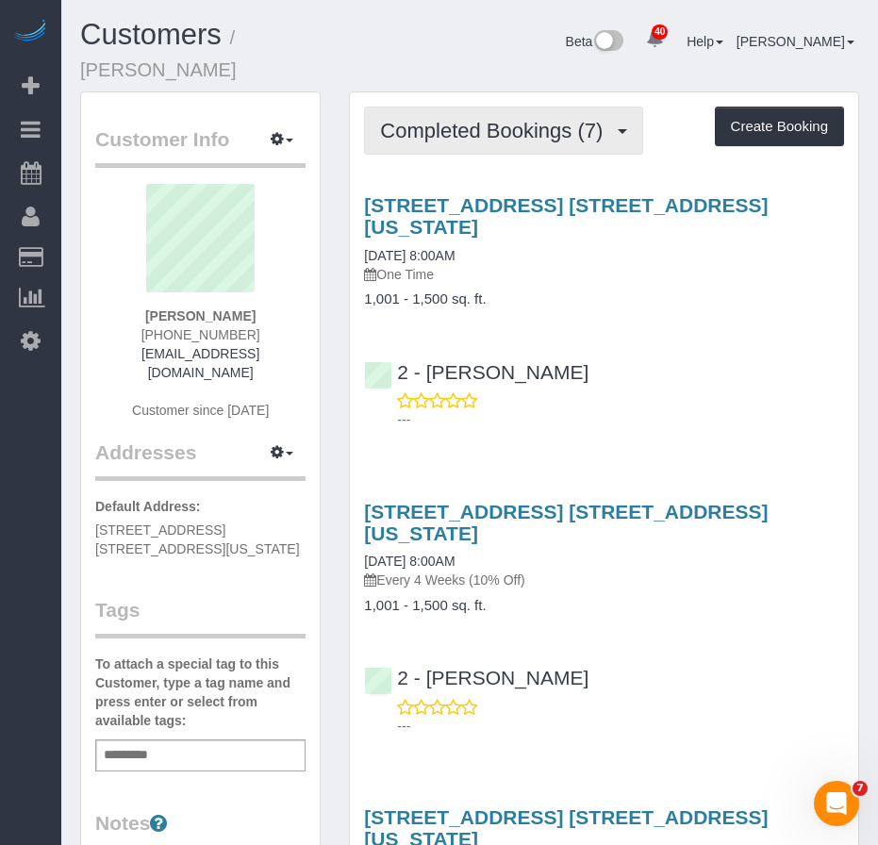
click at [440, 146] on button "Completed Bookings (7)" at bounding box center [503, 131] width 279 height 48
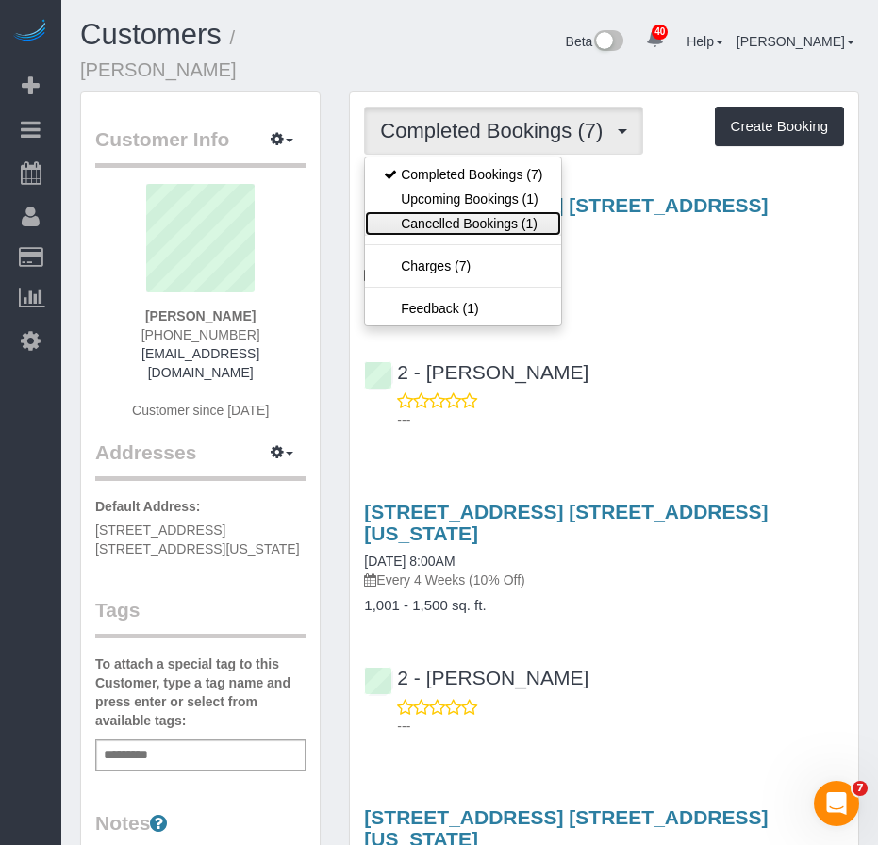
click at [436, 223] on link "Cancelled Bookings (1)" at bounding box center [463, 223] width 196 height 25
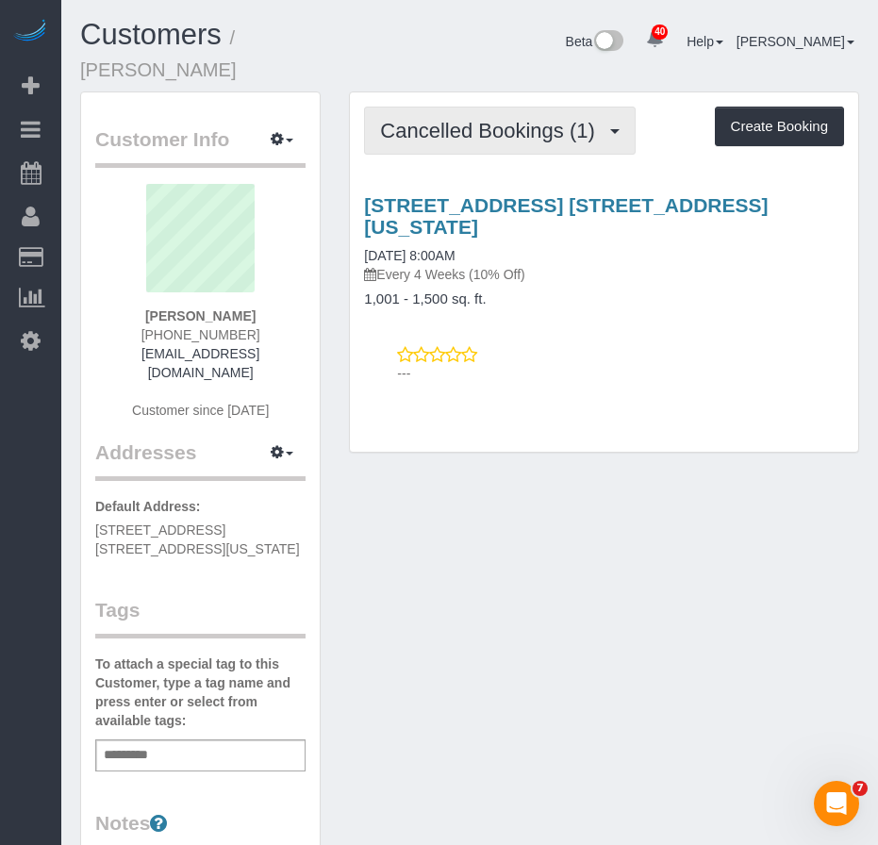
click at [457, 143] on button "Cancelled Bookings (1)" at bounding box center [500, 131] width 272 height 48
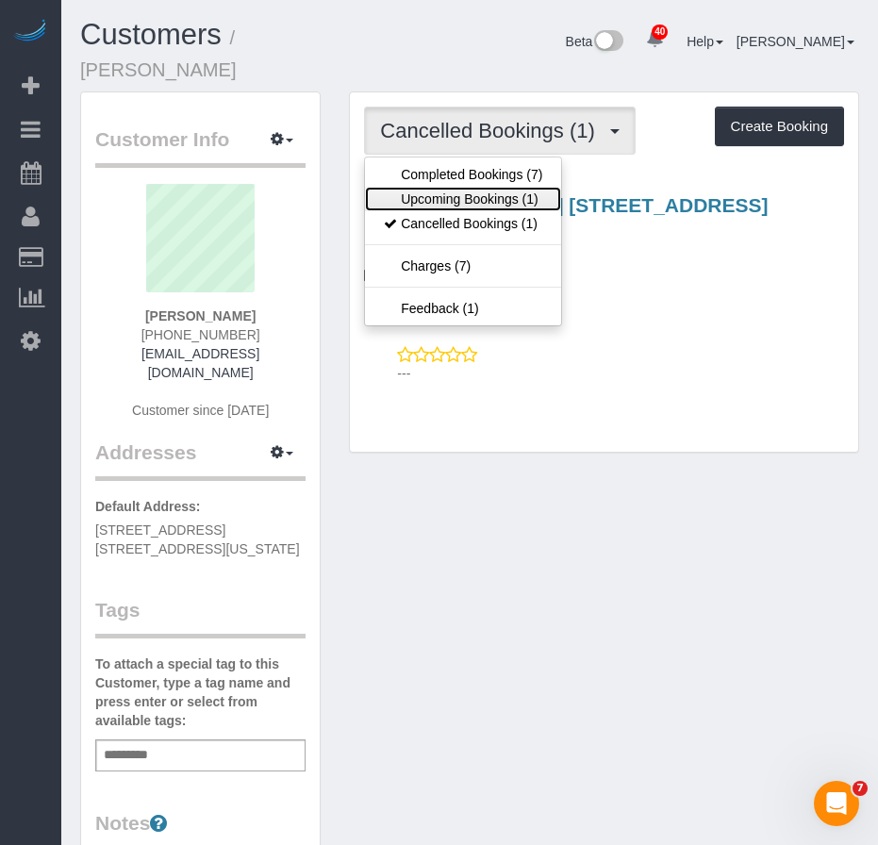
click at [436, 195] on link "Upcoming Bookings (1)" at bounding box center [463, 199] width 196 height 25
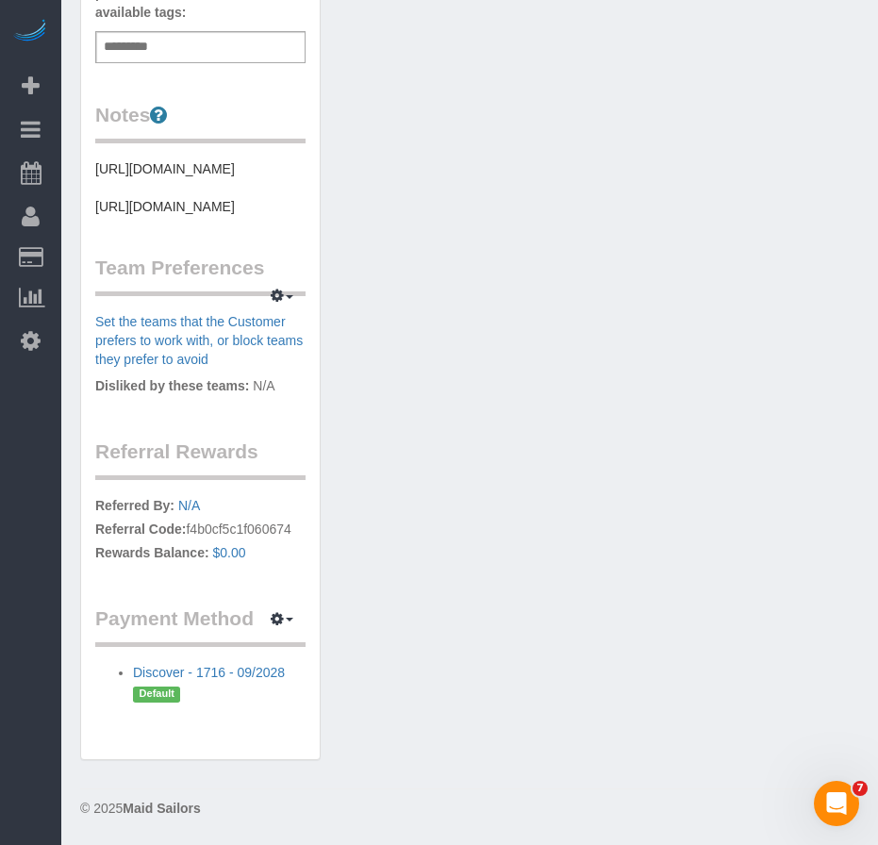
scroll to position [821, 0]
click at [289, 622] on button "button" at bounding box center [281, 618] width 47 height 29
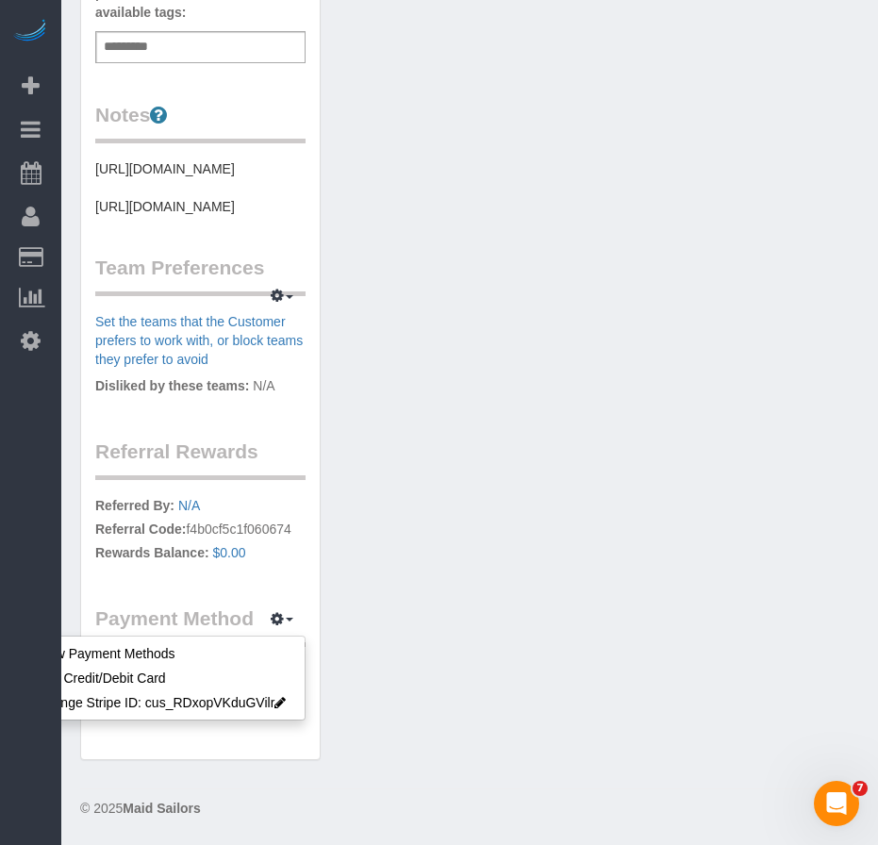
click at [386, 710] on div "Customer Info Edit Contact Info Send Message Email Preferences Special Sales Ta…" at bounding box center [469, 81] width 807 height 1396
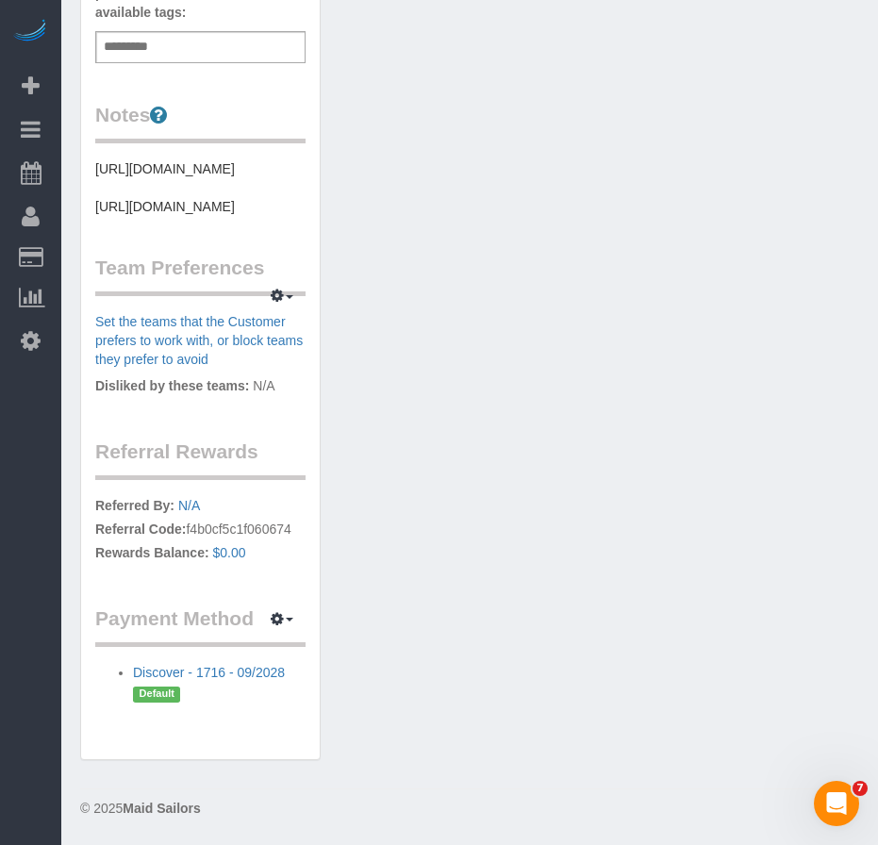
click at [542, 316] on div "Customer Info Edit Contact Info Send Message Email Preferences Special Sales Ta…" at bounding box center [469, 81] width 807 height 1396
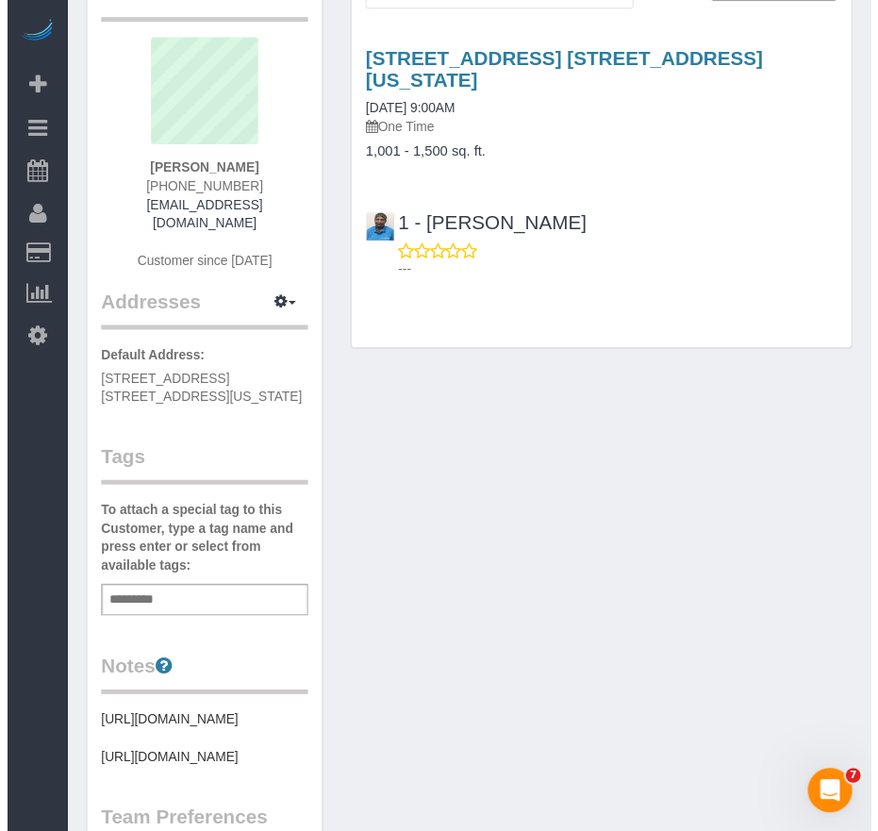
scroll to position [0, 0]
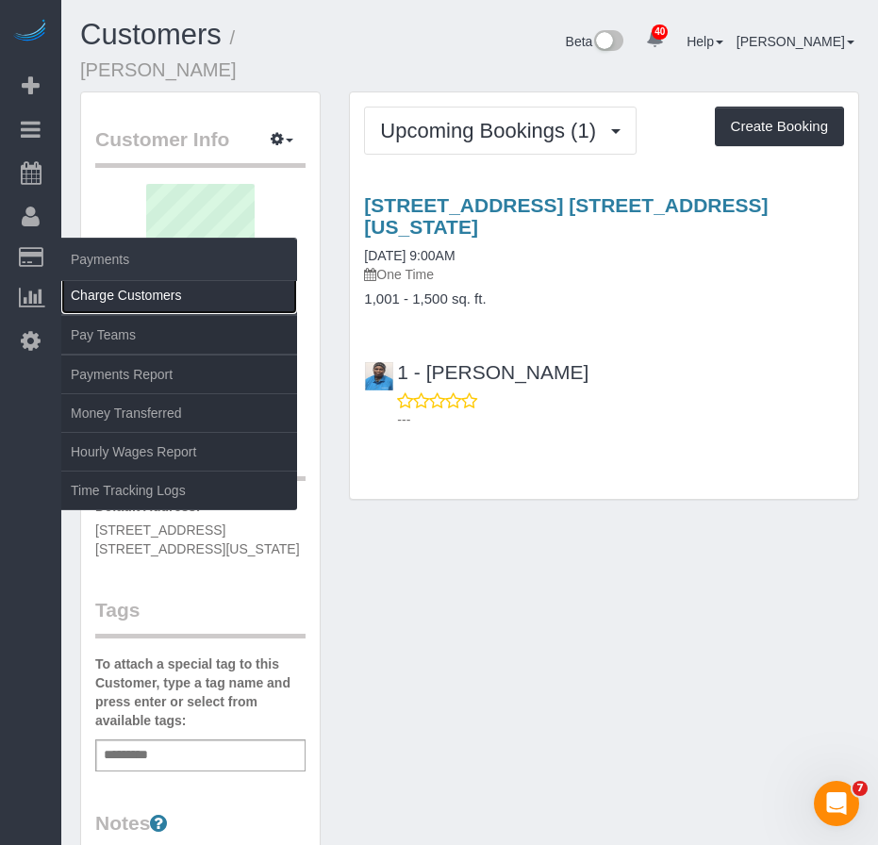
click at [106, 287] on link "Charge Customers" at bounding box center [179, 295] width 236 height 38
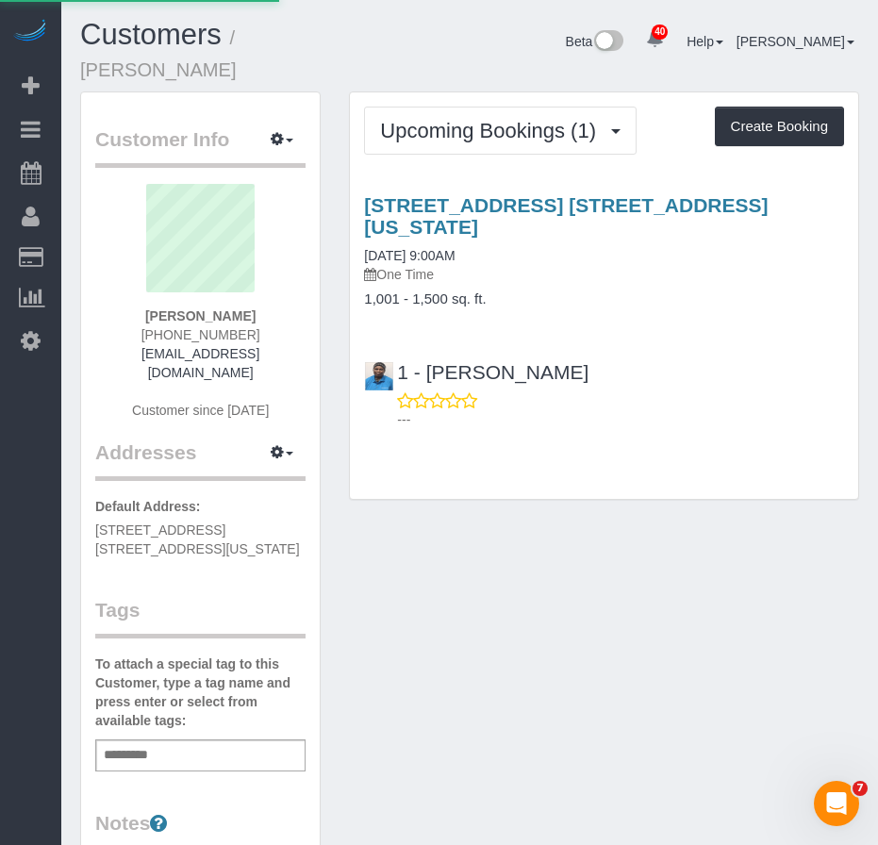
select select
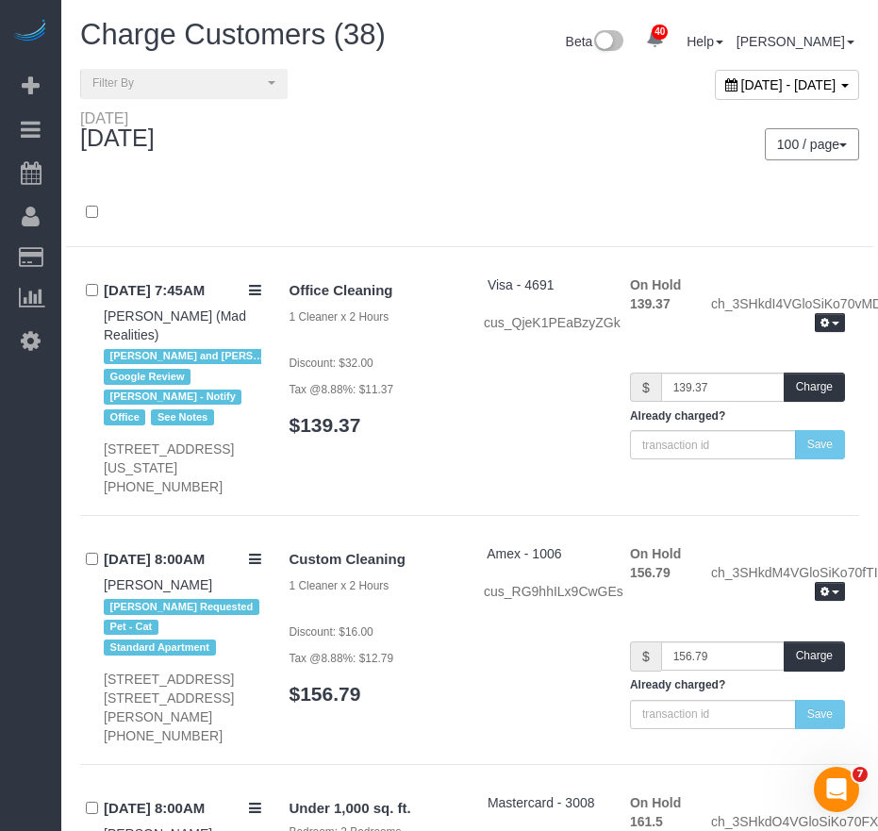
click at [715, 94] on div "October 15, 2025 - October 15, 2025" at bounding box center [787, 85] width 144 height 30
type input "**********"
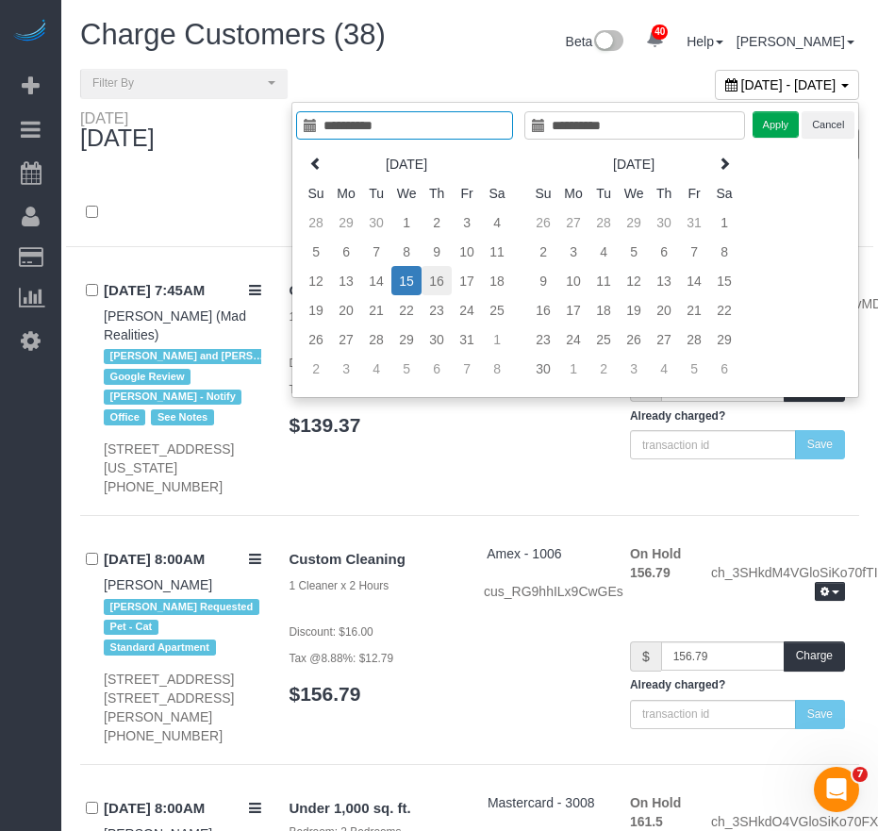
type input "**********"
click at [431, 278] on td "16" at bounding box center [437, 280] width 30 height 29
type input "**********"
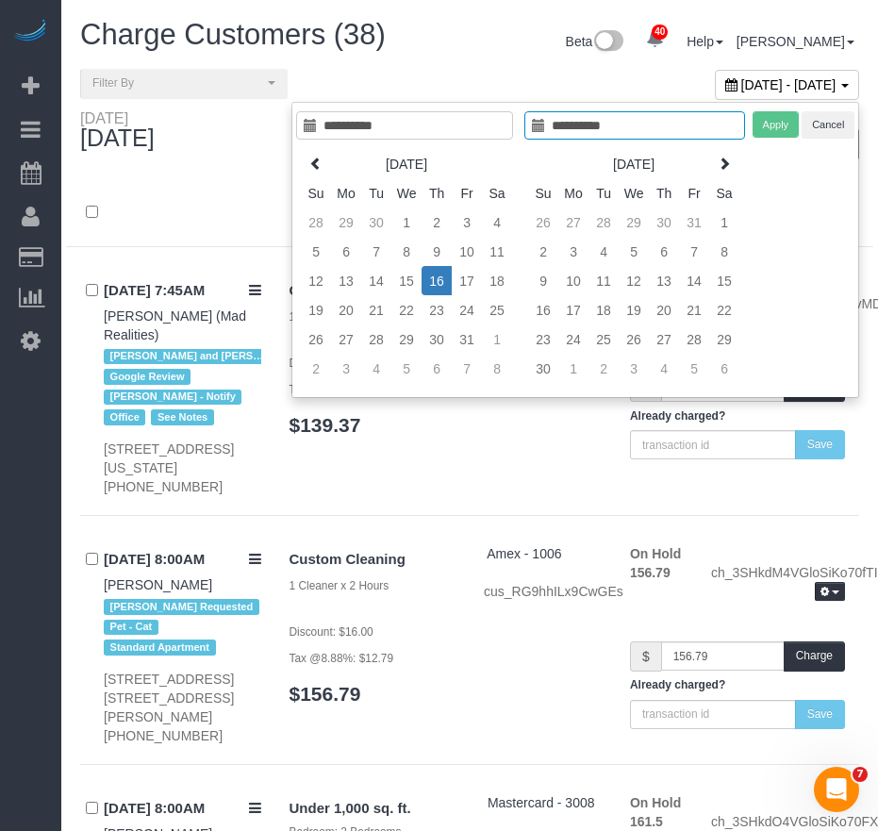
click at [431, 278] on td "16" at bounding box center [437, 280] width 30 height 29
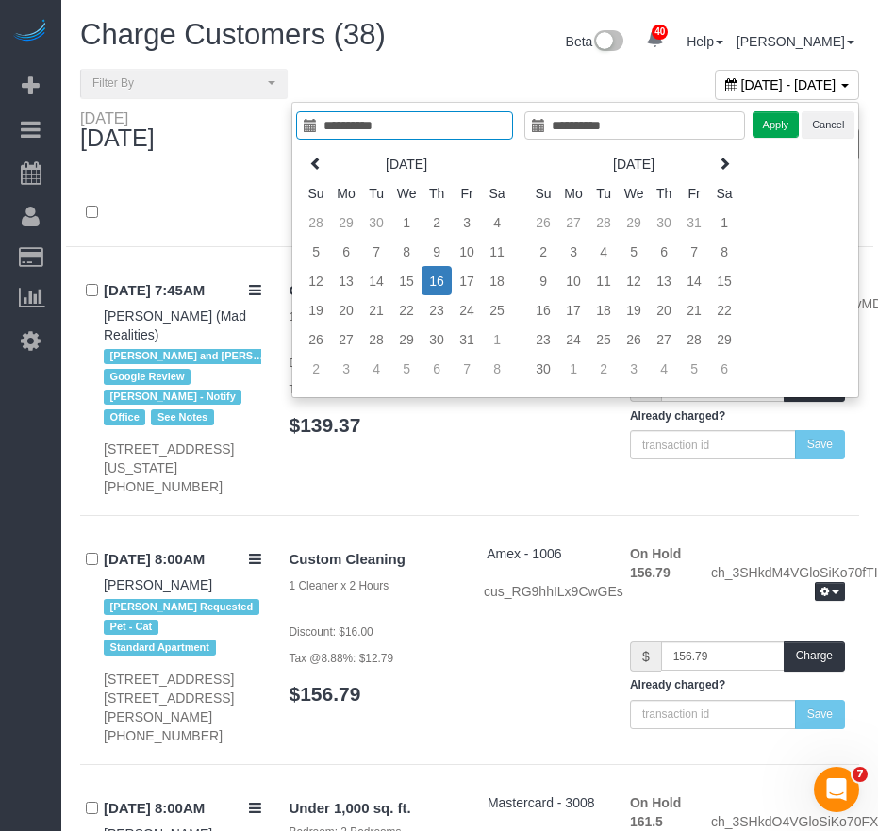
type input "**********"
click at [774, 124] on button "Apply" at bounding box center [775, 124] width 47 height 27
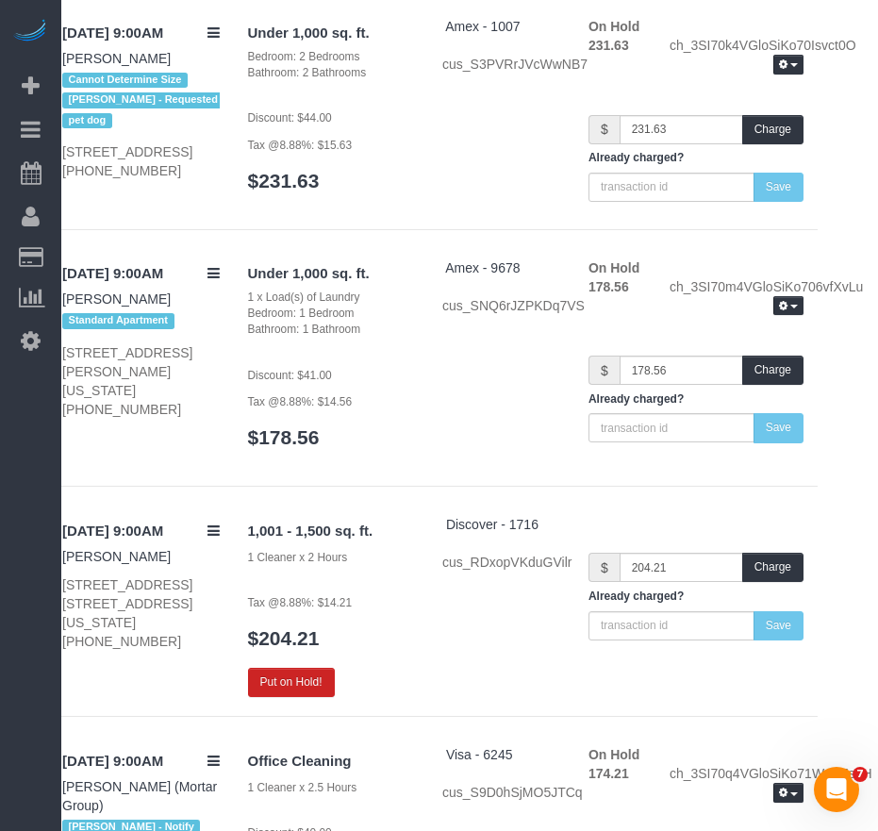
scroll to position [3439, 41]
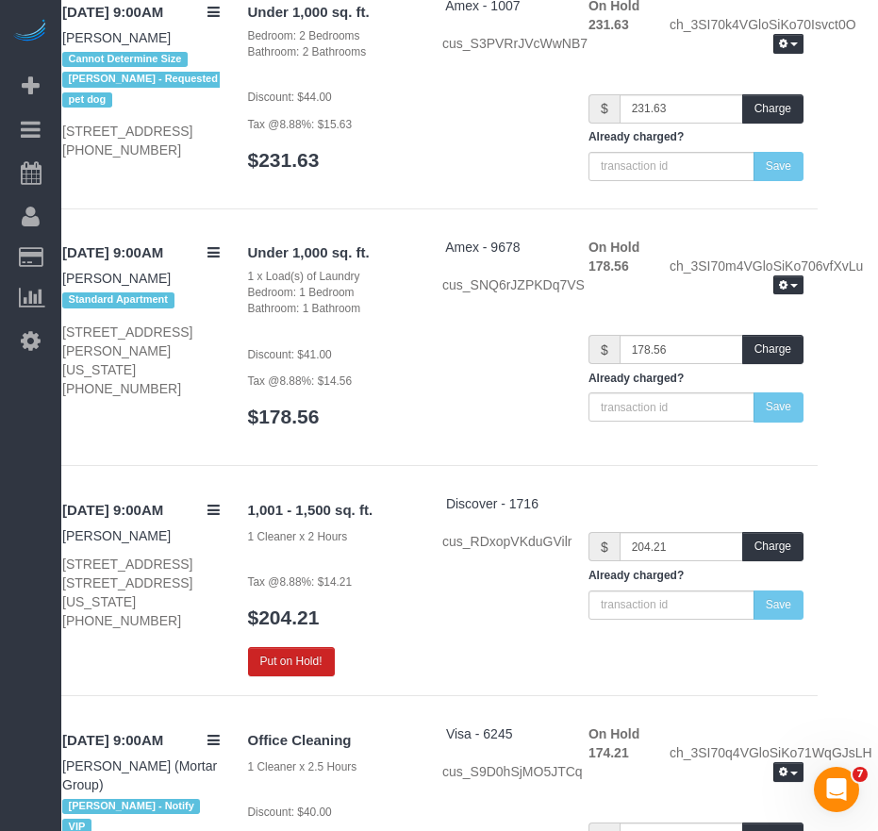
click at [398, 494] on div "1,001 - 1,500 sq. ft. 1 Cleaner x 2 Hours Tax @8.88%: $14.21 $204.21 Put on Hol…" at bounding box center [331, 585] width 195 height 182
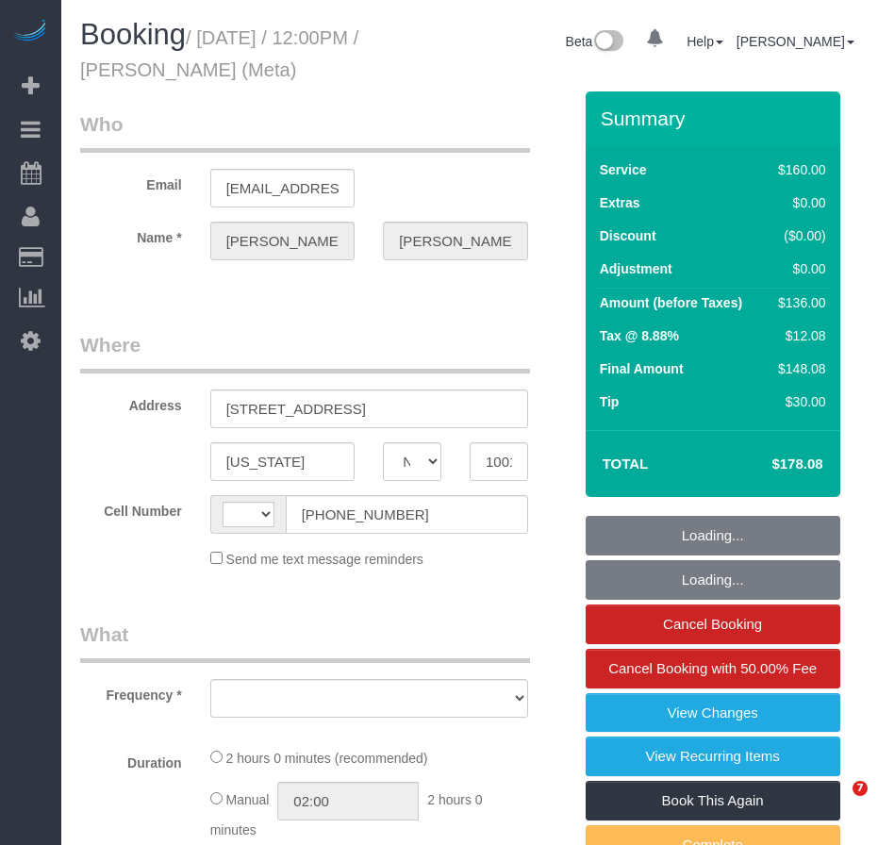
select select "NY"
select select "number:89"
select select "number:90"
select select "number:15"
select select "number:7"
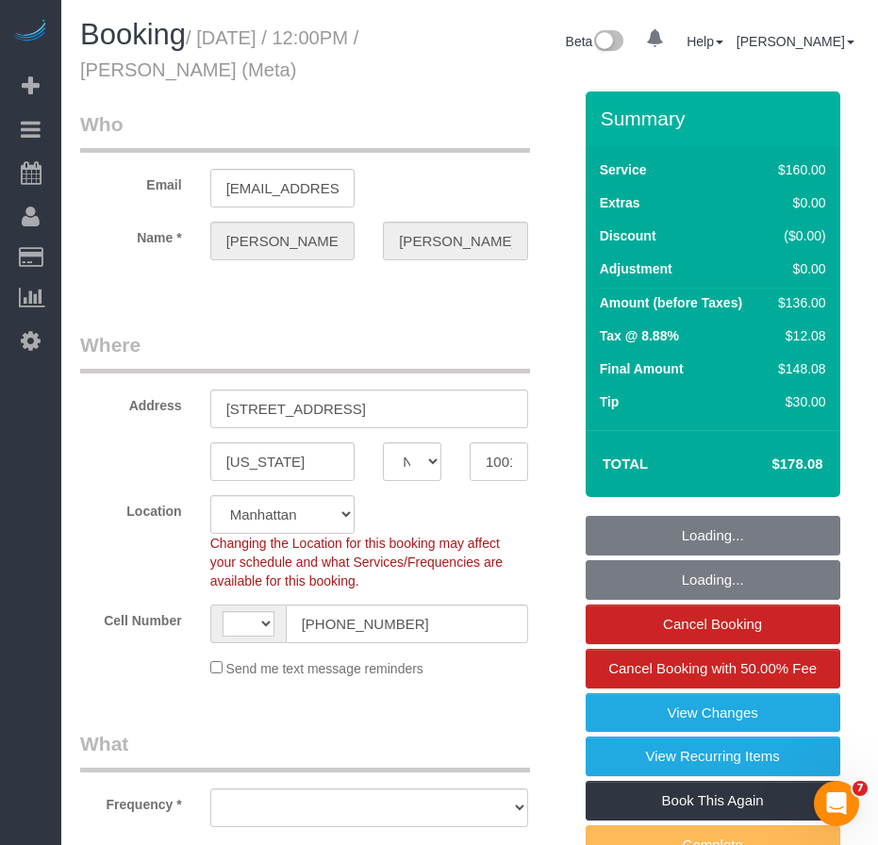
select select "string:[GEOGRAPHIC_DATA]"
select select "object:963"
select select "string:stripe-pm_1OIdQF4VGloSiKo7VdHbKphS"
select select "object:1049"
select select "spot1"
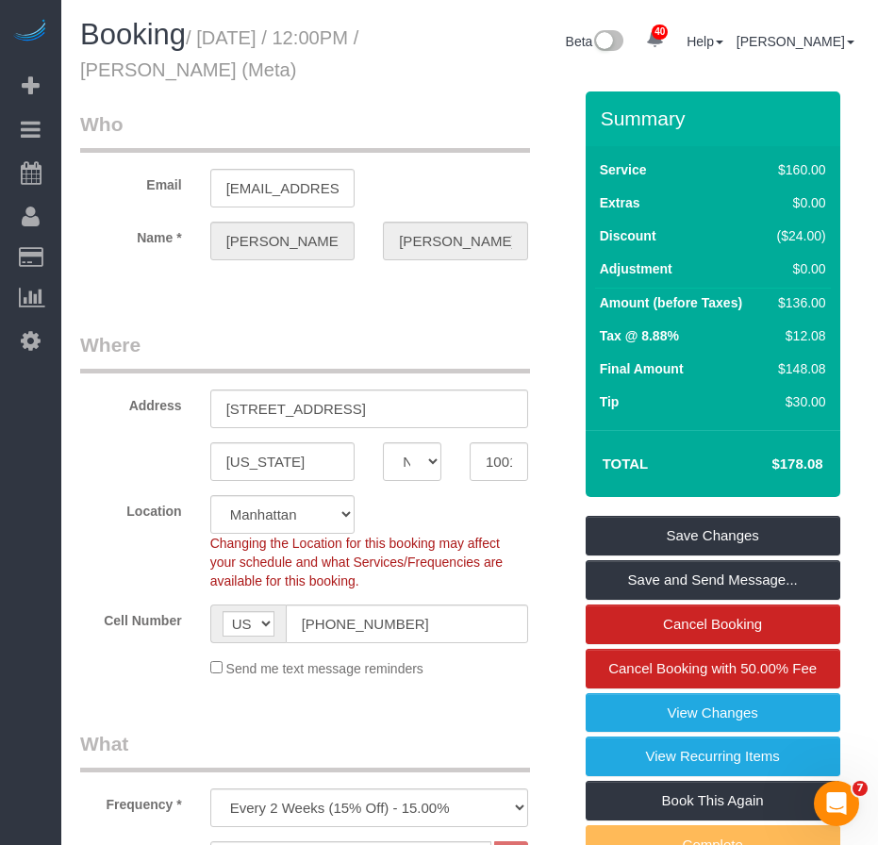
click at [307, 348] on legend "Where" at bounding box center [305, 352] width 450 height 42
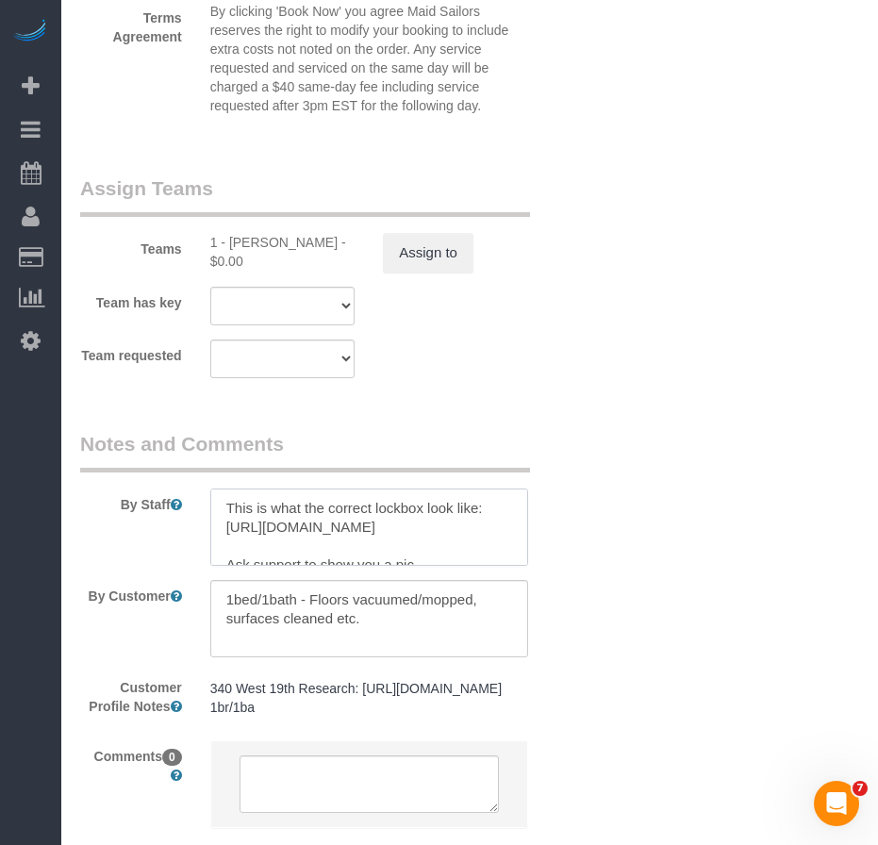
drag, startPoint x: 432, startPoint y: 551, endPoint x: 219, endPoint y: 533, distance: 213.9
click at [219, 533] on textarea at bounding box center [369, 526] width 318 height 77
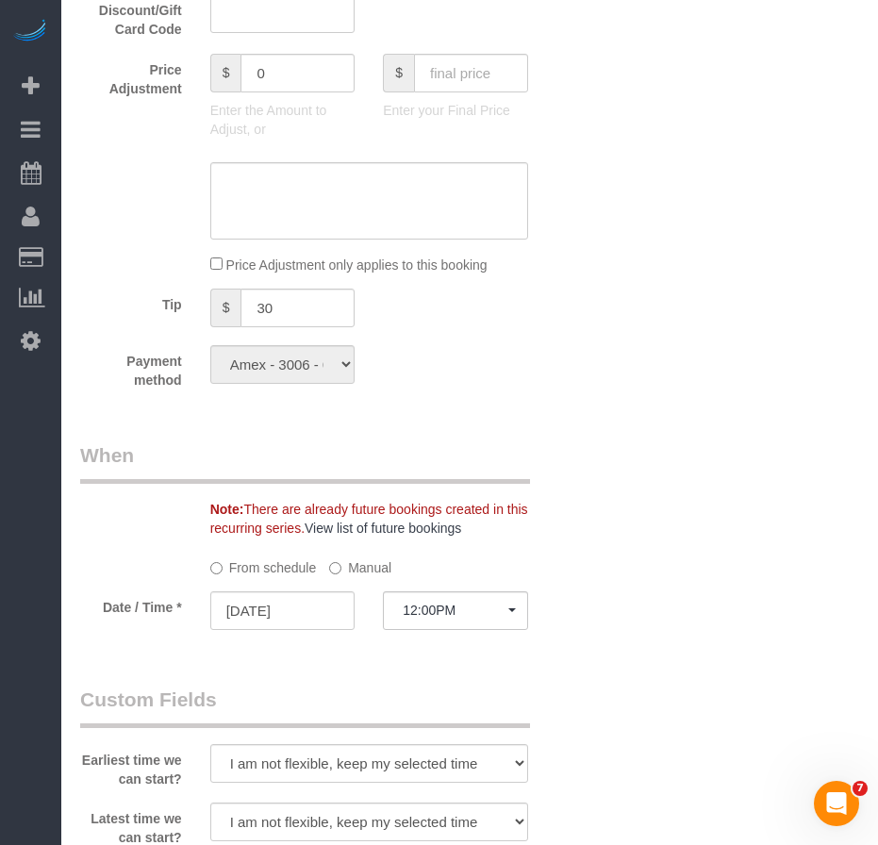
scroll to position [1132, 0]
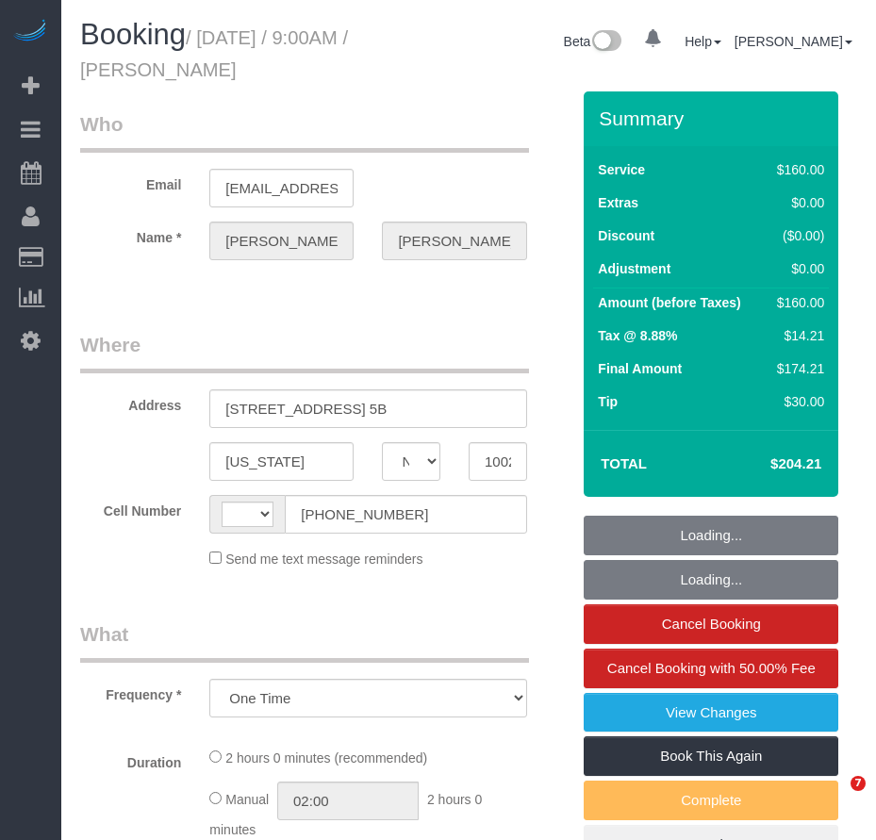
select select "NY"
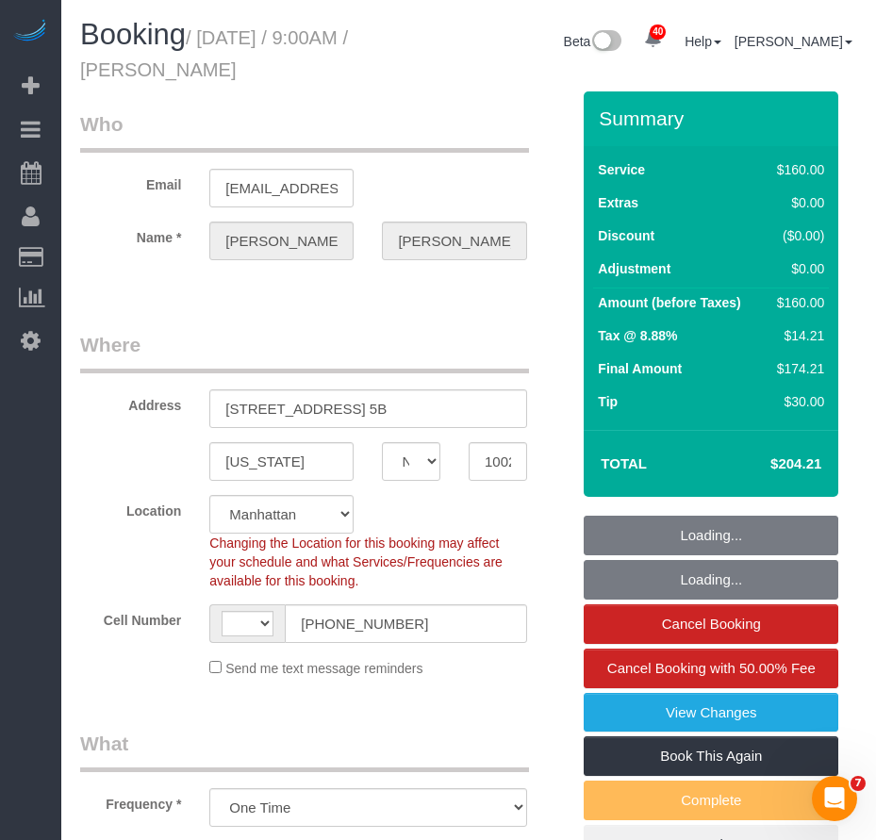
select select "string:[GEOGRAPHIC_DATA]"
select select "string:stripe-pm_1QLVsk4VGloSiKo7RTqfLMX2"
select select "spot1"
select select "number:56"
select select "number:71"
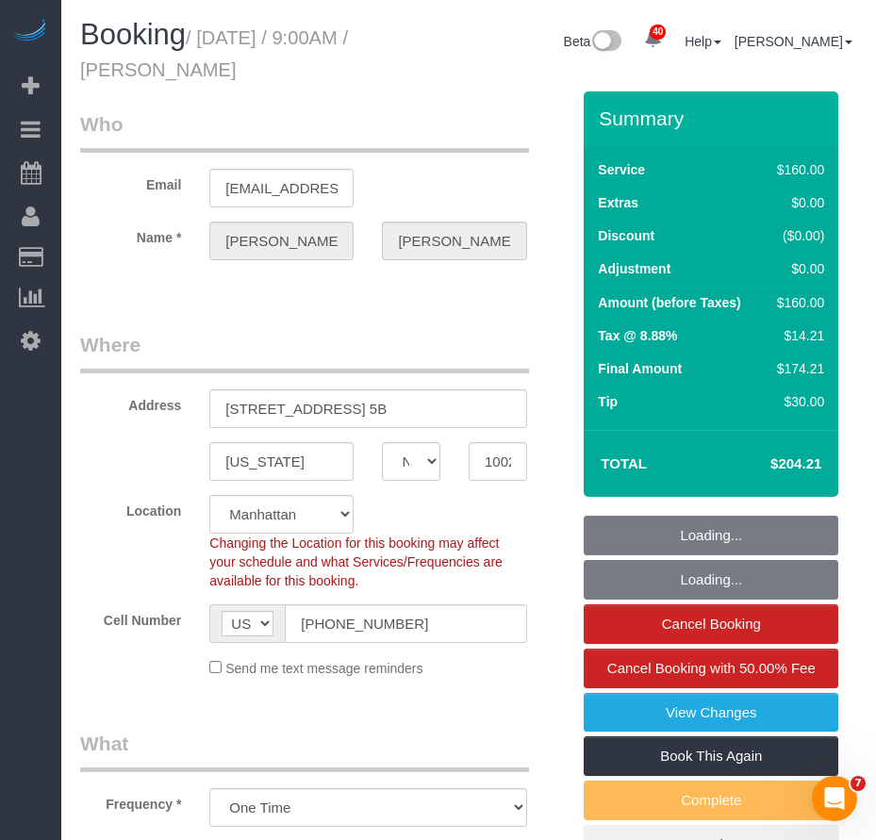
select select "number:15"
select select "number:5"
select select "object:1047"
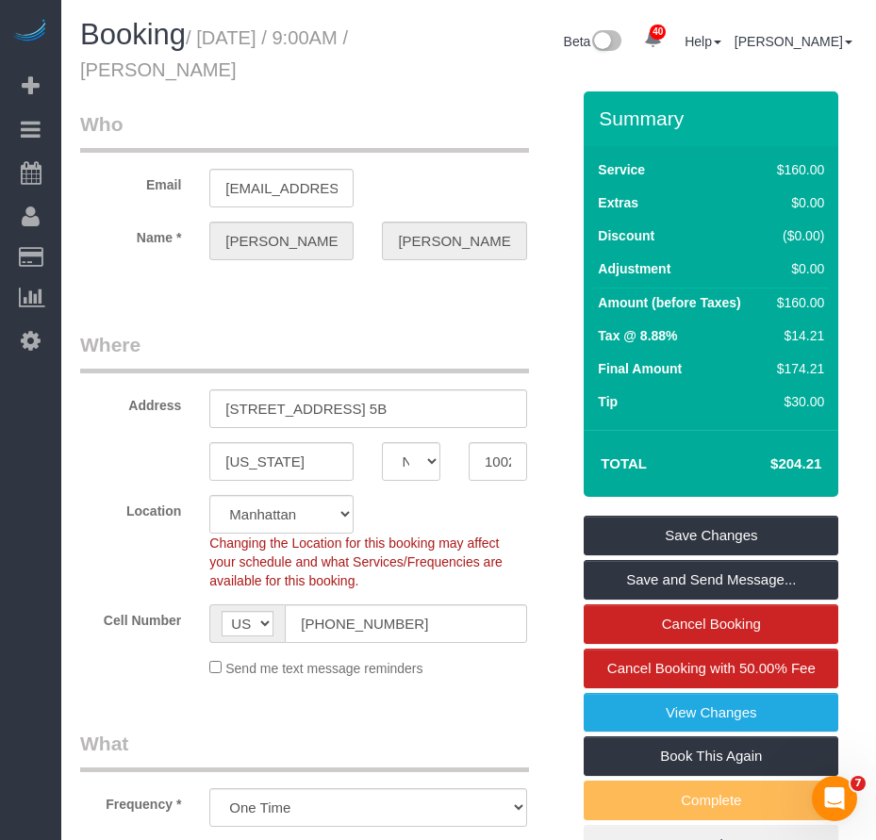
drag, startPoint x: 207, startPoint y: 33, endPoint x: 312, endPoint y: 65, distance: 109.5
click at [312, 65] on h1 "Booking / [DATE] / 9:00AM / [PERSON_NAME]" at bounding box center [233, 51] width 307 height 64
copy small "[DATE] / 9:00AM / [PERSON_NAME]"
click at [160, 73] on small "/ [DATE] / 9:00AM / [PERSON_NAME]" at bounding box center [214, 53] width 268 height 53
drag, startPoint x: 162, startPoint y: 68, endPoint x: 314, endPoint y: 74, distance: 151.9
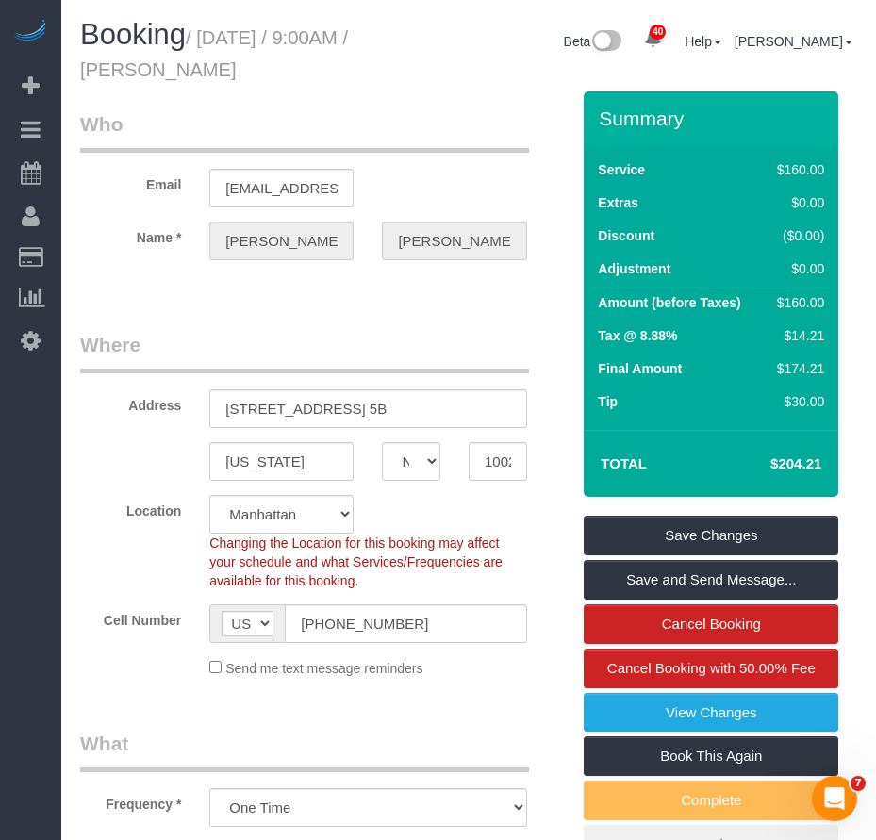
click at [314, 74] on h1 "Booking / [DATE] / 9:00AM / [PERSON_NAME]" at bounding box center [233, 51] width 307 height 64
copy small "[PERSON_NAME]"
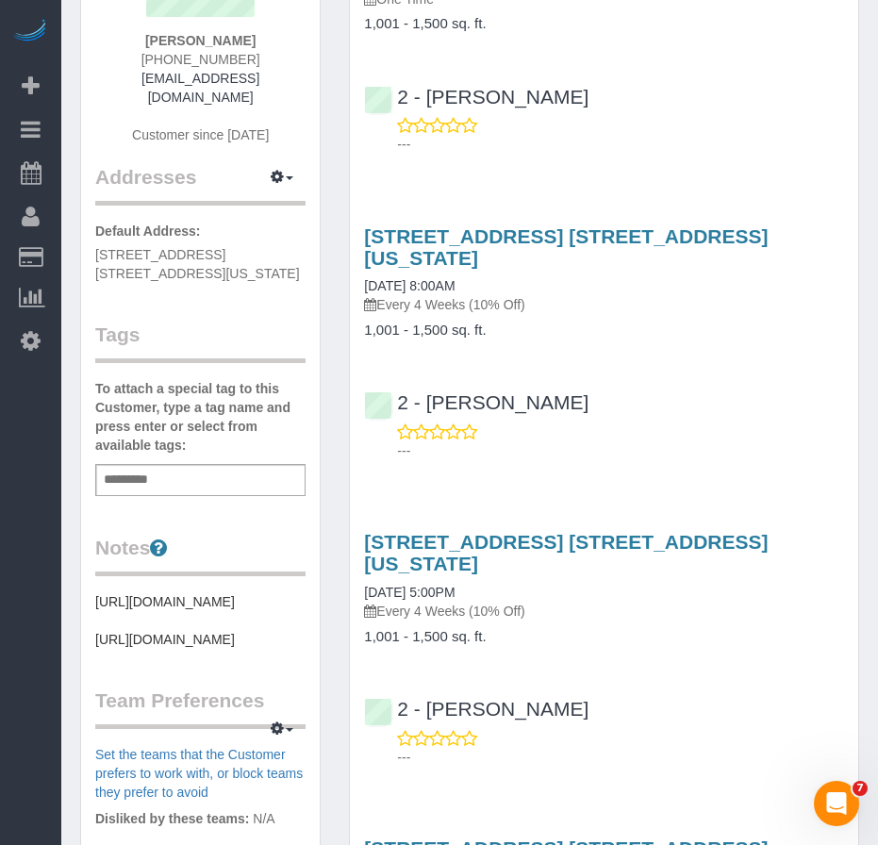
scroll to position [94, 0]
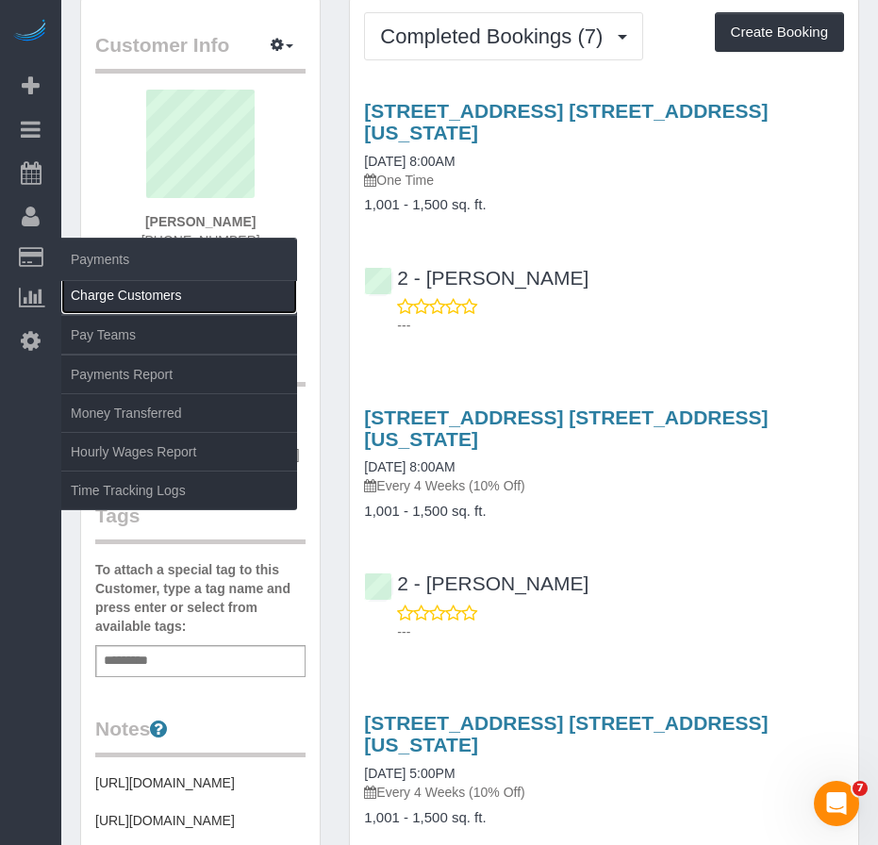
click at [121, 298] on link "Charge Customers" at bounding box center [179, 295] width 236 height 38
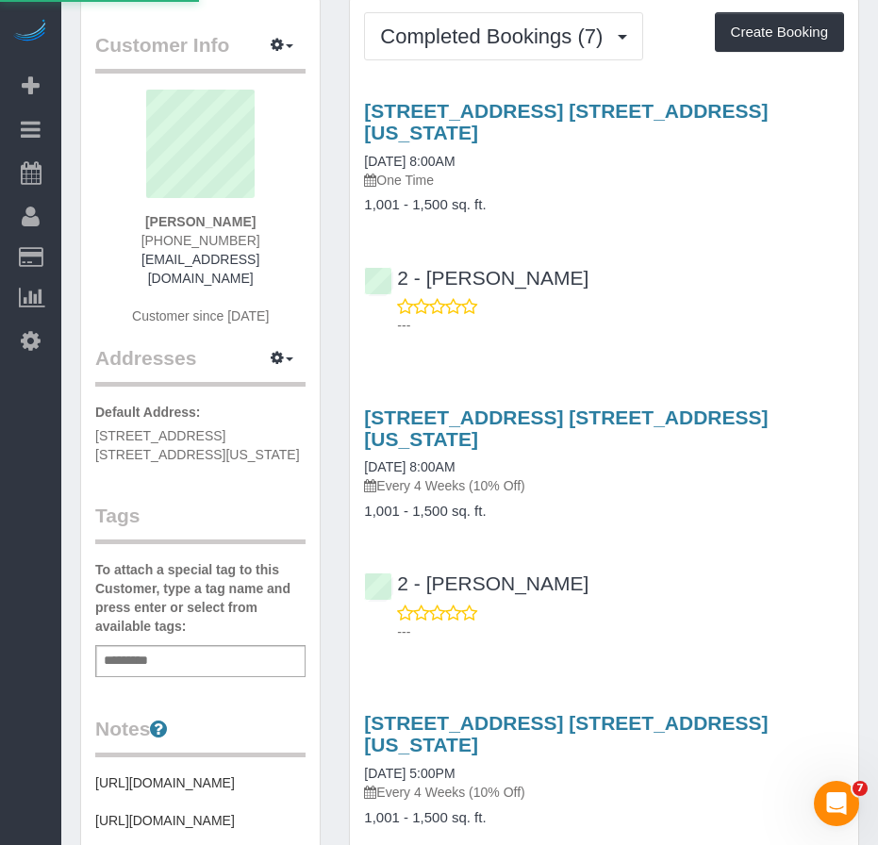
select select
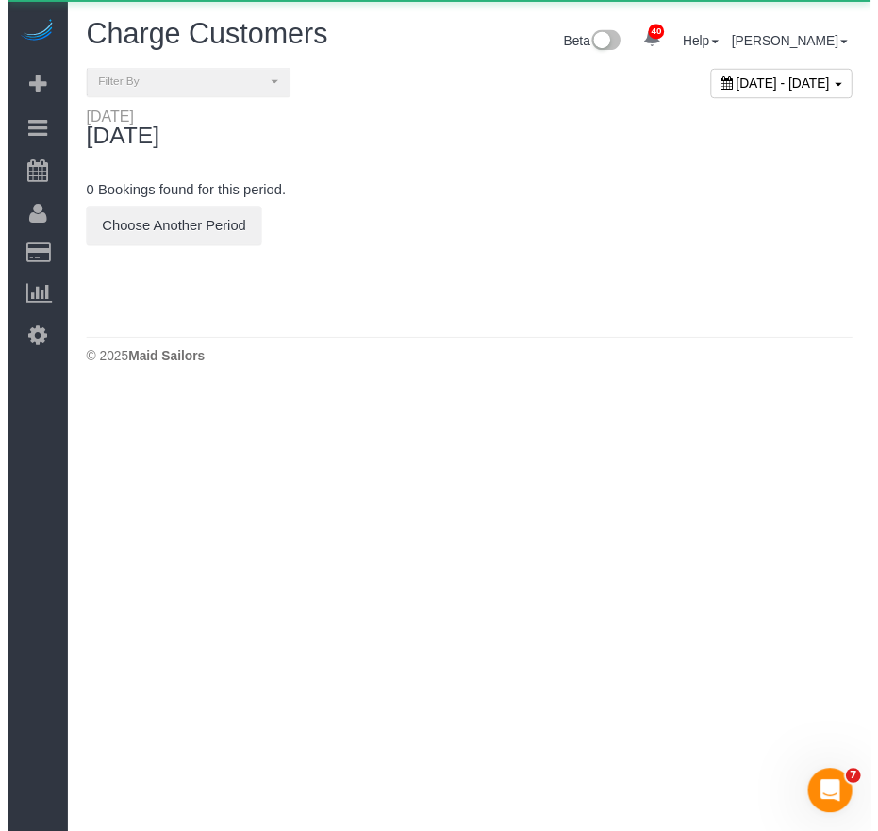
scroll to position [0, 0]
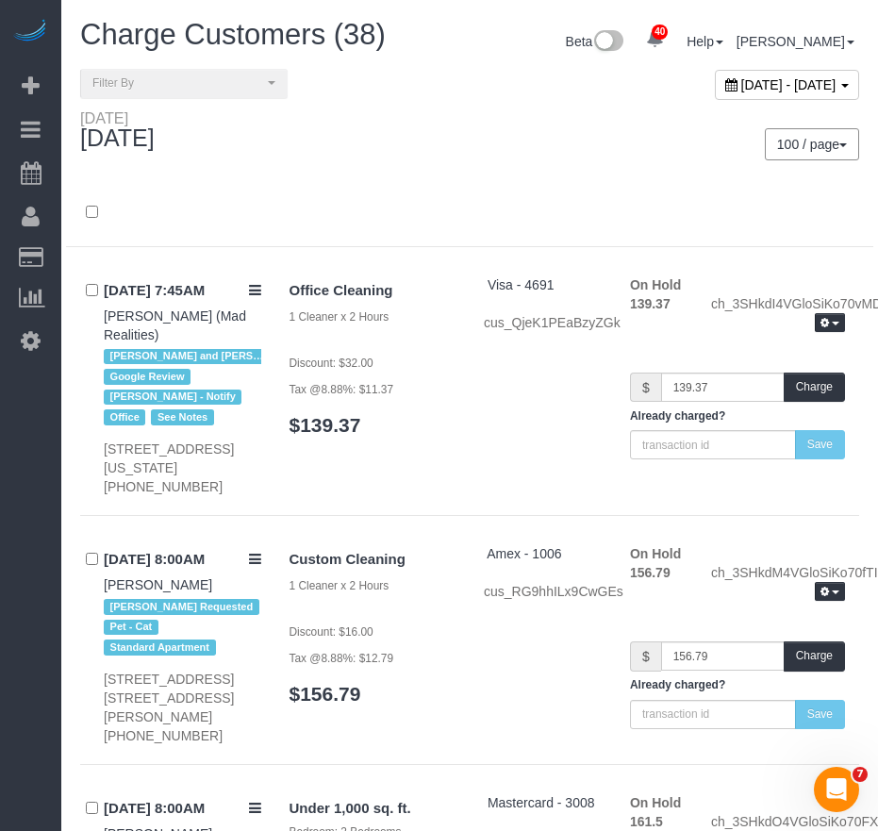
click at [741, 91] on span "[DATE] - [DATE]" at bounding box center [788, 84] width 95 height 15
type input "**********"
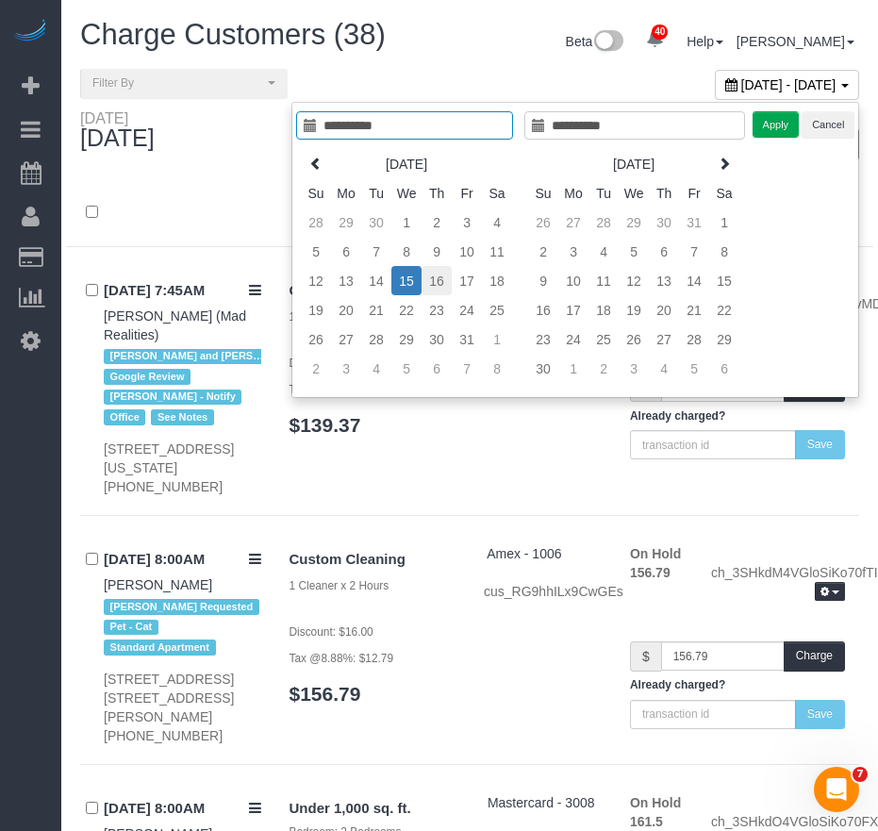
type input "**********"
click at [434, 288] on td "16" at bounding box center [437, 280] width 30 height 29
type input "**********"
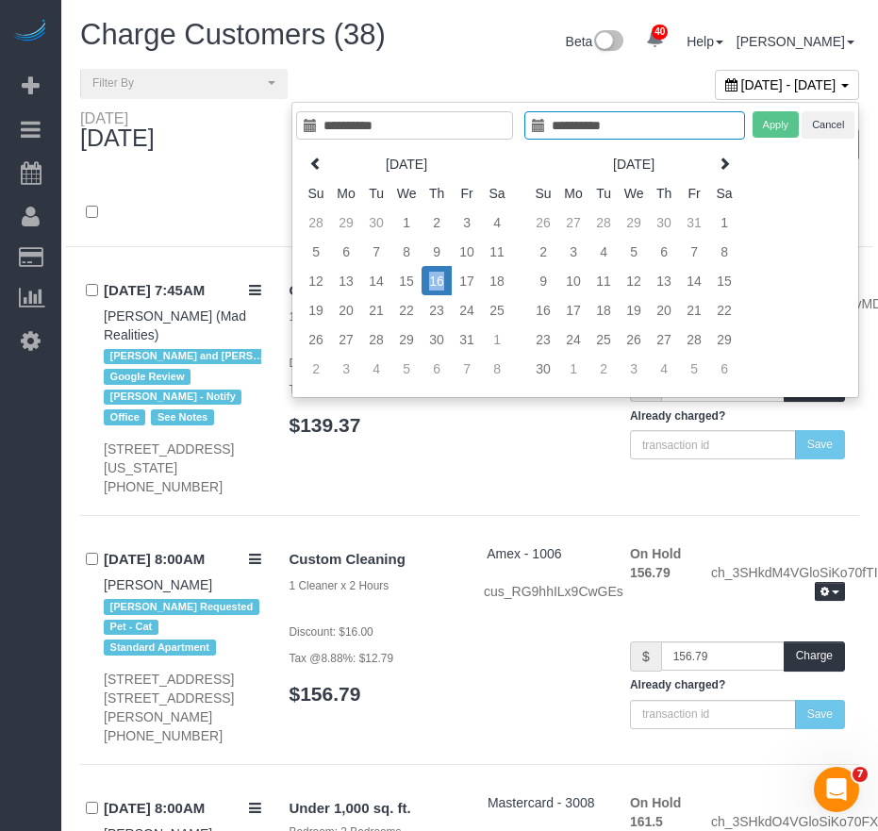
click at [437, 285] on td "16" at bounding box center [437, 280] width 30 height 29
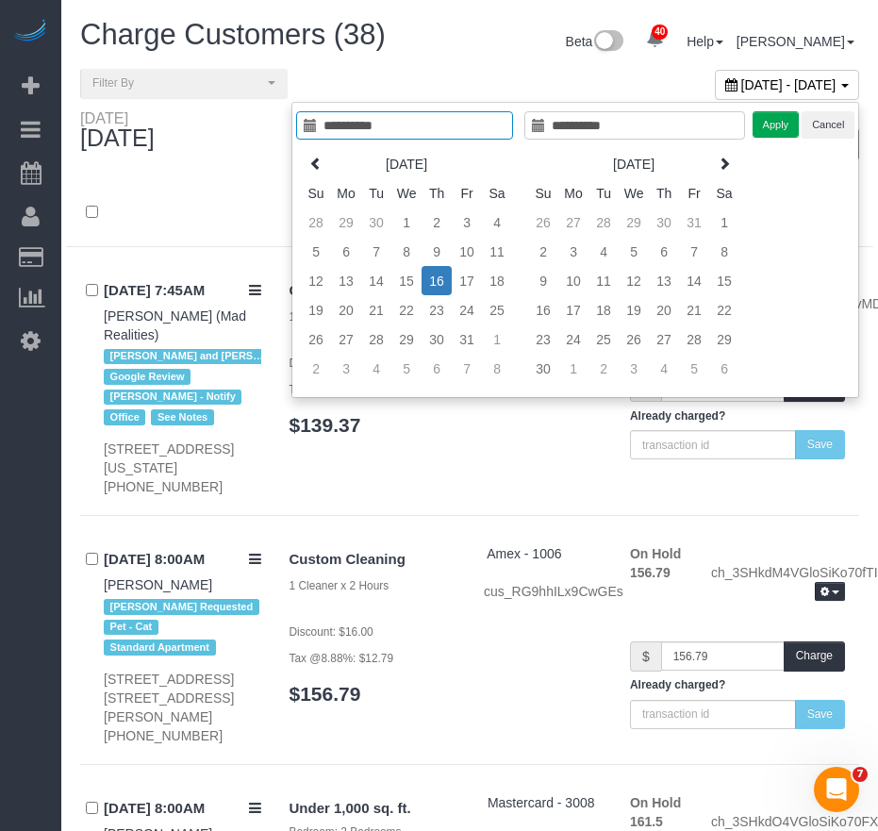
type input "**********"
click at [777, 133] on button "Apply" at bounding box center [775, 124] width 47 height 27
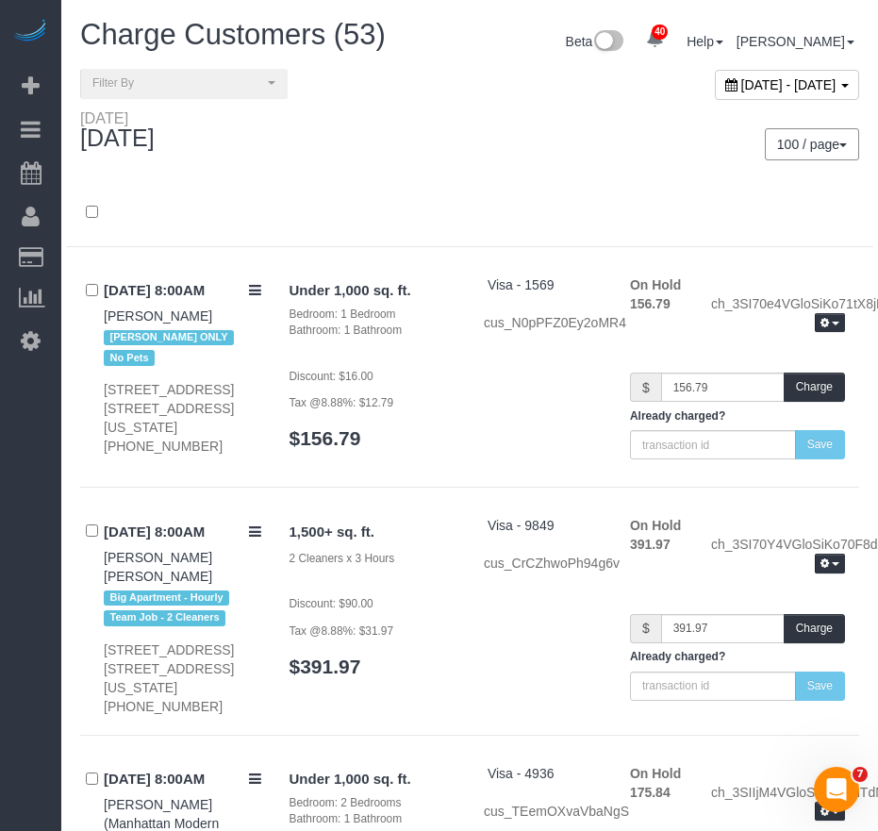
click at [349, 195] on div at bounding box center [469, 213] width 807 height 68
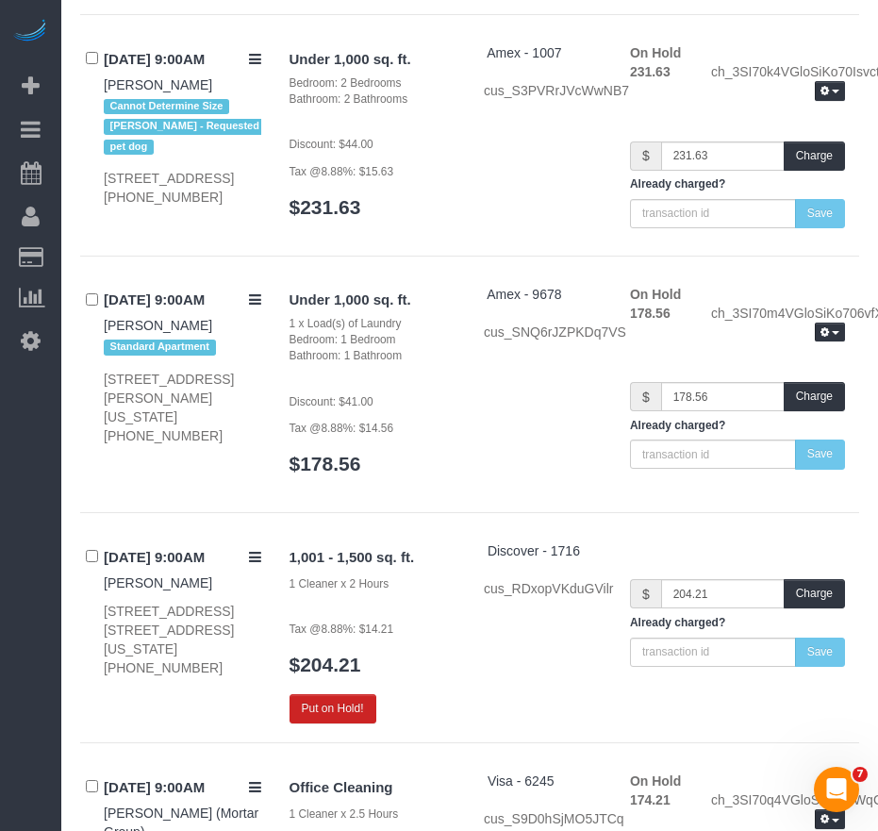
scroll to position [3439, 0]
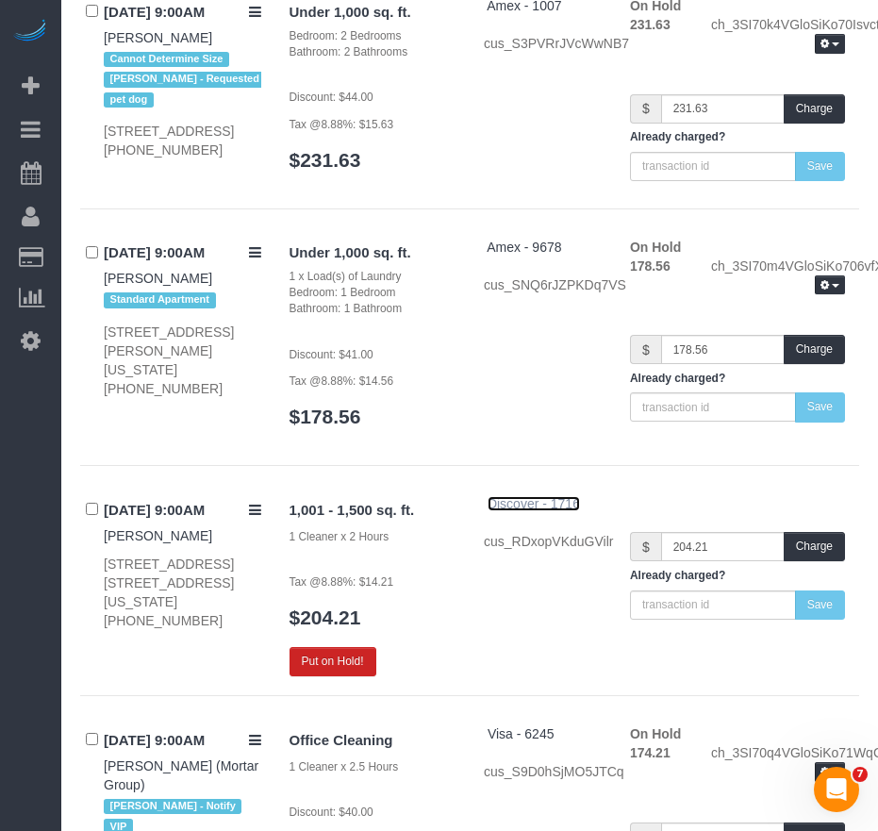
click at [577, 496] on span "Discover - 1716" at bounding box center [534, 503] width 92 height 15
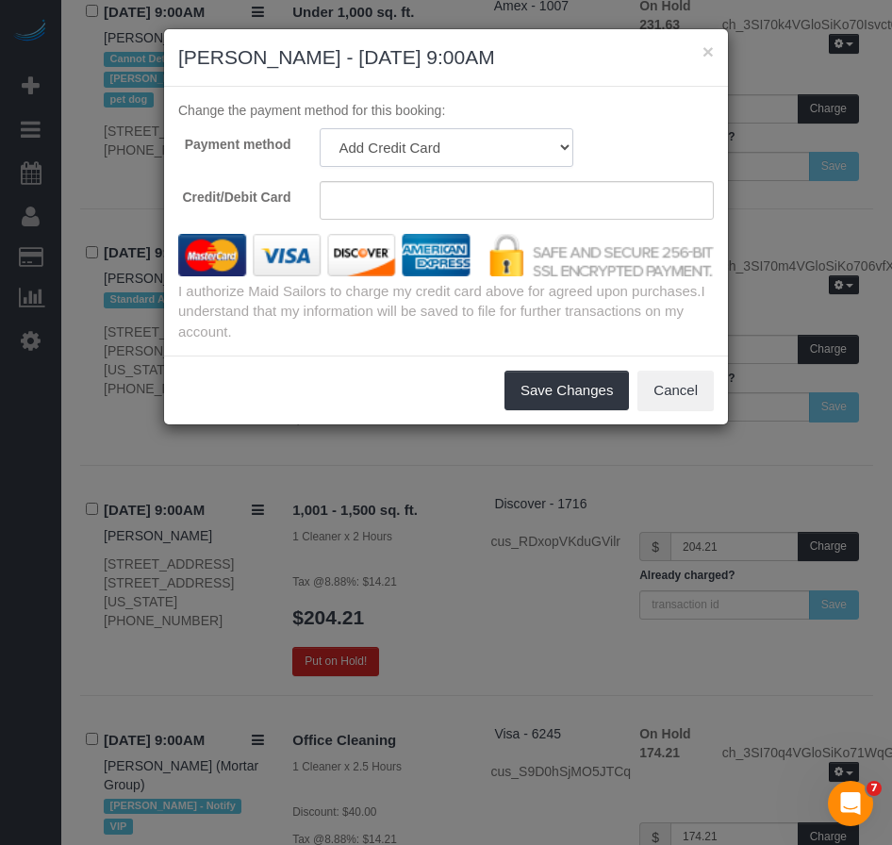
click at [563, 153] on select "Visa - 2519 - 10/2029 (Default) Add Credit Card ─────────────── Cash Check Payp…" at bounding box center [447, 147] width 254 height 39
select select "string:stripe-pm_1SIdzy4VGloSiKo7BoilBx1U"
click at [320, 128] on select "Visa - 2519 - 10/2029 (Default) Add Credit Card ─────────────── Cash Check Payp…" at bounding box center [447, 147] width 254 height 39
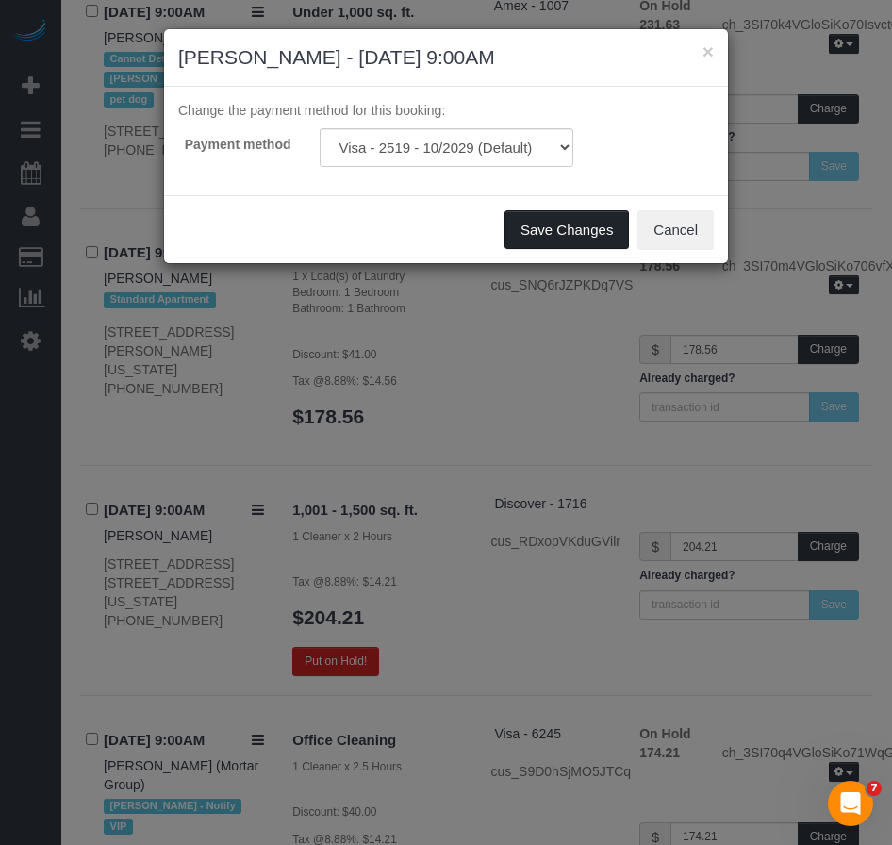
click at [550, 232] on button "Save Changes" at bounding box center [566, 230] width 124 height 40
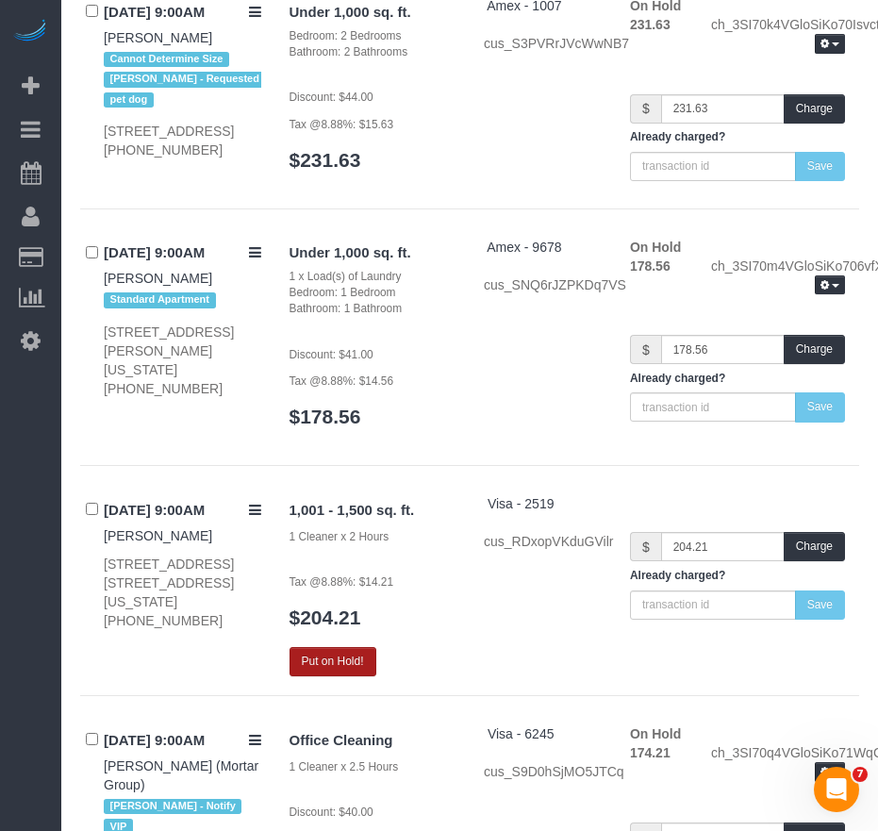
click at [329, 647] on button "Put on Hold!" at bounding box center [332, 661] width 87 height 29
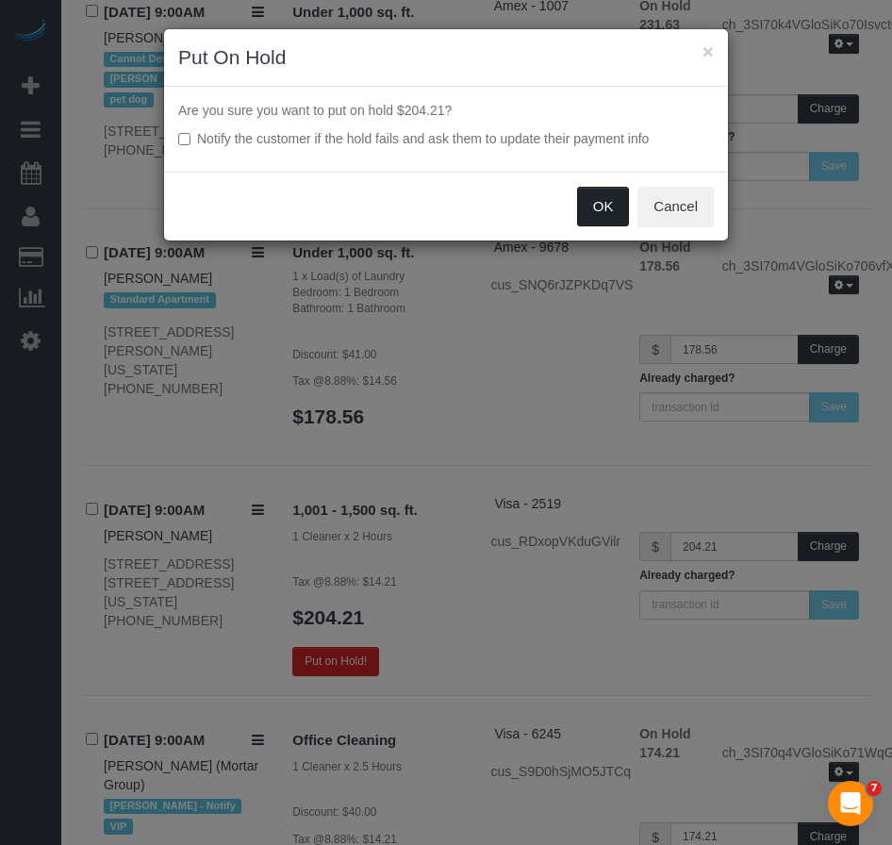
drag, startPoint x: 601, startPoint y: 209, endPoint x: 574, endPoint y: 311, distance: 105.2
click at [599, 211] on button "OK" at bounding box center [603, 207] width 53 height 40
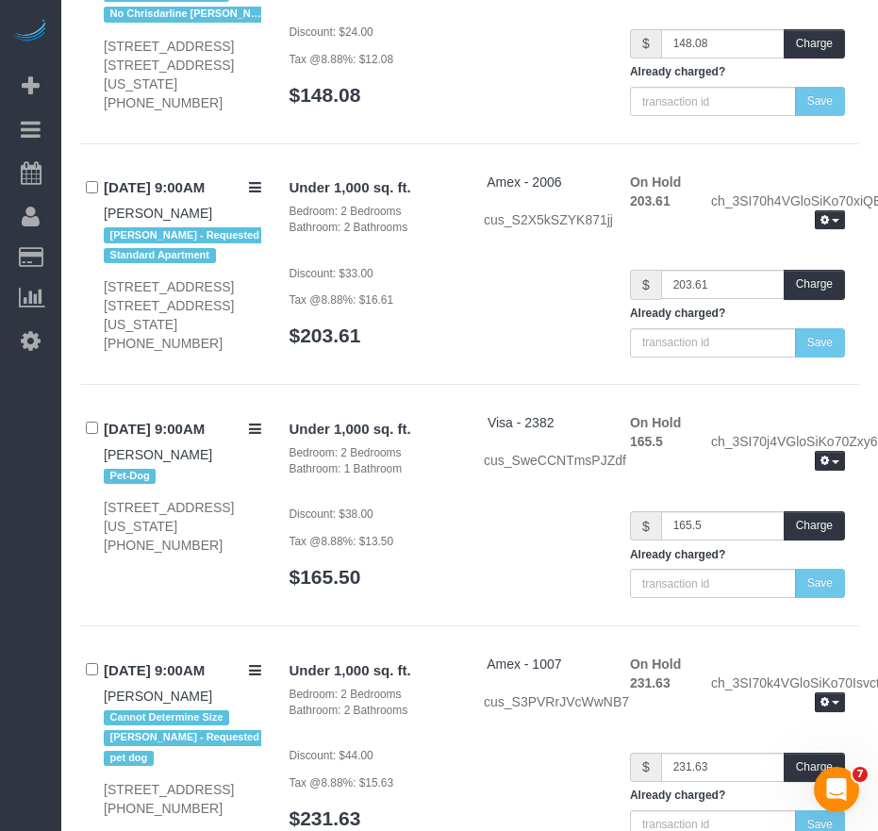
scroll to position [2779, 0]
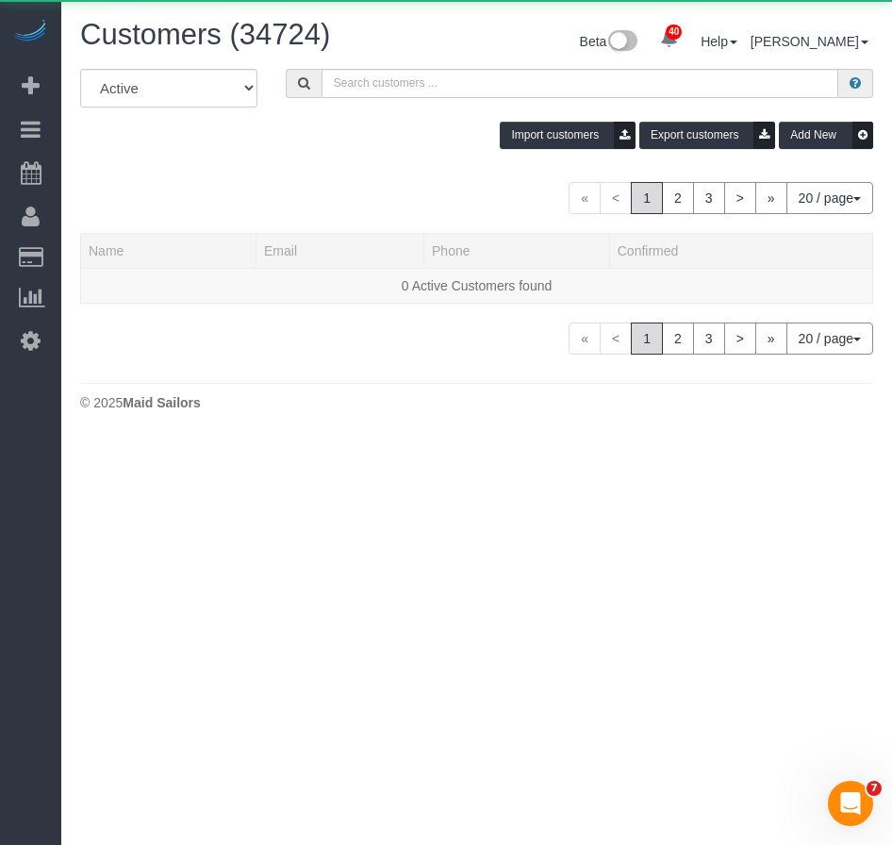
select select
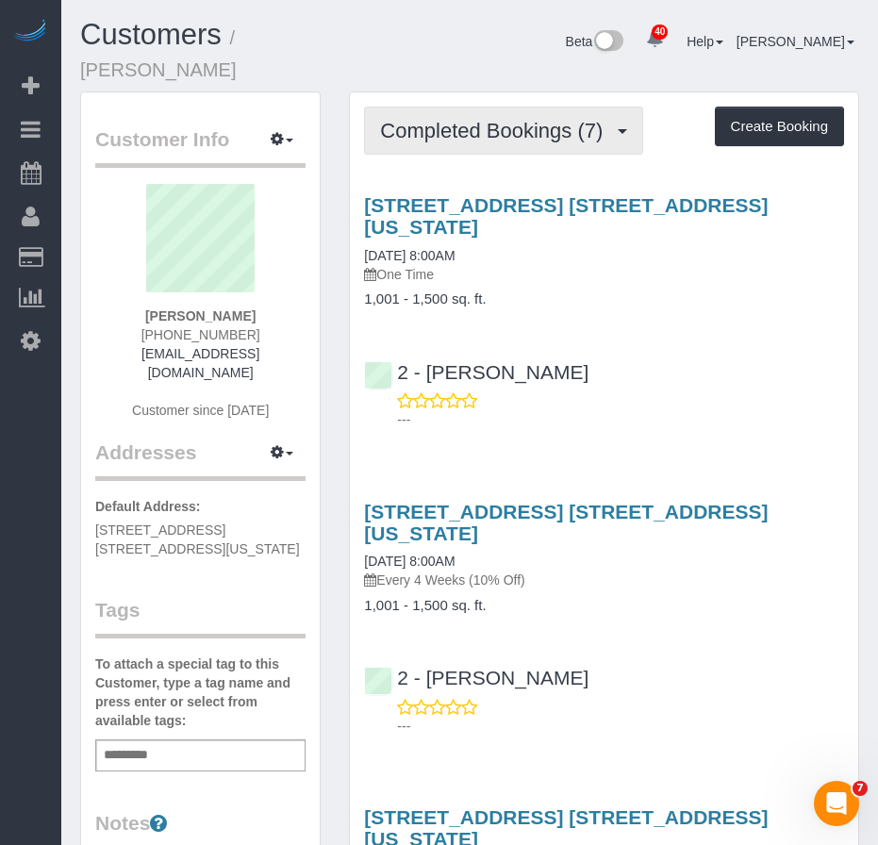
click at [470, 139] on span "Completed Bookings (7)" at bounding box center [496, 131] width 232 height 24
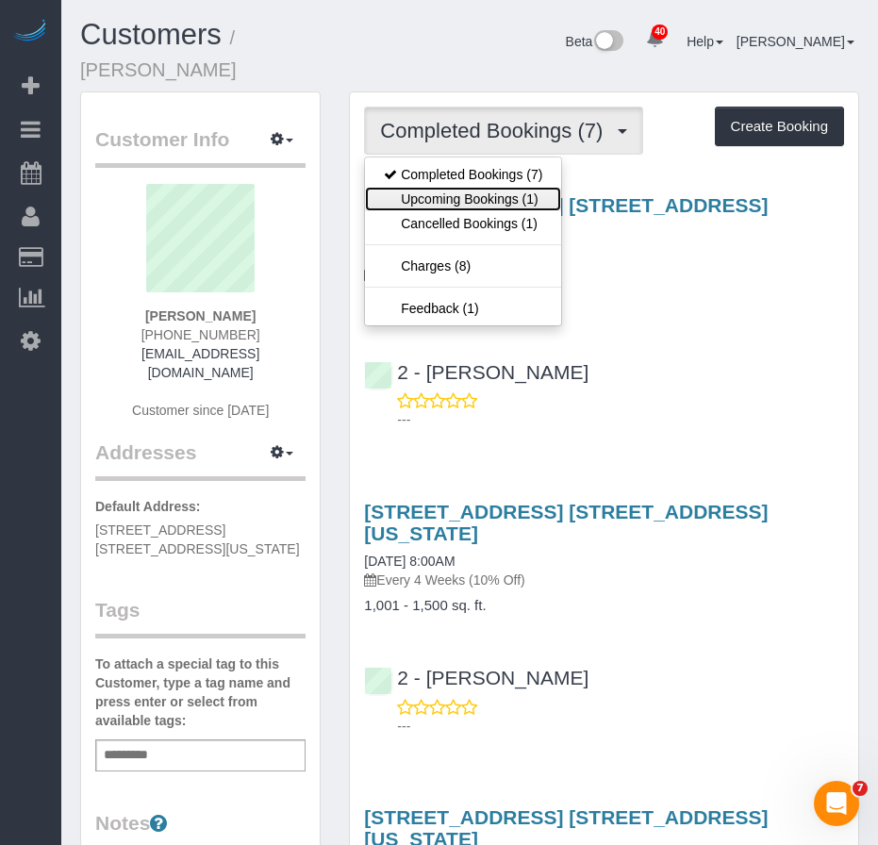
click at [457, 199] on link "Upcoming Bookings (1)" at bounding box center [463, 199] width 196 height 25
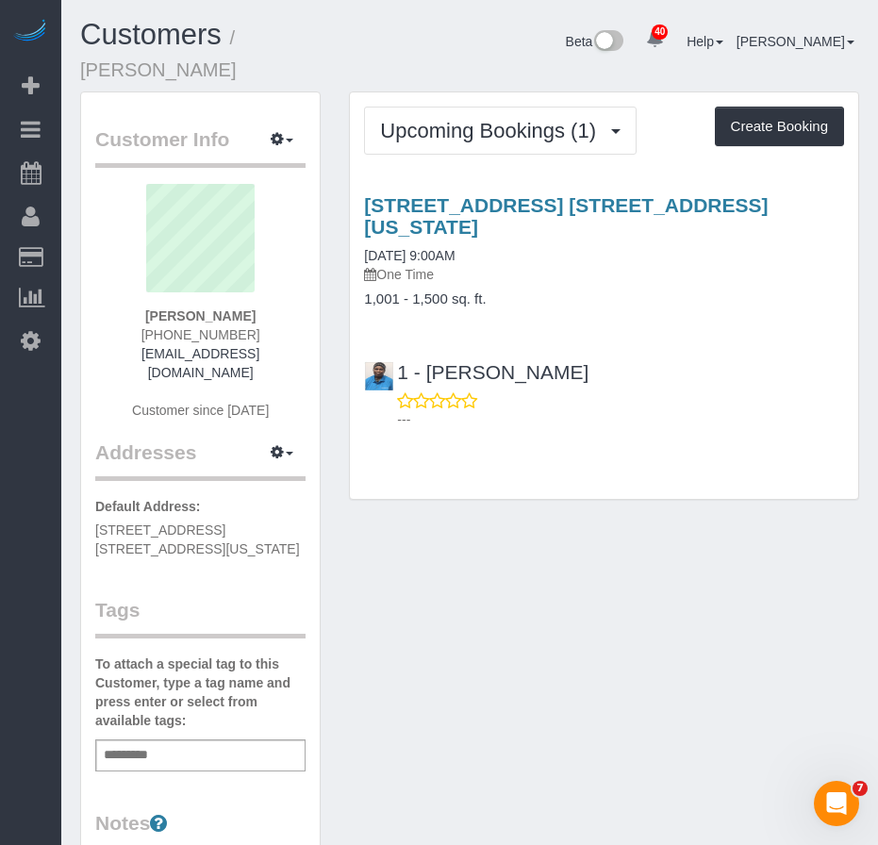
drag, startPoint x: 489, startPoint y: 236, endPoint x: 363, endPoint y: 219, distance: 127.5
click at [363, 219] on div "255 West 91st Street, Apt. 5b, New York, NY 10024 10/16/2025 9:00AM One Time 1,…" at bounding box center [604, 250] width 508 height 113
copy link "10/16/2025 9:00AM"
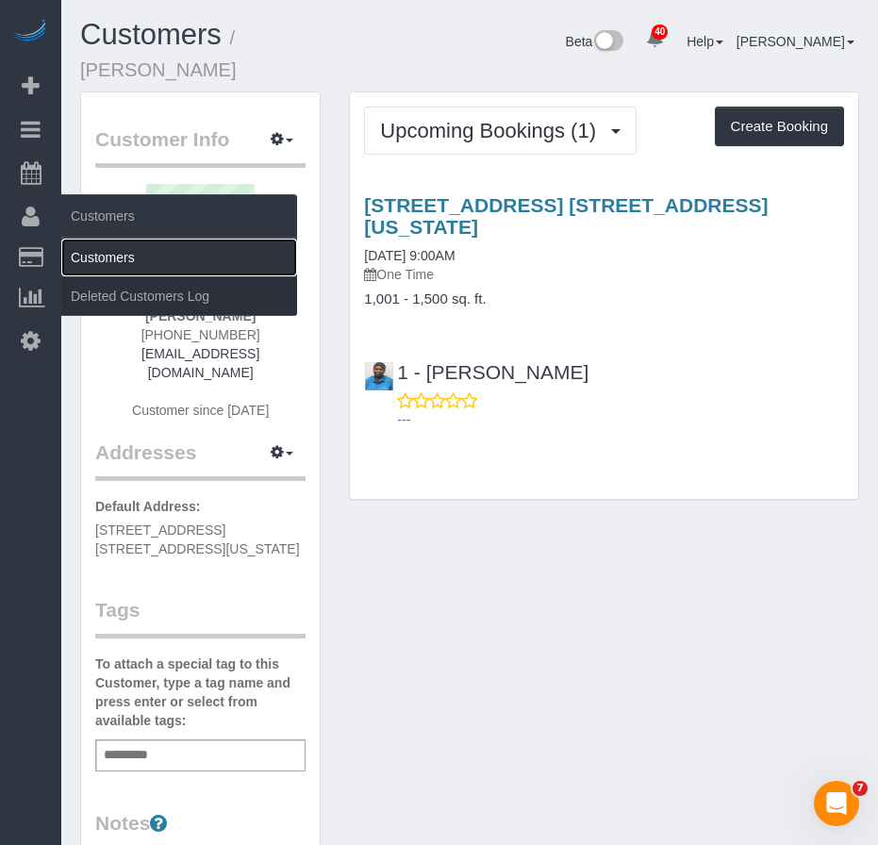
click at [119, 263] on link "Customers" at bounding box center [179, 258] width 236 height 38
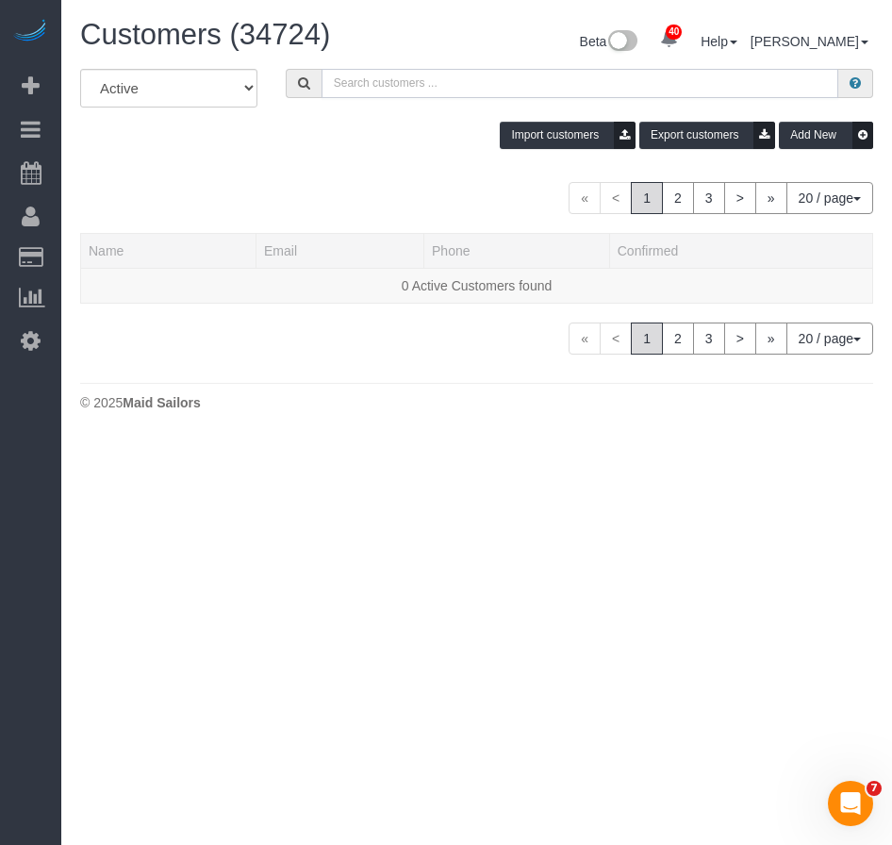
click at [395, 79] on input "text" at bounding box center [580, 83] width 517 height 29
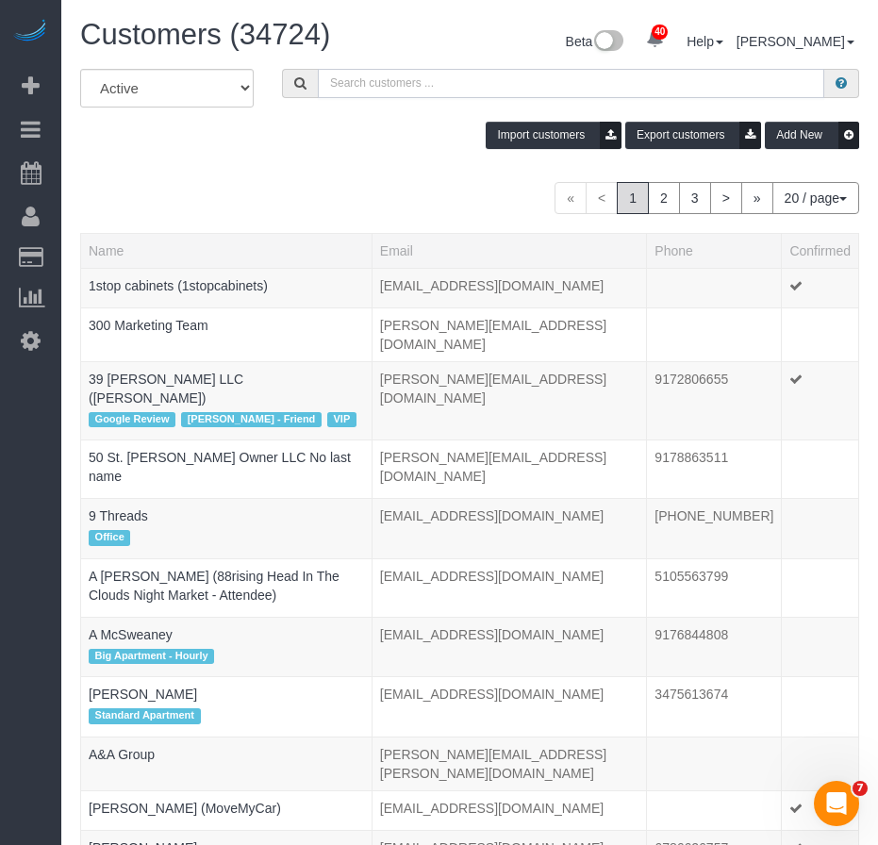
paste input "Robin Shanholtz"
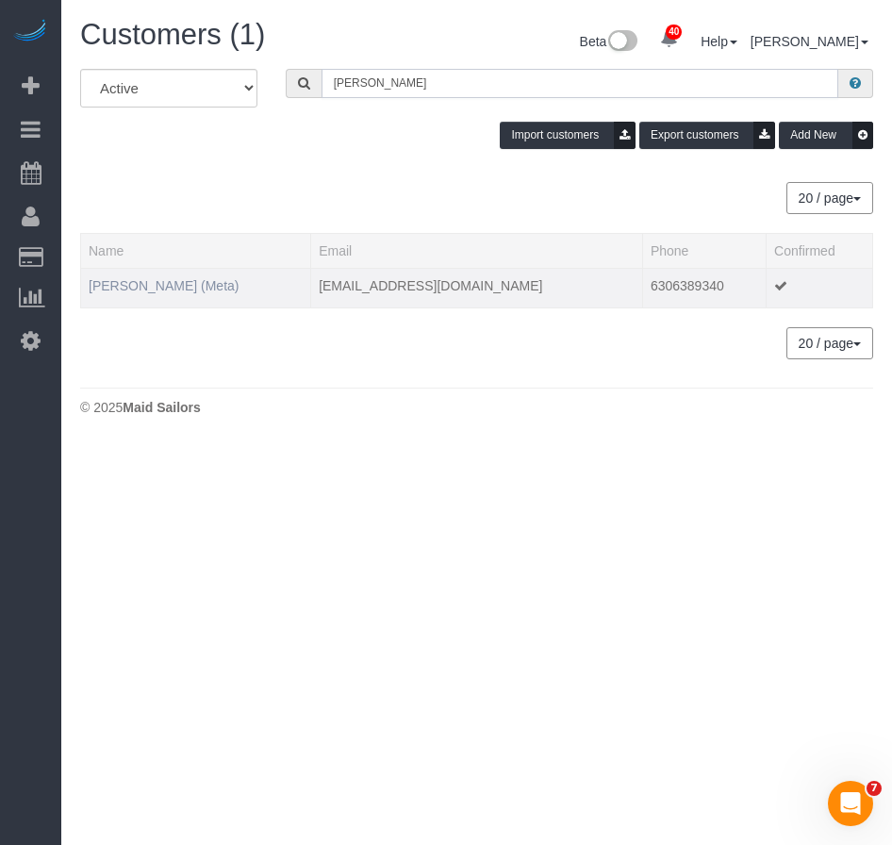
type input "Robin Shanholtz"
click at [146, 284] on link "Robin Shanholtz (Meta)" at bounding box center [164, 285] width 150 height 15
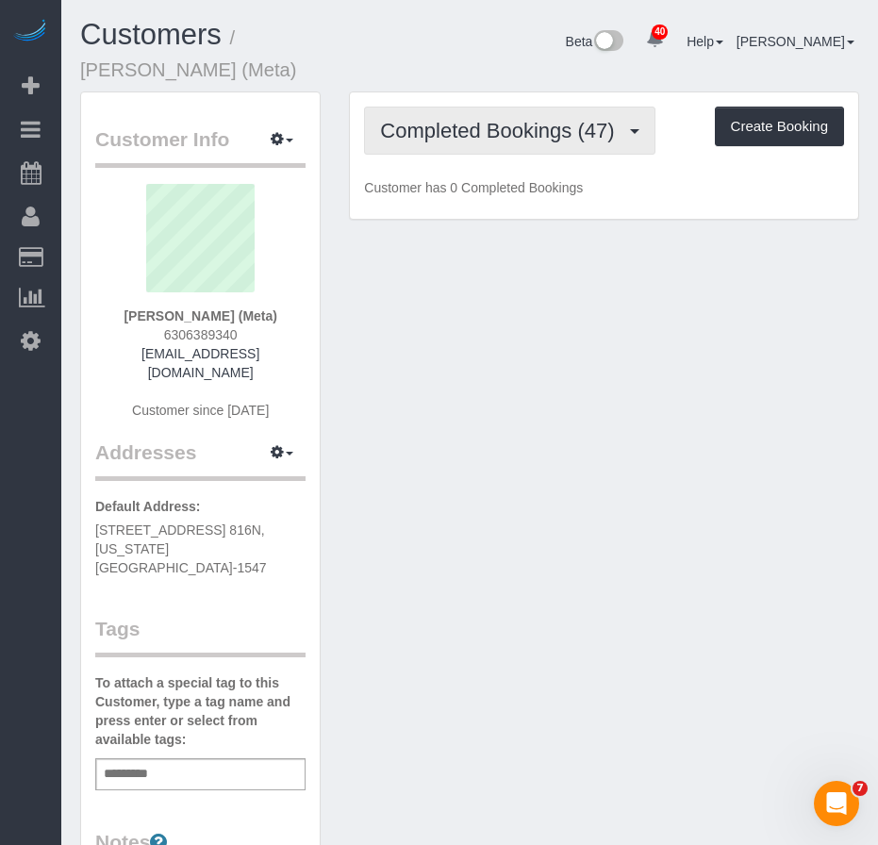
click at [499, 136] on span "Completed Bookings (47)" at bounding box center [501, 131] width 243 height 24
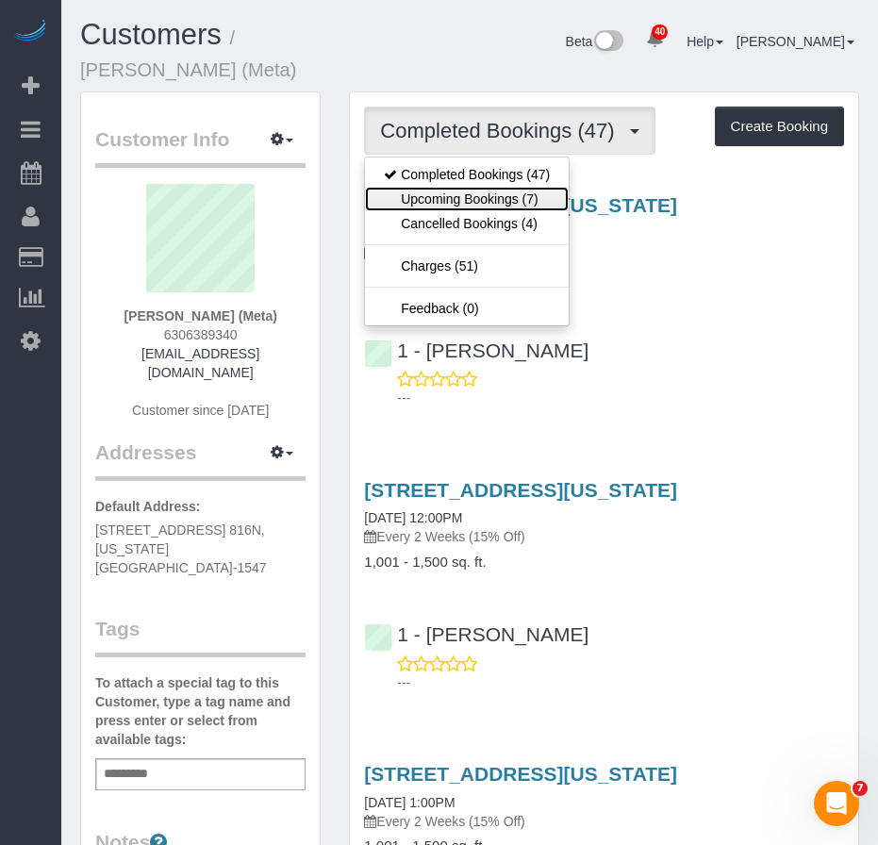
click at [460, 202] on link "Upcoming Bookings (7)" at bounding box center [467, 199] width 204 height 25
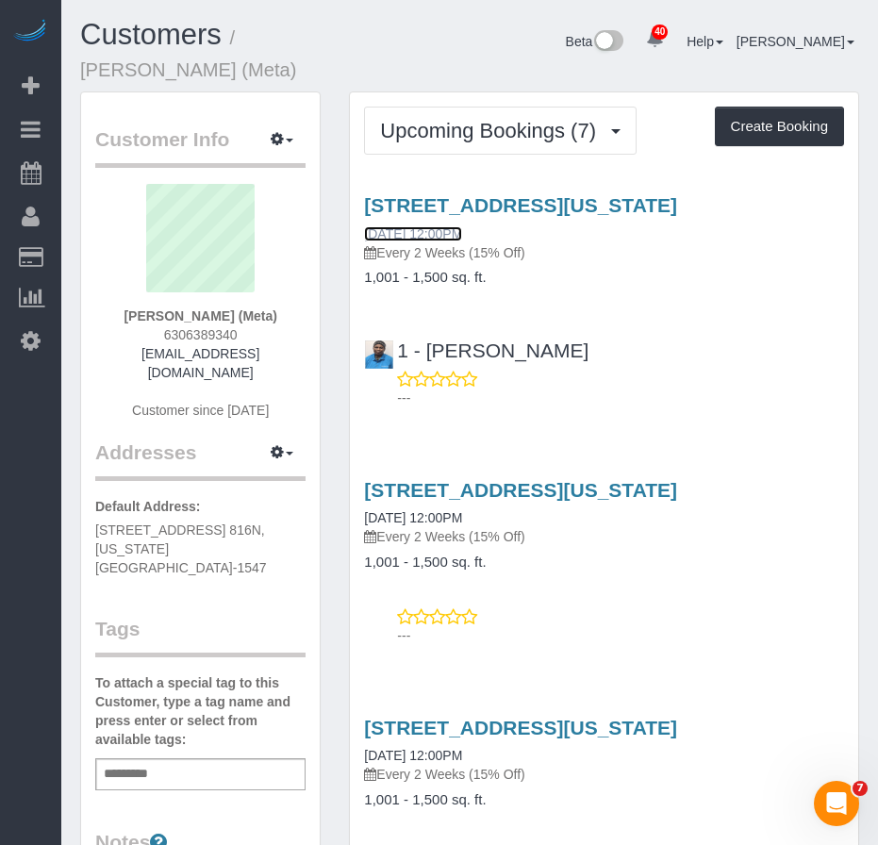
click at [434, 237] on link "10/16/2025 12:00PM" at bounding box center [413, 233] width 98 height 15
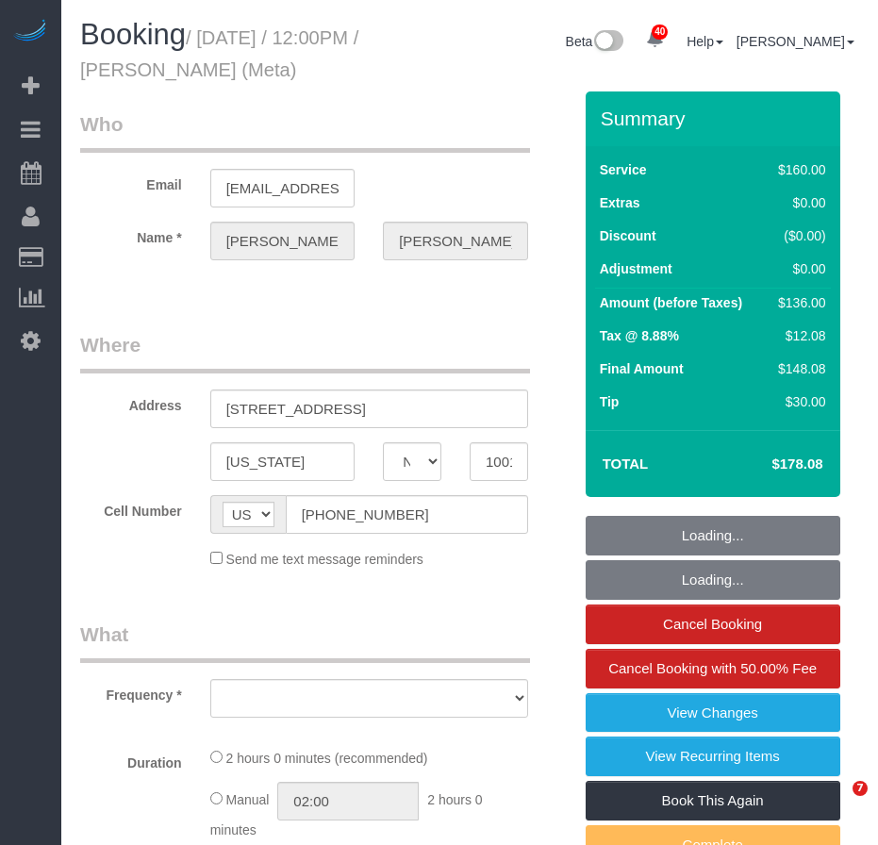
select select "NY"
select select "string:stripe-pm_1OIdQF4VGloSiKo7VdHbKphS"
select select "number:89"
select select "number:90"
select select "number:15"
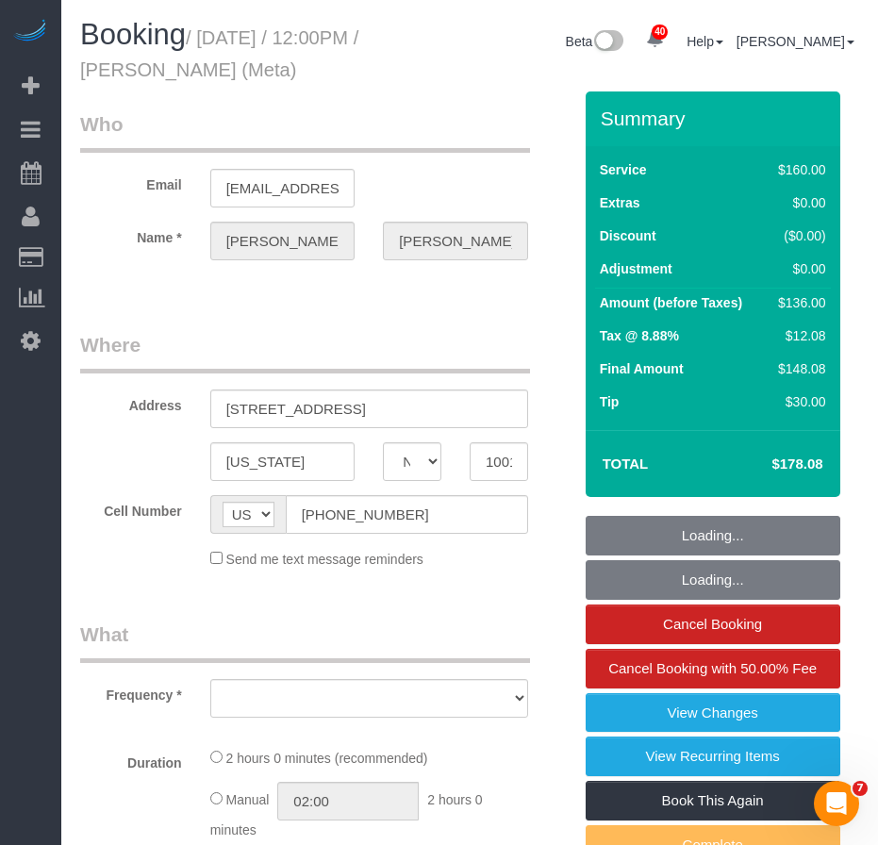
select select "number:7"
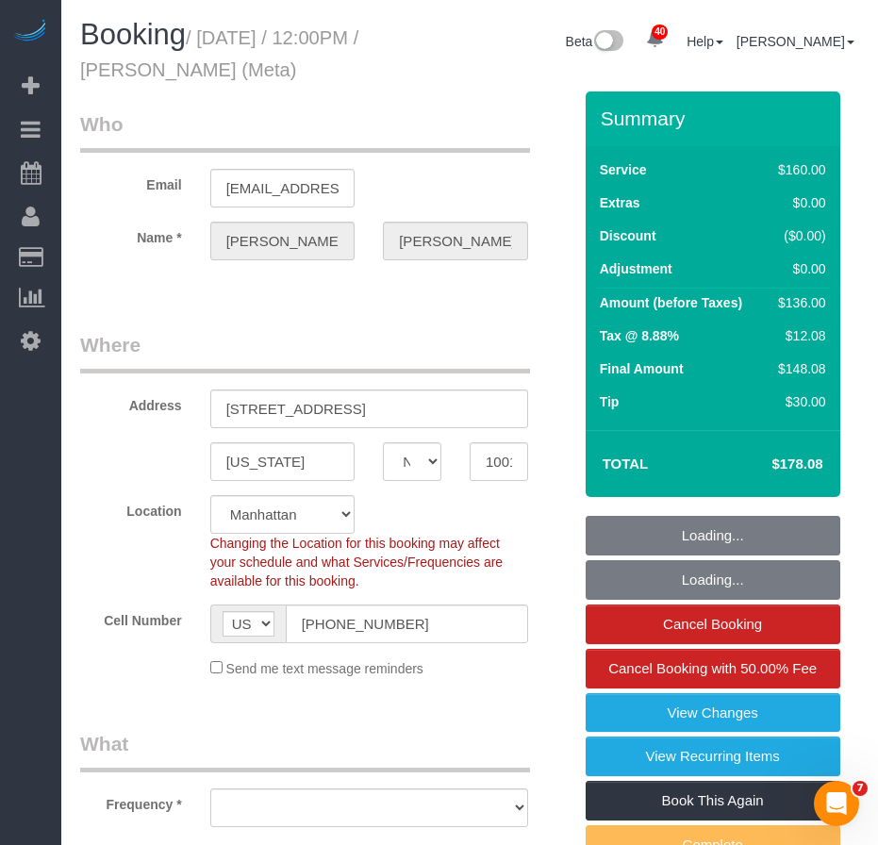
select select "object:963"
select select "spot1"
select select "object:1049"
drag, startPoint x: 372, startPoint y: 408, endPoint x: 353, endPoint y: 405, distance: 19.1
click at [353, 405] on input "[STREET_ADDRESS]" at bounding box center [369, 408] width 318 height 39
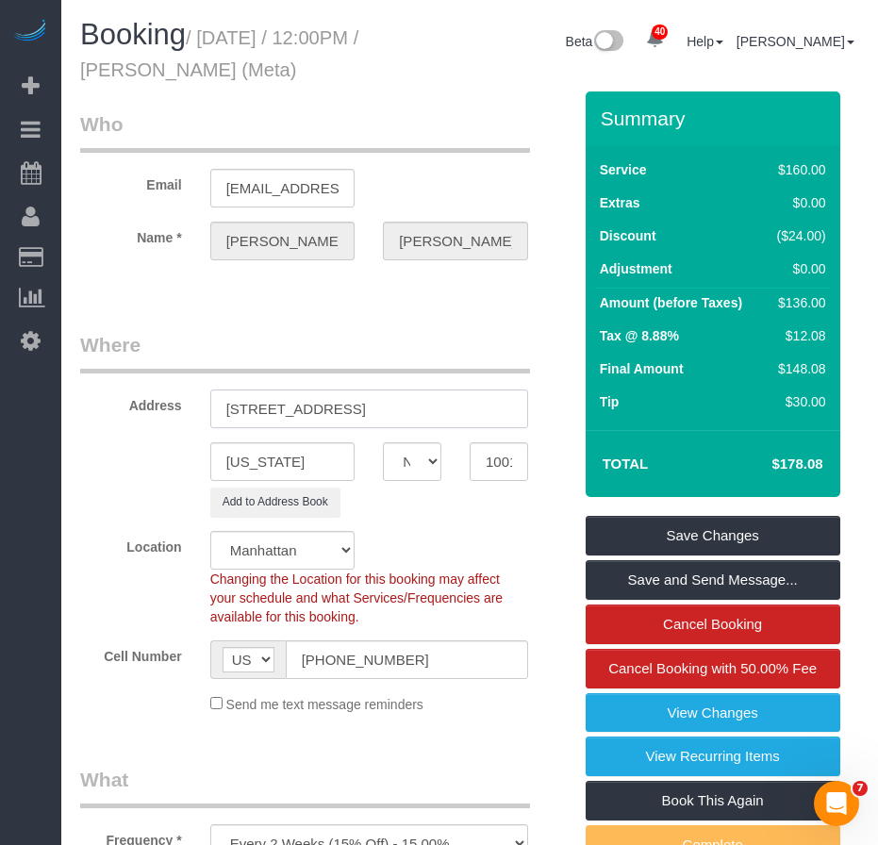
click at [338, 412] on input "[STREET_ADDRESS]" at bounding box center [369, 408] width 318 height 39
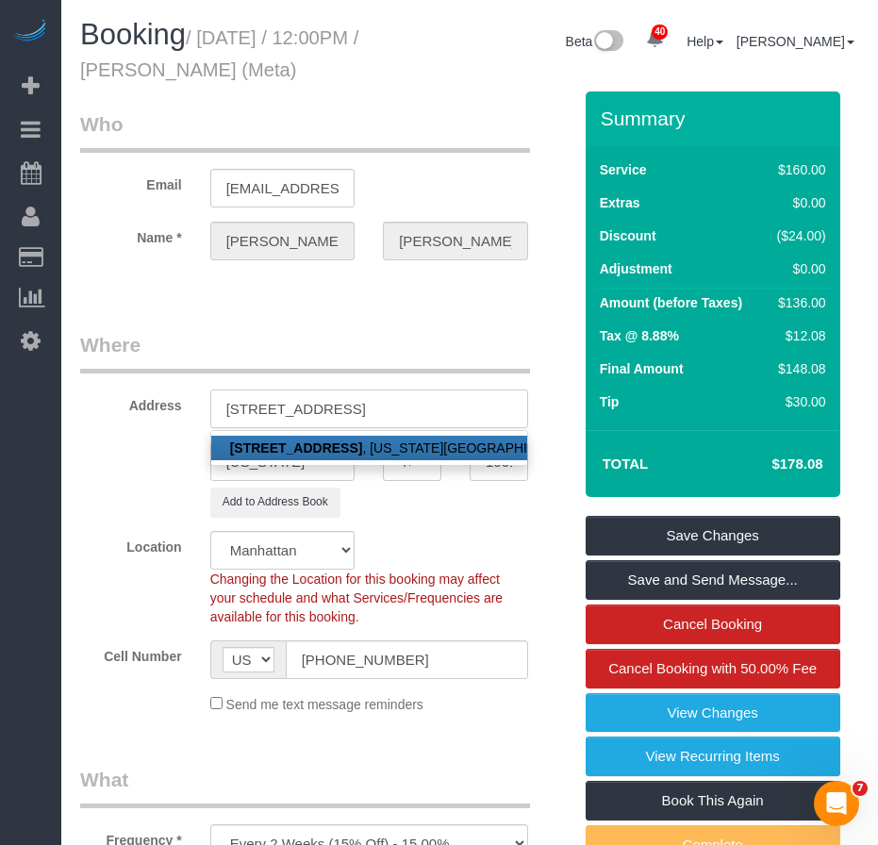
click at [266, 412] on input "[STREET_ADDRESS]" at bounding box center [369, 408] width 318 height 39
type input "[STREET_ADDRESS]"
click at [126, 496] on div "Add to Address Book" at bounding box center [326, 502] width 520 height 29
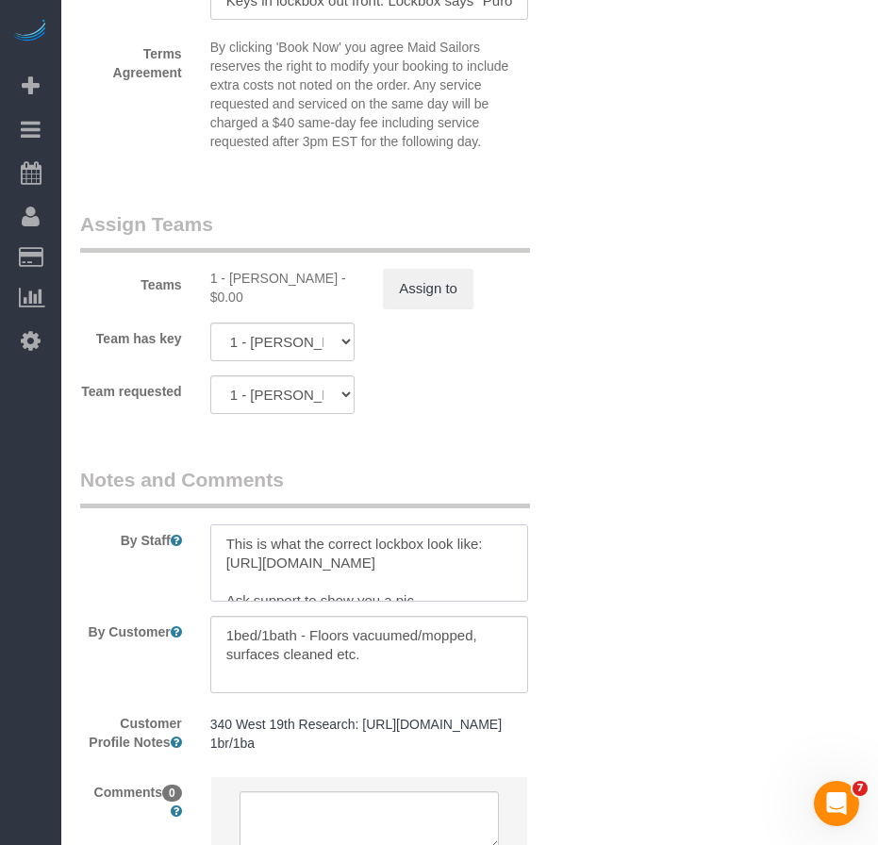
drag, startPoint x: 432, startPoint y: 585, endPoint x: 223, endPoint y: 568, distance: 210.0
click at [223, 568] on textarea at bounding box center [369, 562] width 318 height 77
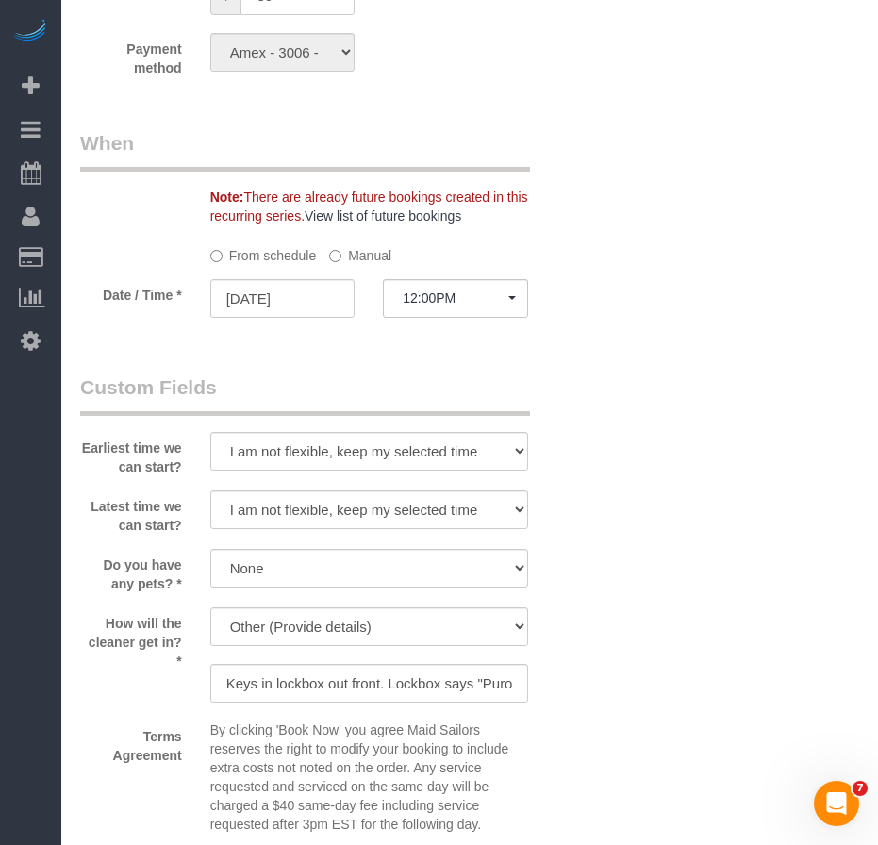
scroll to position [1603, 0]
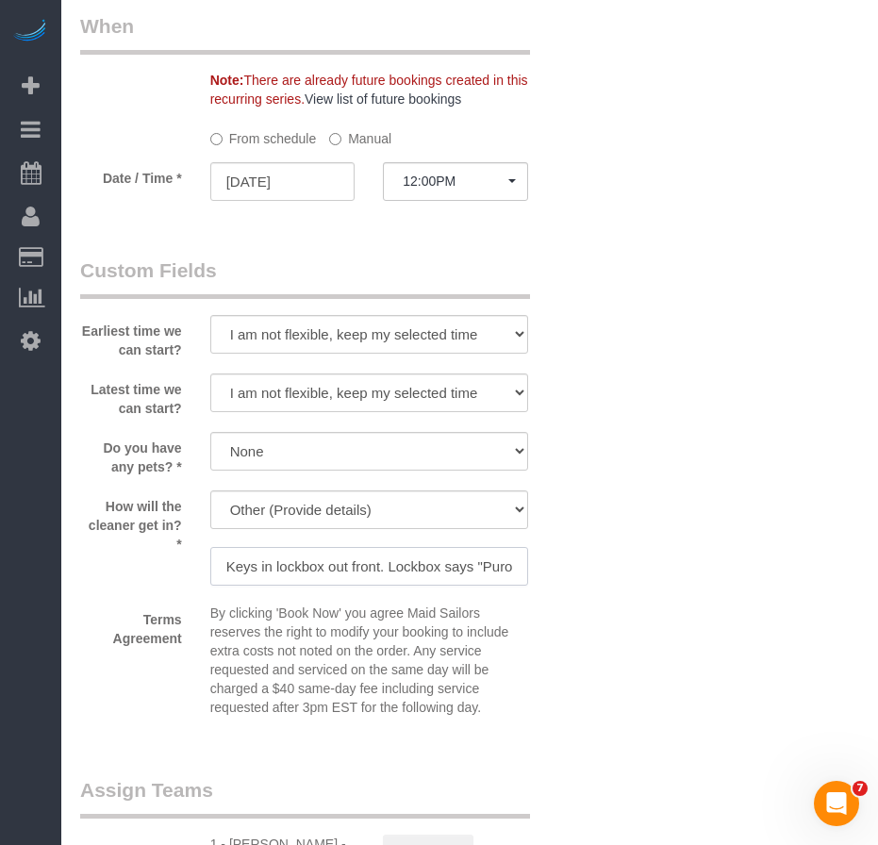
click at [377, 569] on input "Keys in lockbox out front. Lockbox says "Puroma or Puromo" (gray and black), co…" at bounding box center [369, 566] width 318 height 39
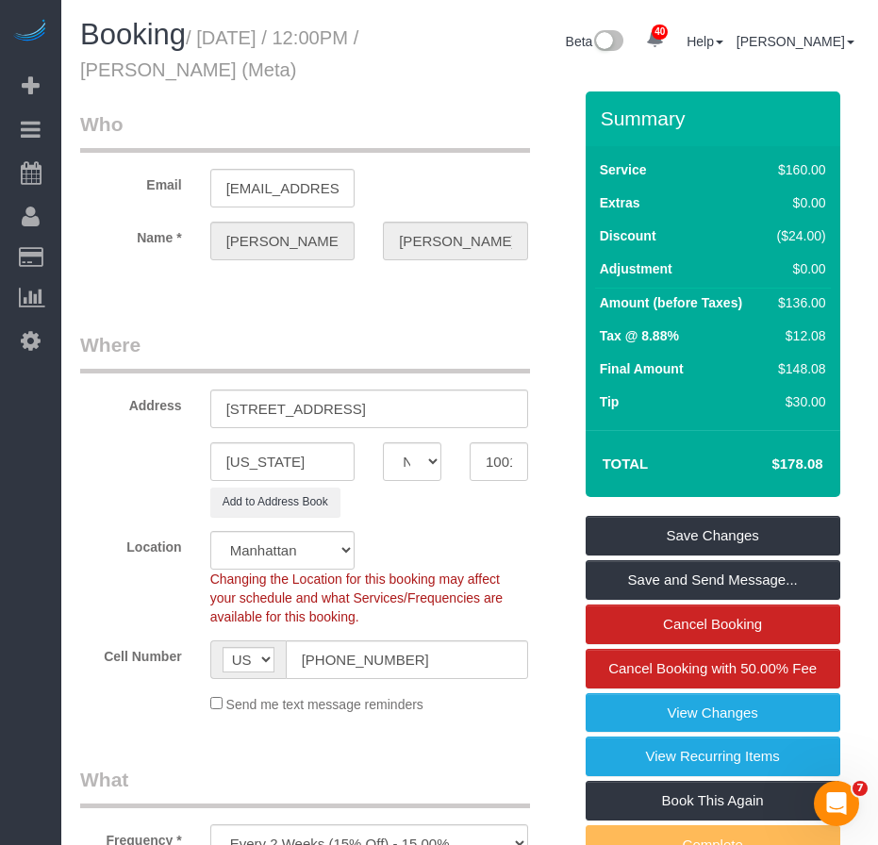
scroll to position [0, 0]
drag, startPoint x: 207, startPoint y: 30, endPoint x: 311, endPoint y: 64, distance: 109.1
click at [311, 64] on small "/ October 16, 2025 / 12:00PM / Robin Shanholtz (Meta)" at bounding box center [219, 53] width 278 height 53
copy small "October 16, 2025 / 12:00PM / Robin Shanholtz"
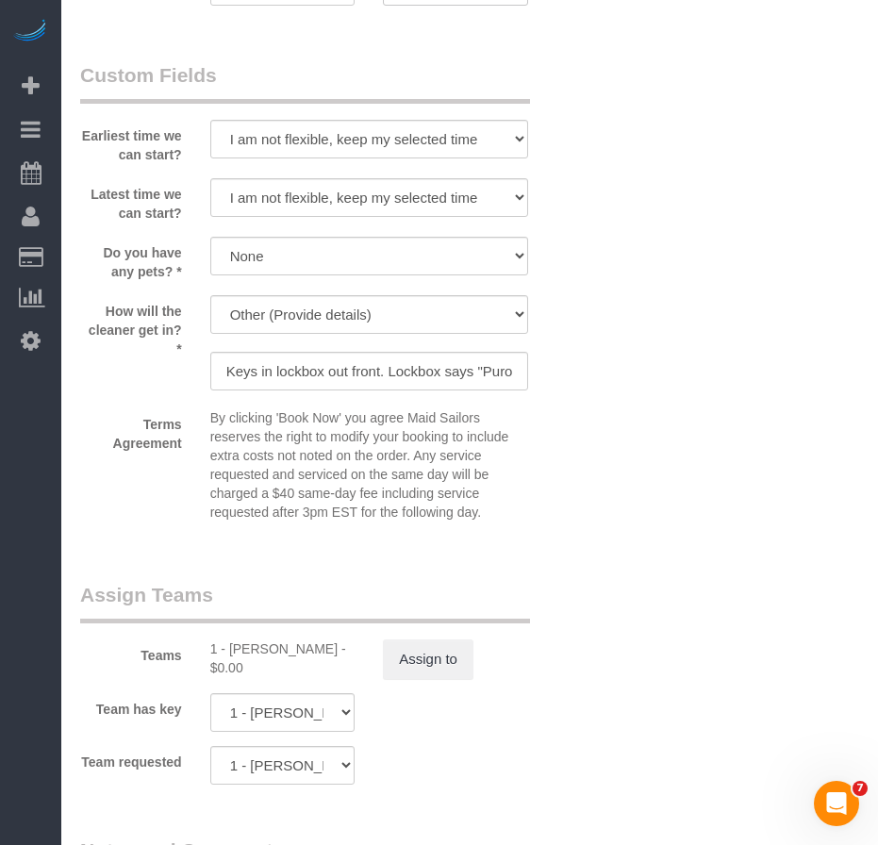
scroll to position [1792, 0]
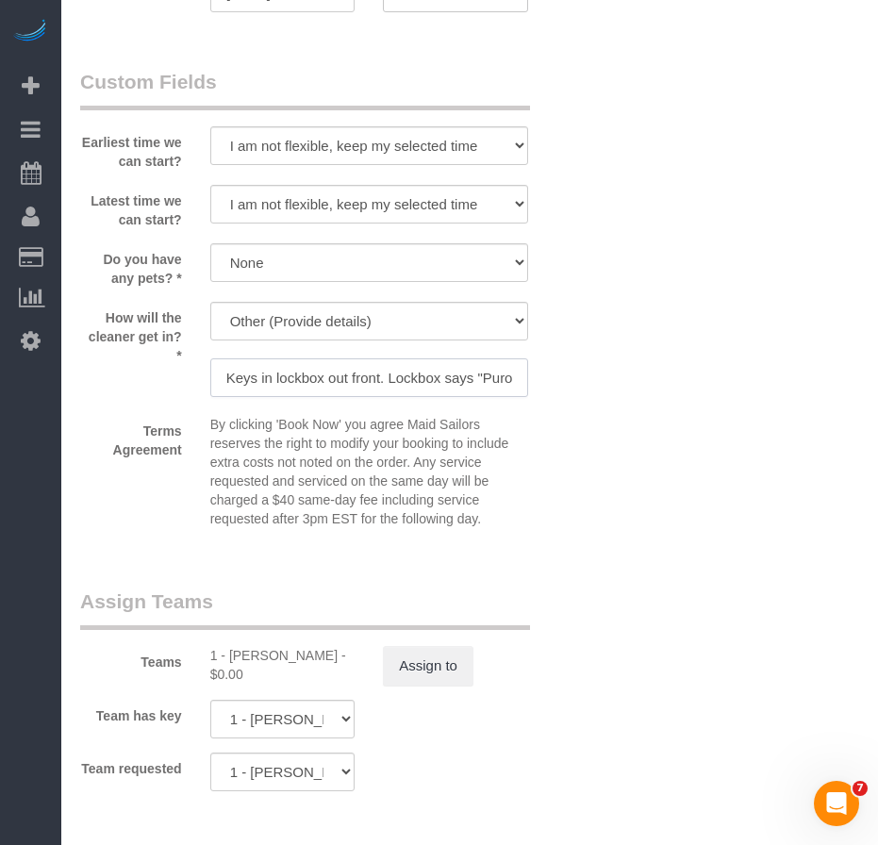
click at [239, 380] on input "Keys in lockbox out front. Lockbox says "Puroma or Puromo" (gray and black), co…" at bounding box center [369, 377] width 318 height 39
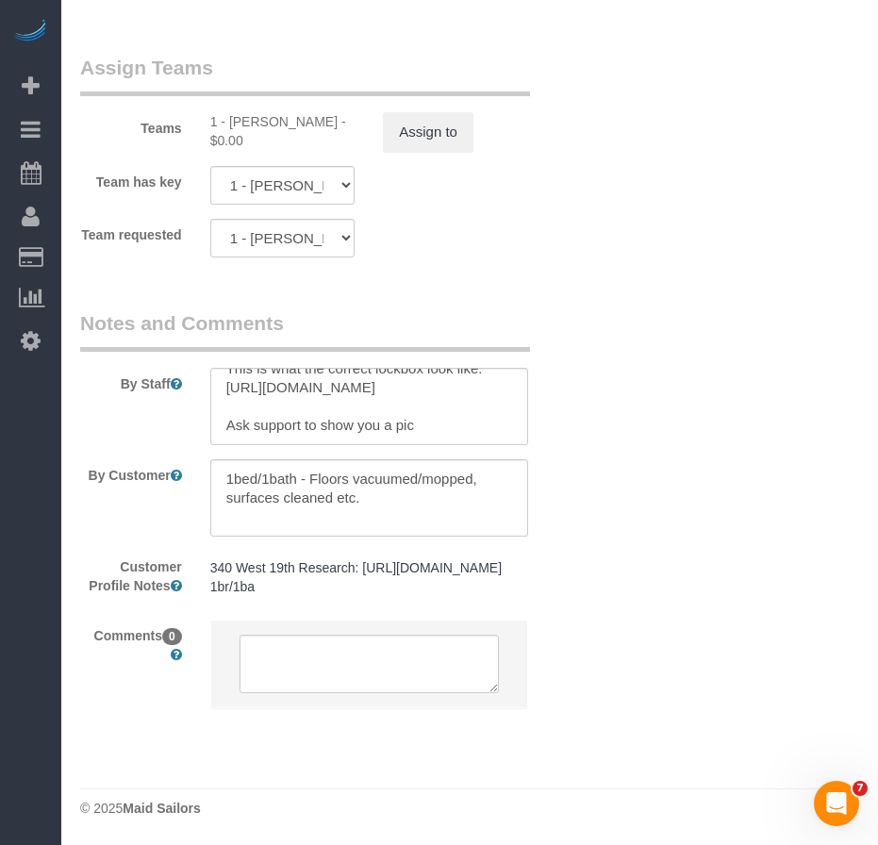
scroll to position [0, 0]
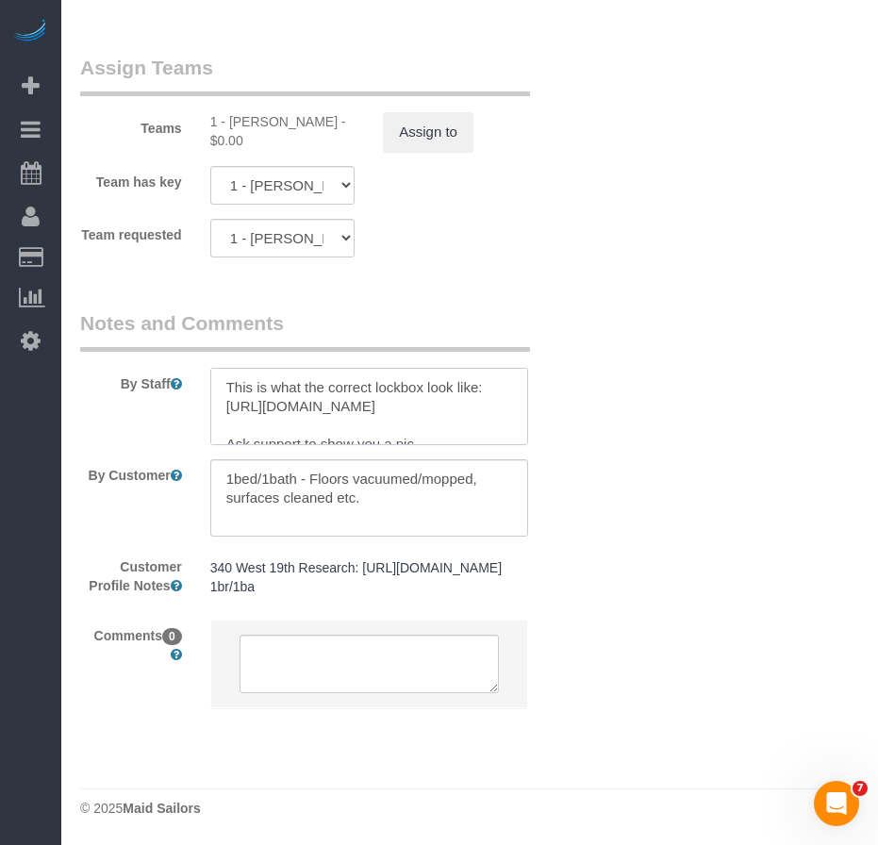
click at [229, 368] on textarea at bounding box center [369, 406] width 318 height 77
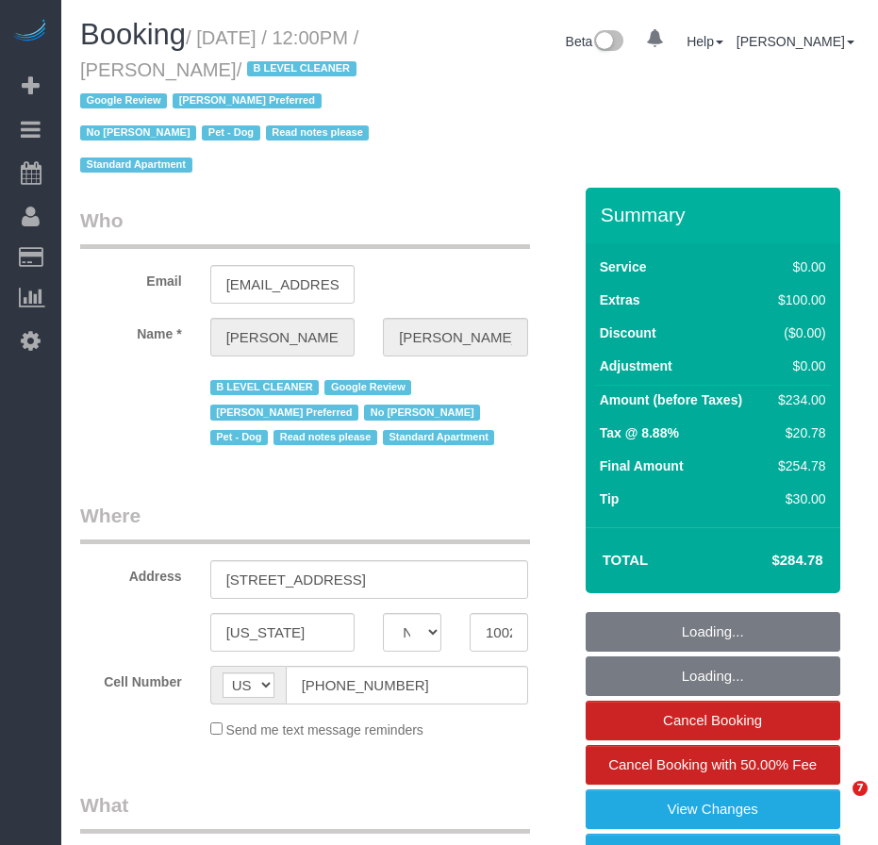
select select "NY"
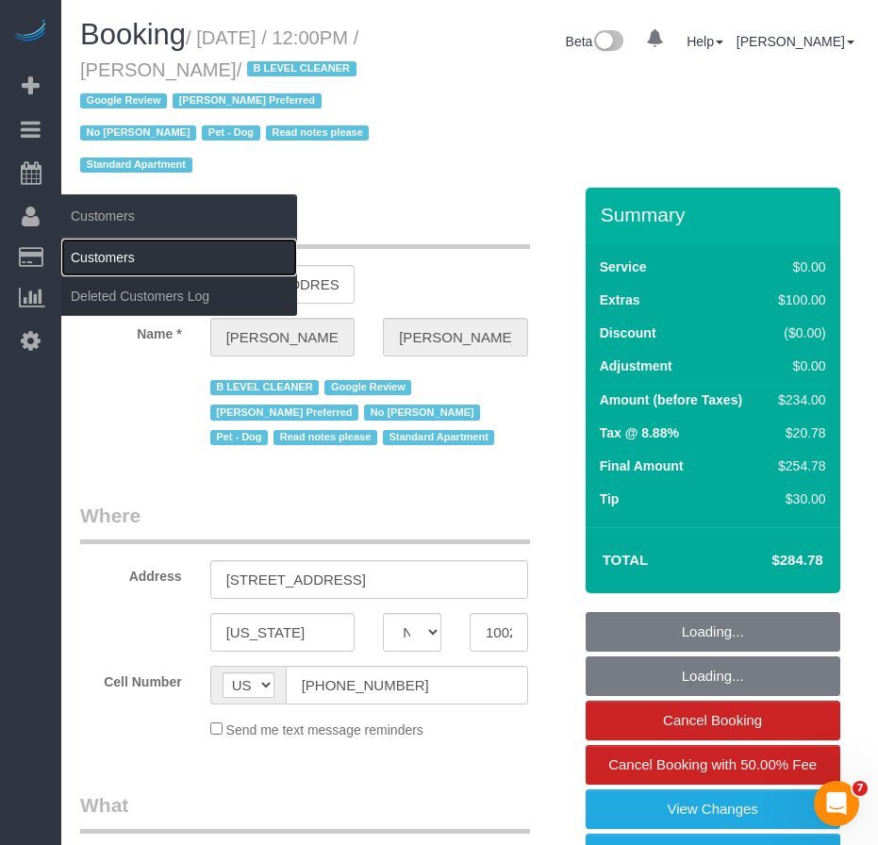
click at [108, 260] on link "Customers" at bounding box center [179, 258] width 236 height 38
select select "number:56"
select select "number:72"
select select "number:13"
select select "number:6"
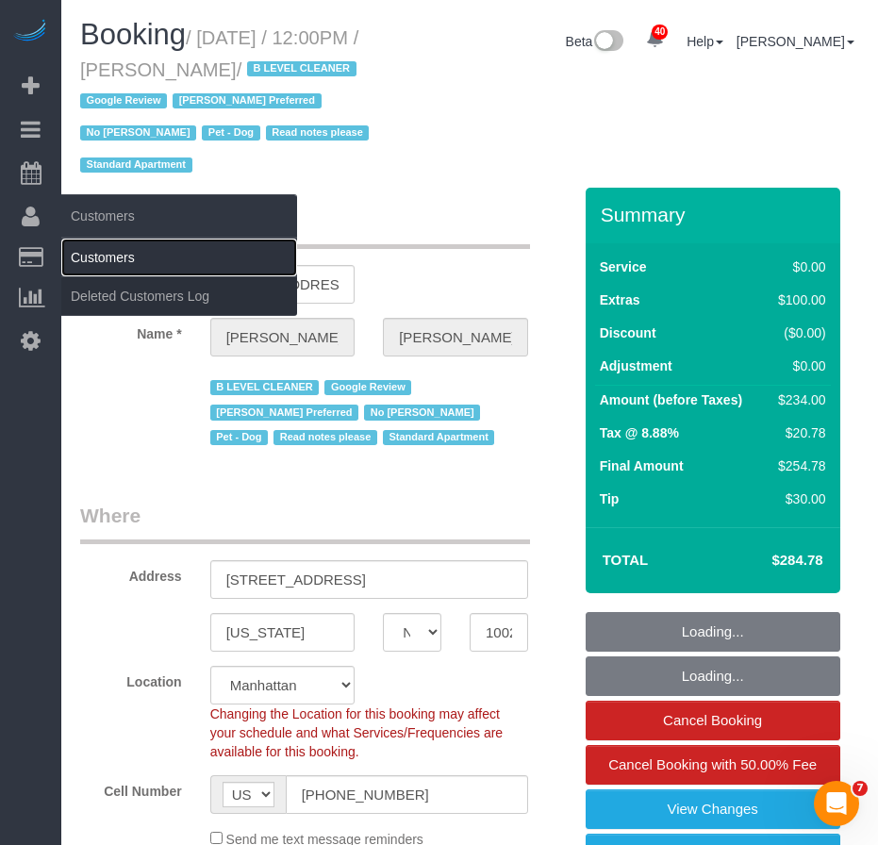
select select "object:997"
select select "string:stripe-pm_1Iw5F44VGloSiKo7Msqfv3Zn"
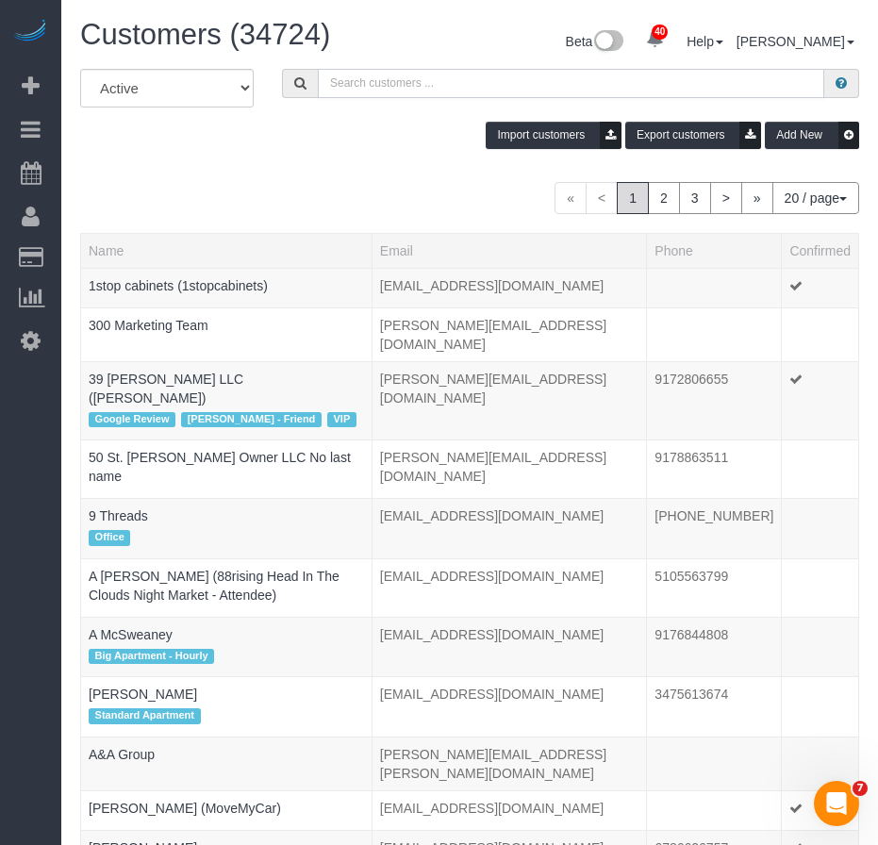
click at [488, 94] on input "text" at bounding box center [571, 83] width 506 height 29
paste input "[PERSON_NAME]"
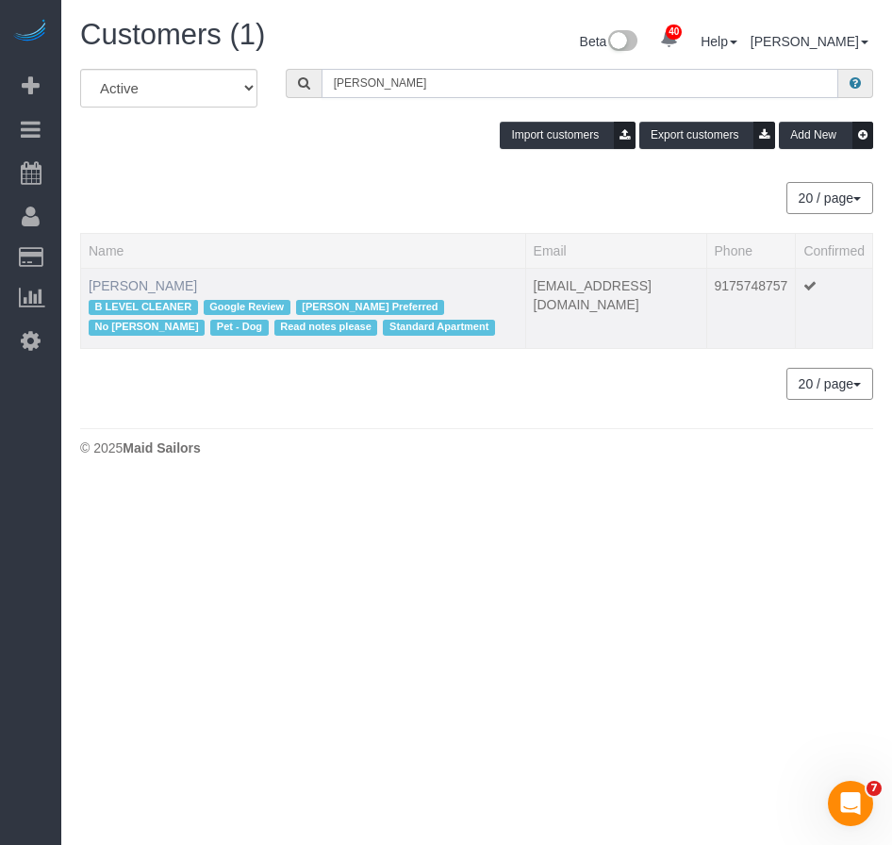
type input "[PERSON_NAME]"
click at [144, 285] on link "[PERSON_NAME]" at bounding box center [143, 285] width 108 height 15
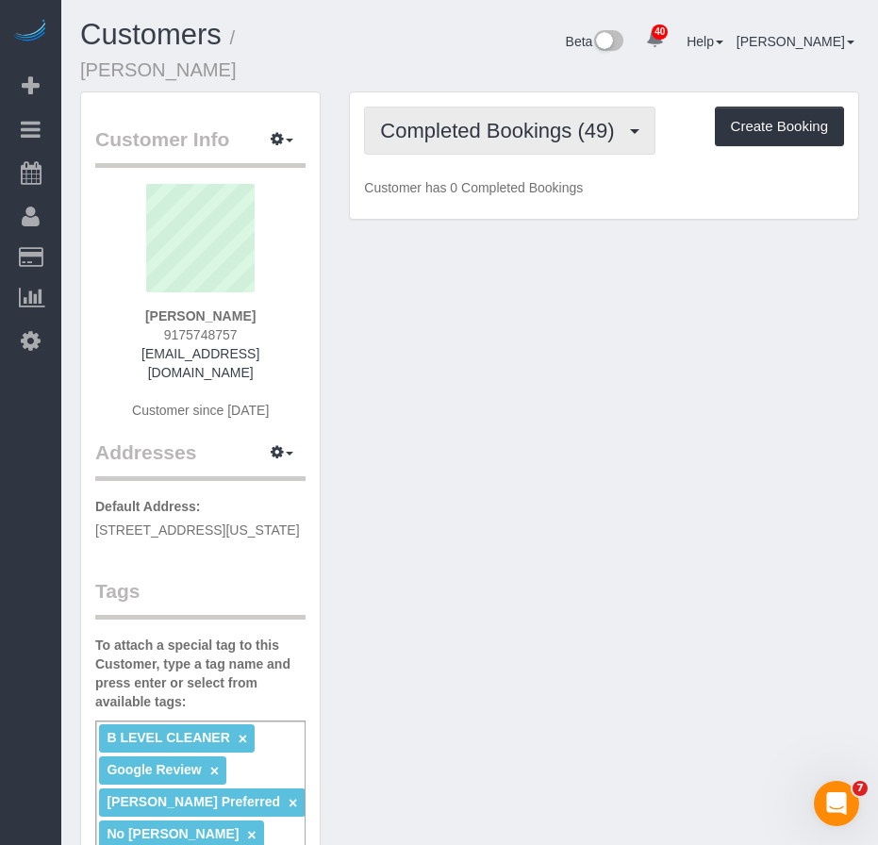
click at [462, 123] on button "Completed Bookings (49)" at bounding box center [509, 131] width 290 height 48
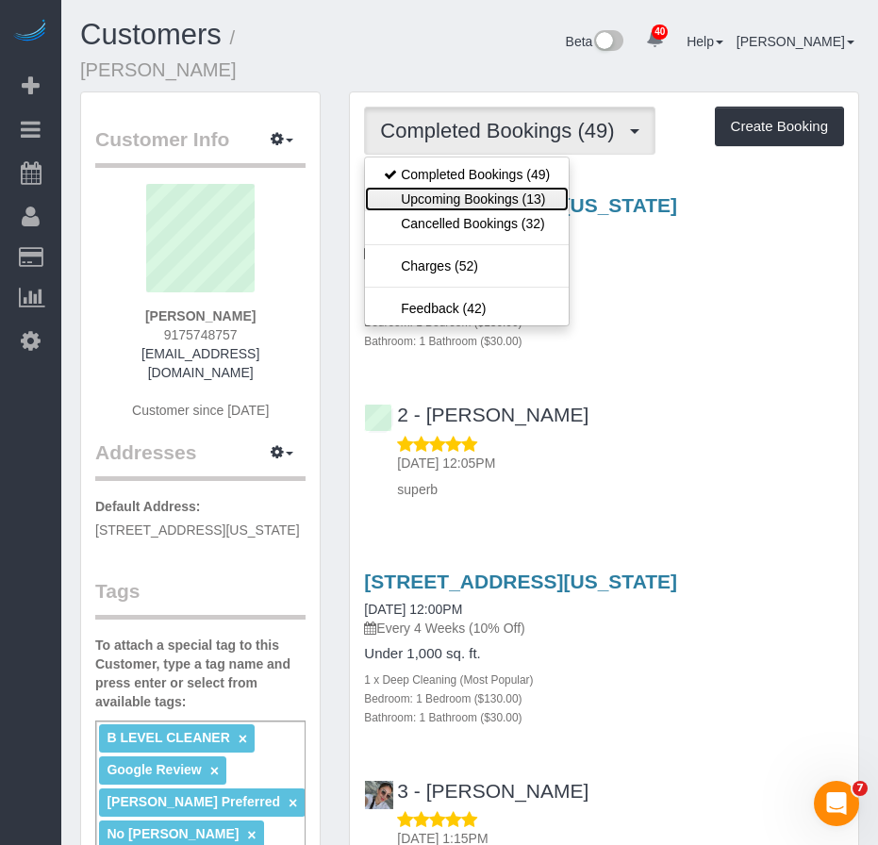
click at [448, 187] on link "Upcoming Bookings (13)" at bounding box center [467, 199] width 204 height 25
